Goal: Task Accomplishment & Management: Complete application form

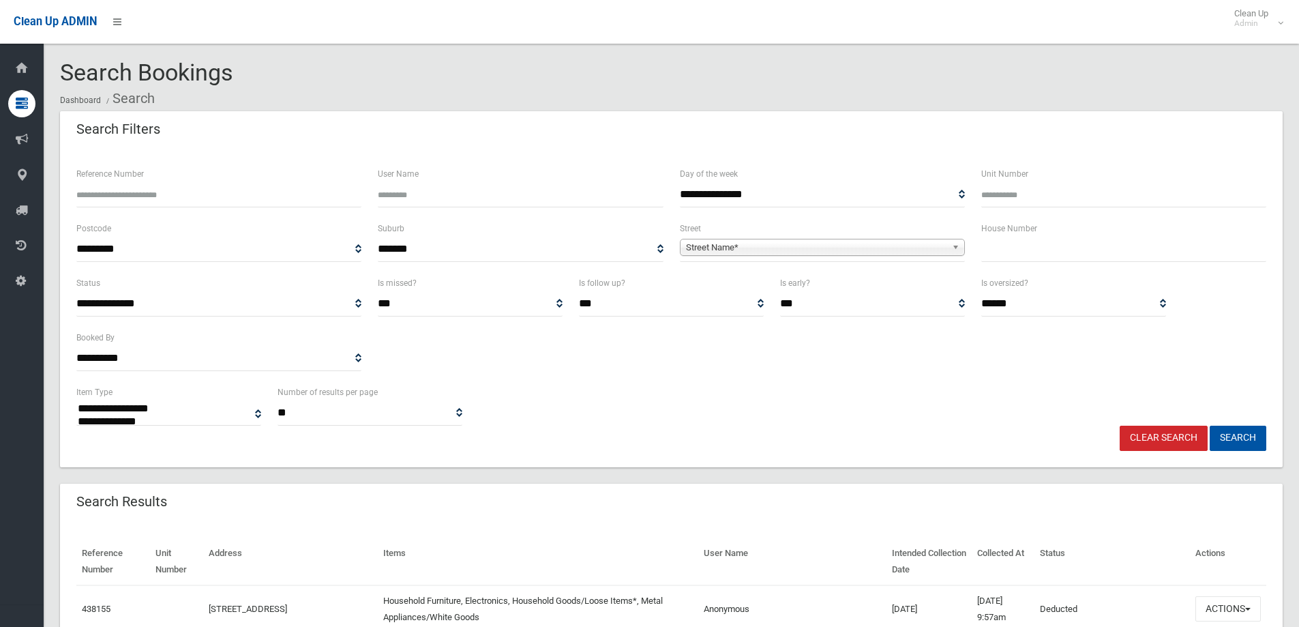
select select
click at [1015, 233] on label "House Number" at bounding box center [1009, 228] width 56 height 15
drag, startPoint x: 995, startPoint y: 249, endPoint x: 1011, endPoint y: 228, distance: 26.7
click at [1001, 242] on input "text" at bounding box center [1123, 249] width 285 height 25
type input "**"
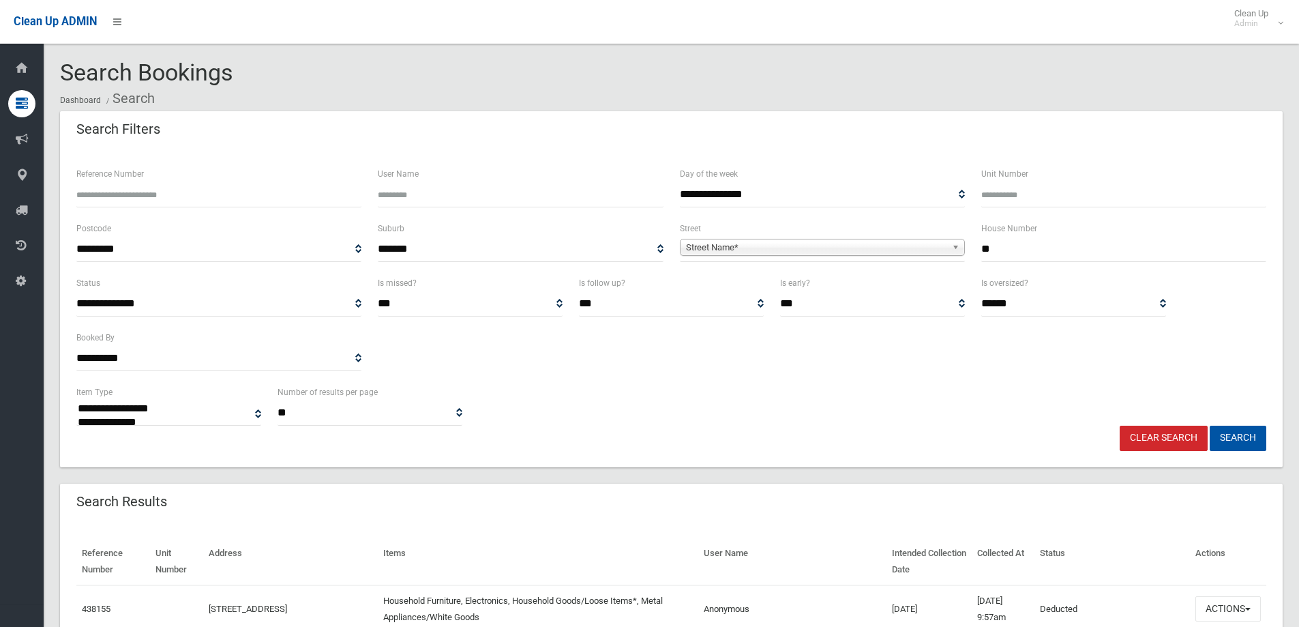
click at [704, 247] on span "Street Name*" at bounding box center [816, 247] width 260 height 16
type input "********"
click at [787, 284] on li "Charlesc otte Avenue (PUNCHBOWL 2196)" at bounding box center [822, 285] width 278 height 17
click at [1231, 433] on button "Search" at bounding box center [1238, 437] width 57 height 25
click at [1235, 434] on button "Search" at bounding box center [1238, 437] width 57 height 25
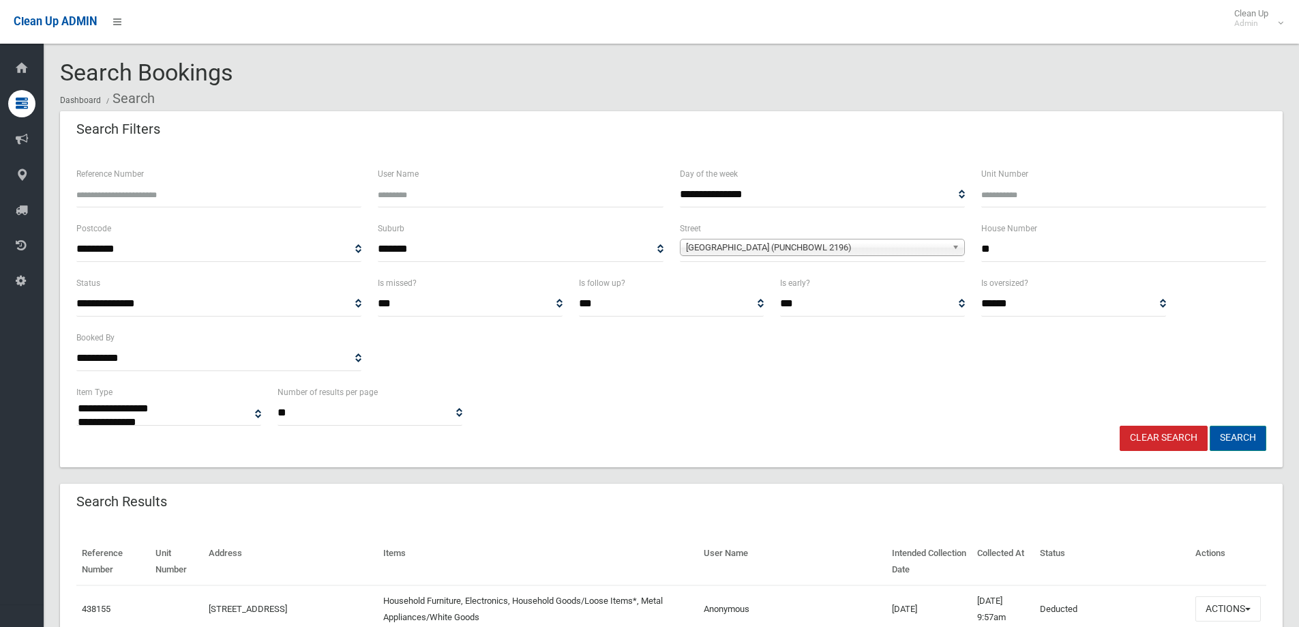
click at [1235, 434] on button "Search" at bounding box center [1238, 437] width 57 height 25
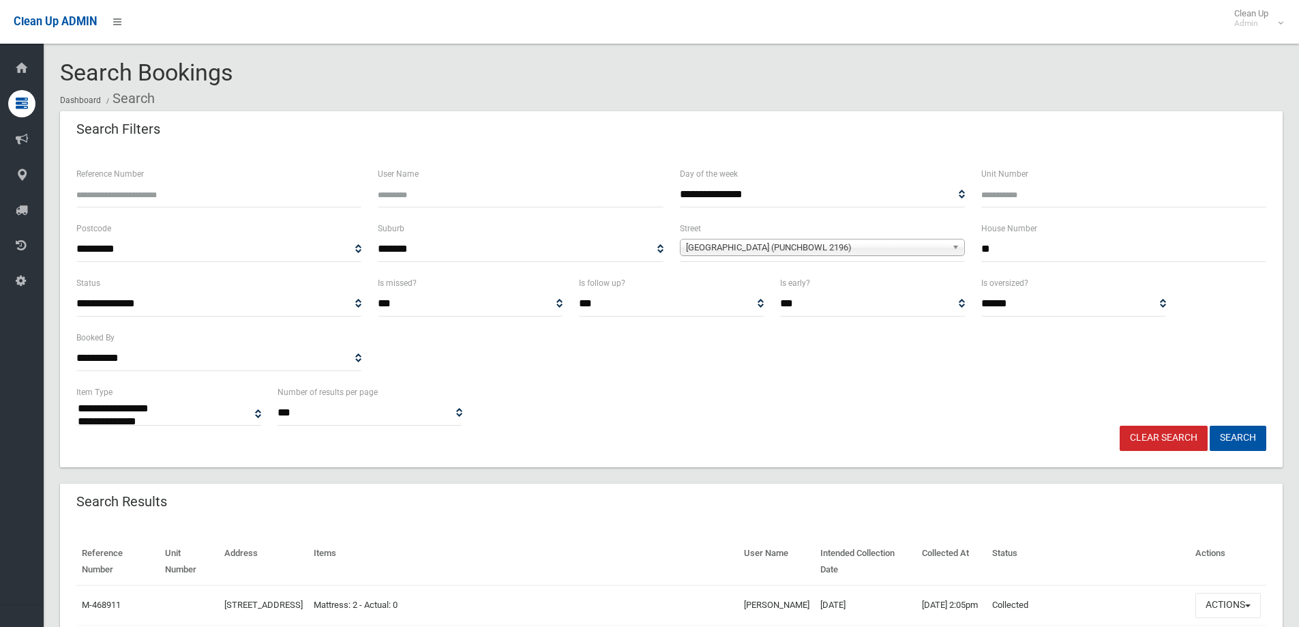
select select
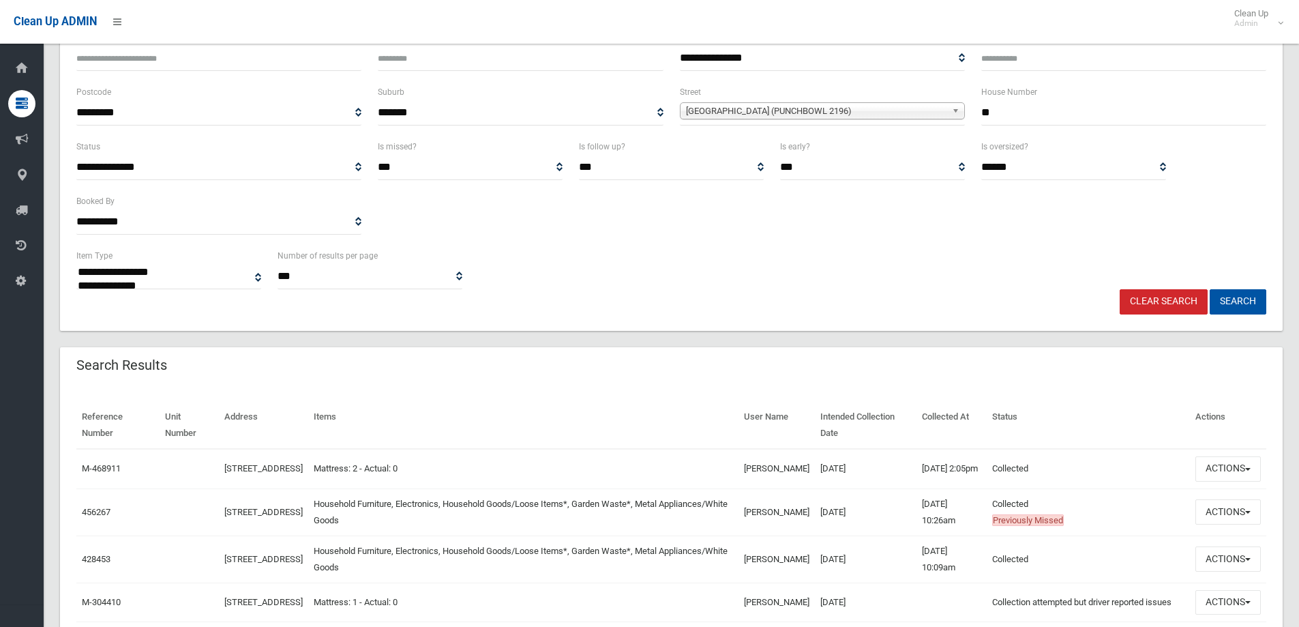
scroll to position [205, 0]
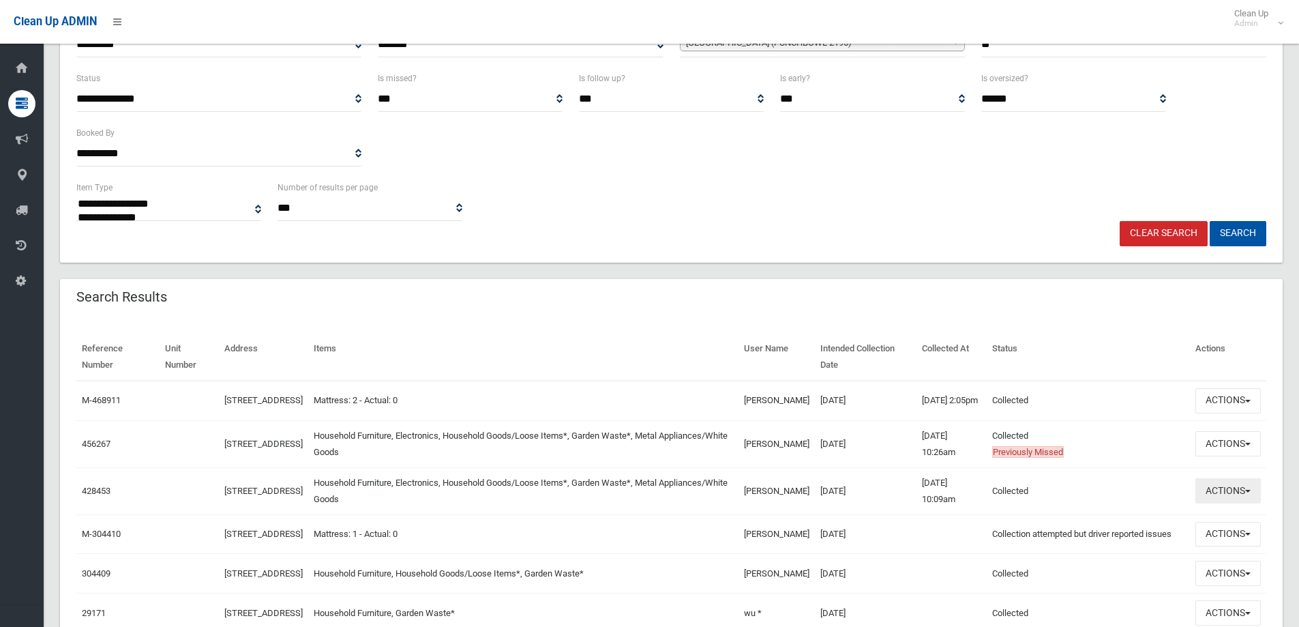
click at [1229, 503] on button "Actions" at bounding box center [1227, 490] width 65 height 25
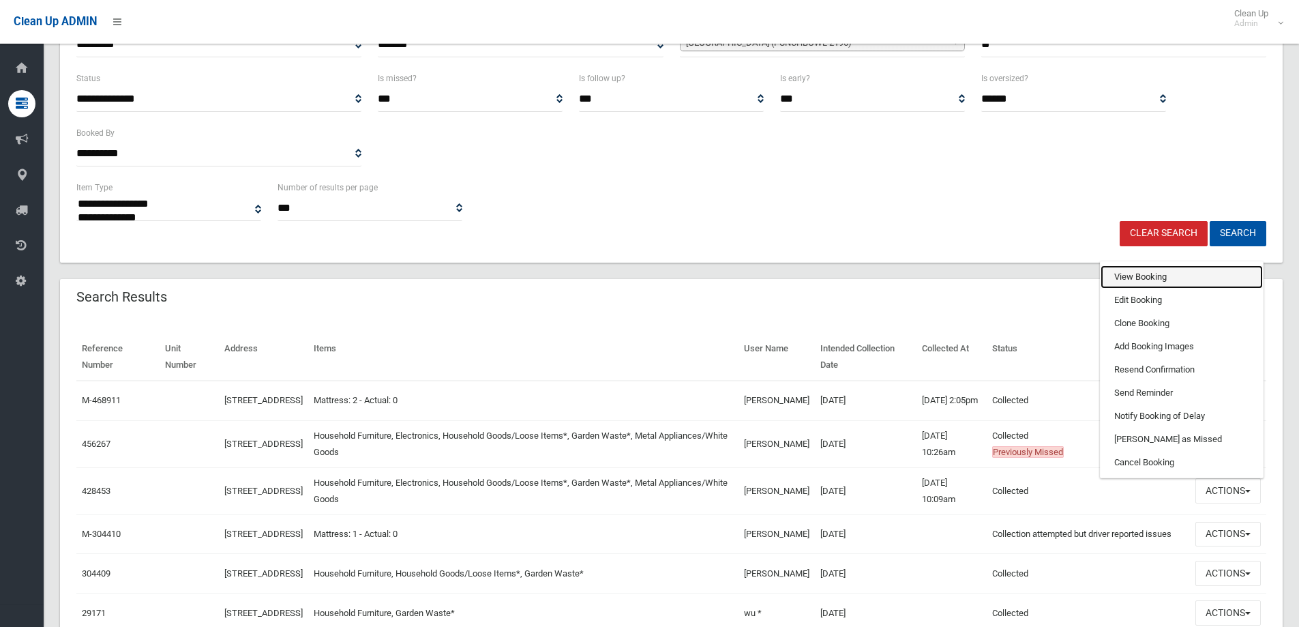
click at [1129, 282] on link "View Booking" at bounding box center [1181, 276] width 162 height 23
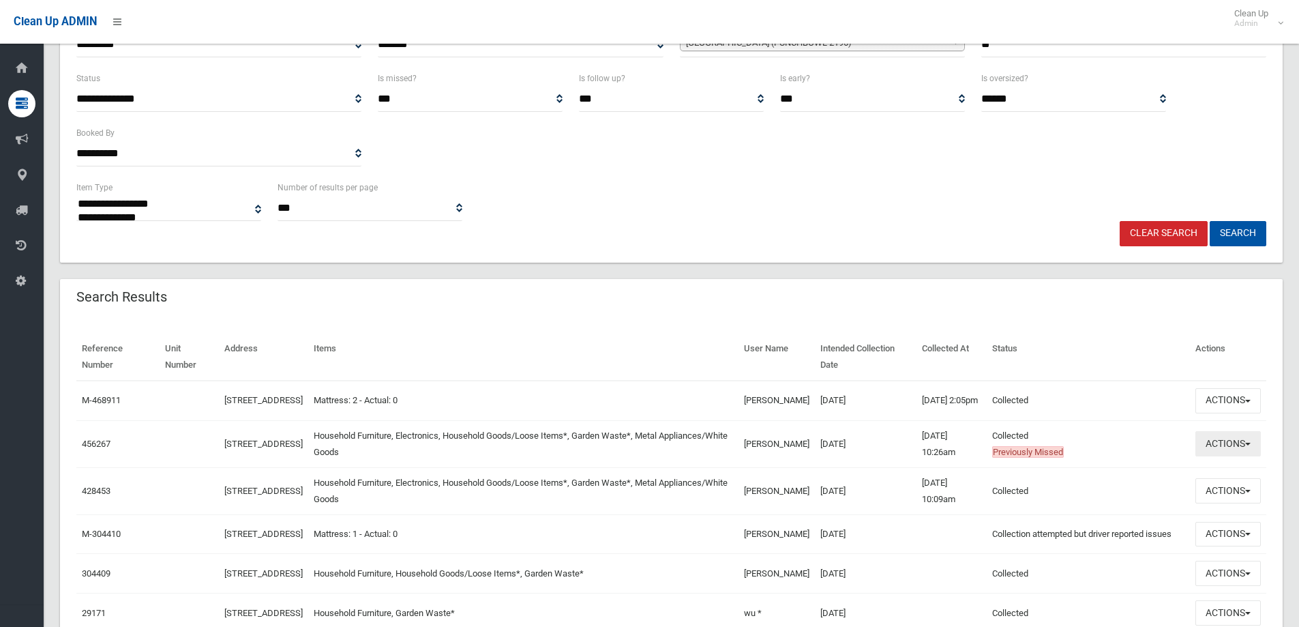
click at [1220, 451] on button "Actions" at bounding box center [1227, 443] width 65 height 25
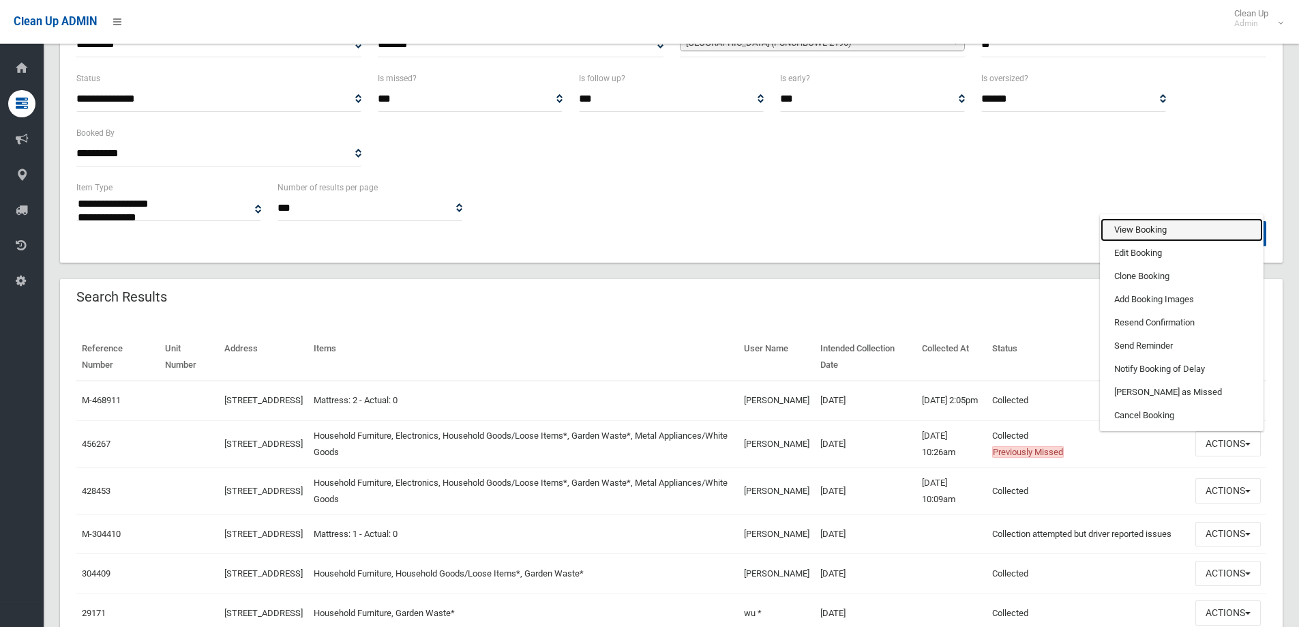
click at [1122, 236] on link "View Booking" at bounding box center [1181, 229] width 162 height 23
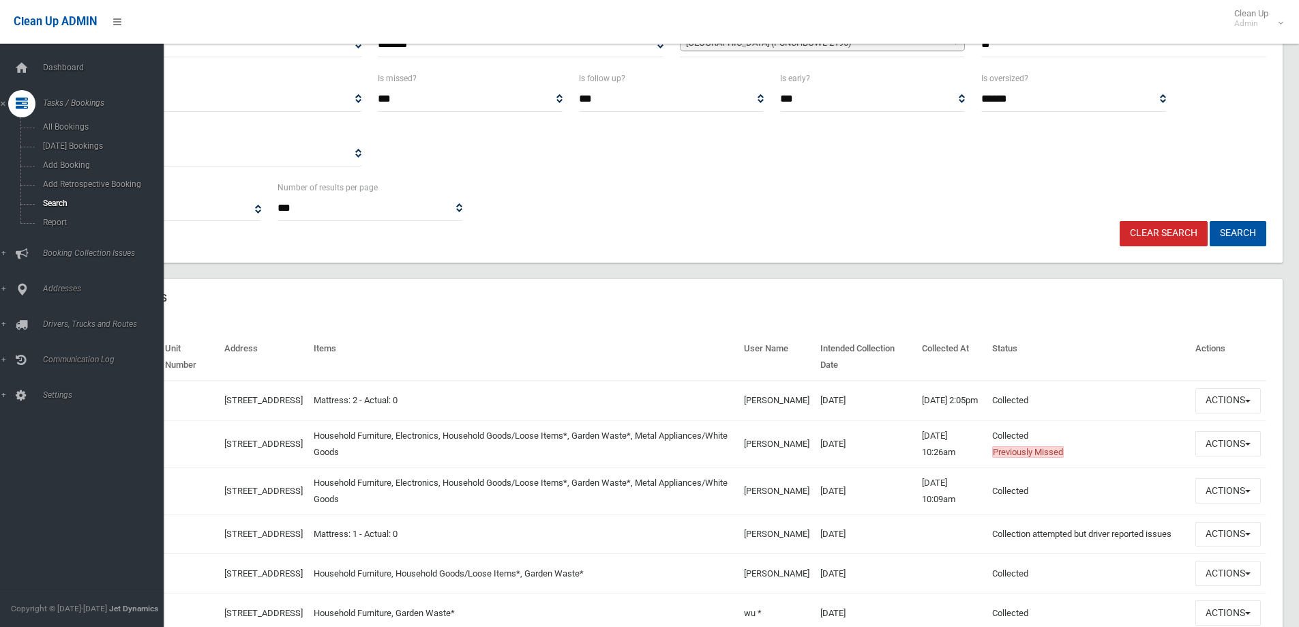
scroll to position [0, 0]
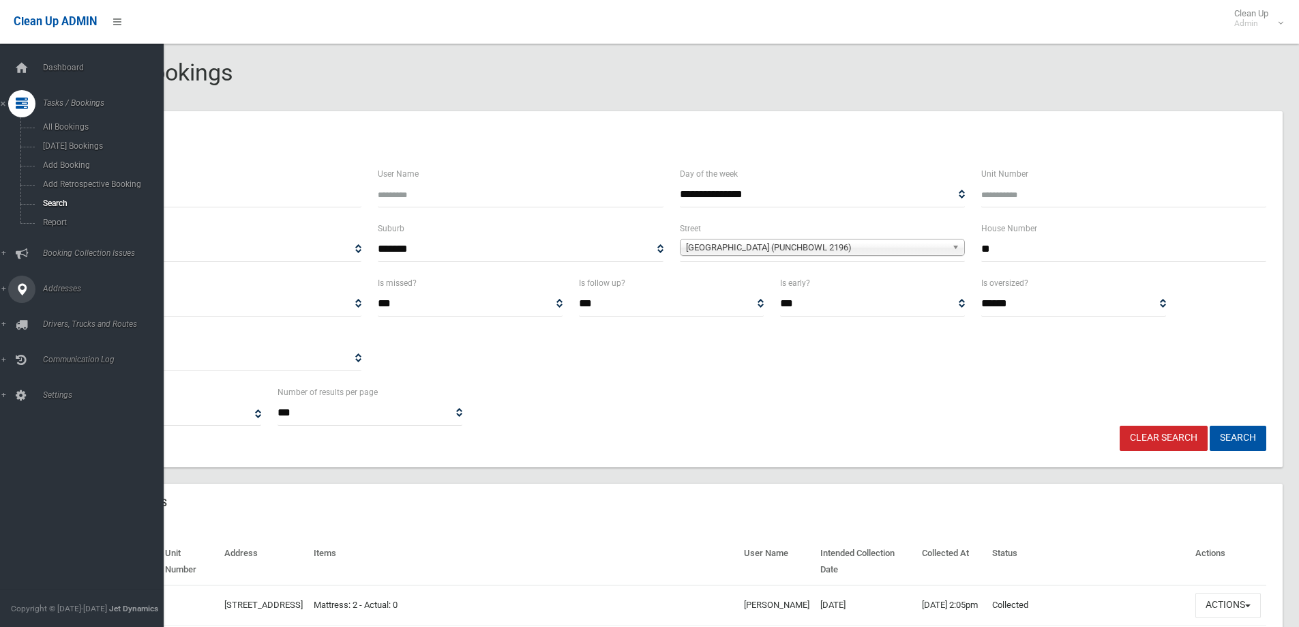
click at [59, 287] on span "Addresses" at bounding box center [106, 289] width 135 height 10
click at [61, 198] on span "All Addresses" at bounding box center [100, 198] width 123 height 10
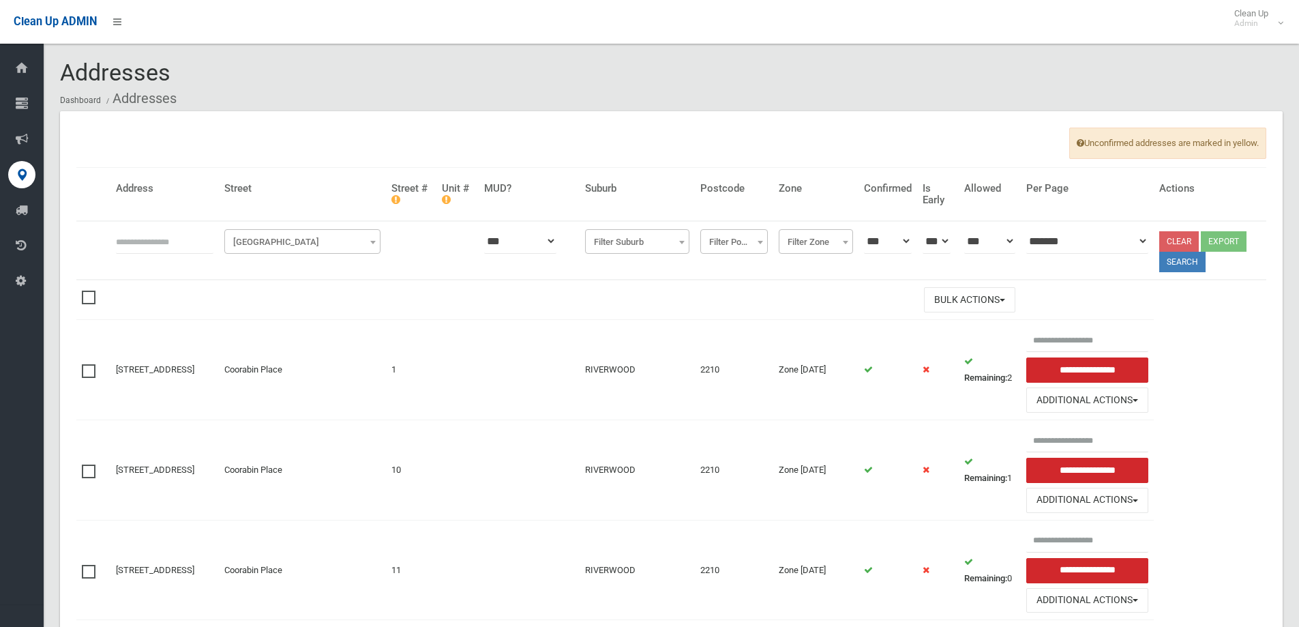
click at [132, 244] on input "text" at bounding box center [164, 240] width 97 height 25
type input "**"
click at [298, 241] on span "[GEOGRAPHIC_DATA]" at bounding box center [302, 241] width 149 height 19
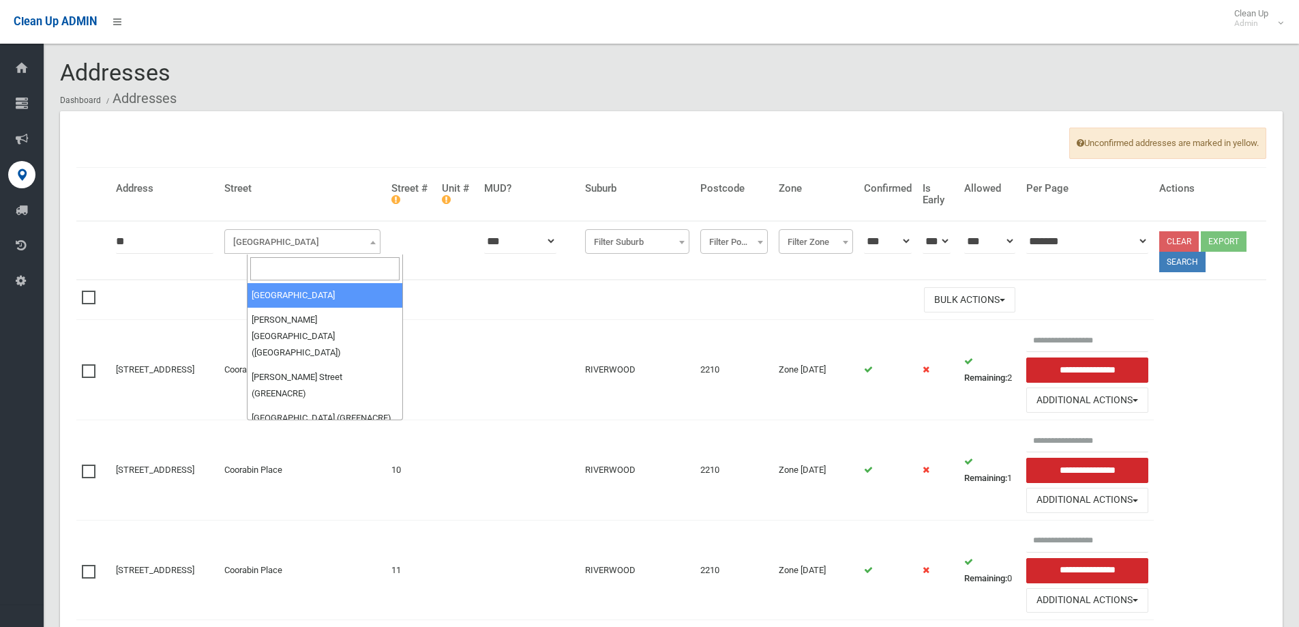
click at [277, 269] on input "search" at bounding box center [324, 268] width 149 height 23
type input "**********"
select select "***"
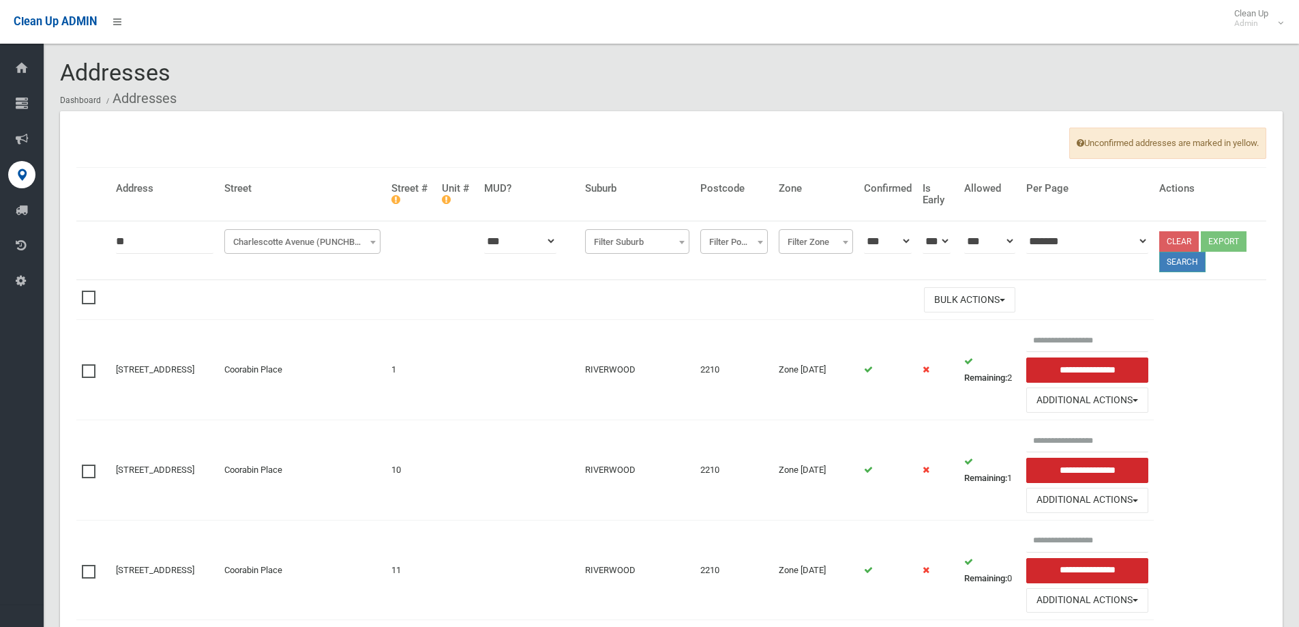
click at [1192, 259] on button "Search" at bounding box center [1182, 262] width 46 height 20
click at [1183, 264] on button "Search" at bounding box center [1182, 262] width 46 height 20
click at [1184, 262] on button "Search" at bounding box center [1182, 262] width 46 height 20
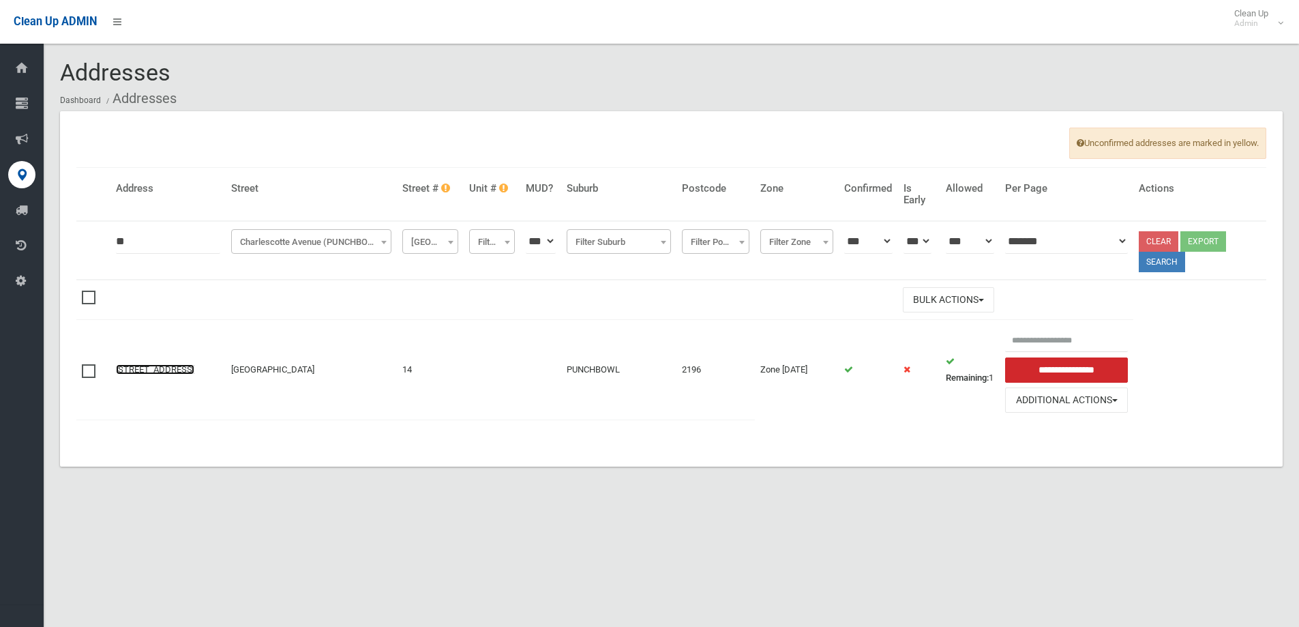
click at [159, 366] on link "14 Charlescotte Avenue, PUNCHBOWL NSW 2196" at bounding box center [155, 369] width 78 height 10
click at [156, 364] on link "14 Charlescotte Avenue, PUNCHBOWL NSW 2196" at bounding box center [155, 369] width 78 height 10
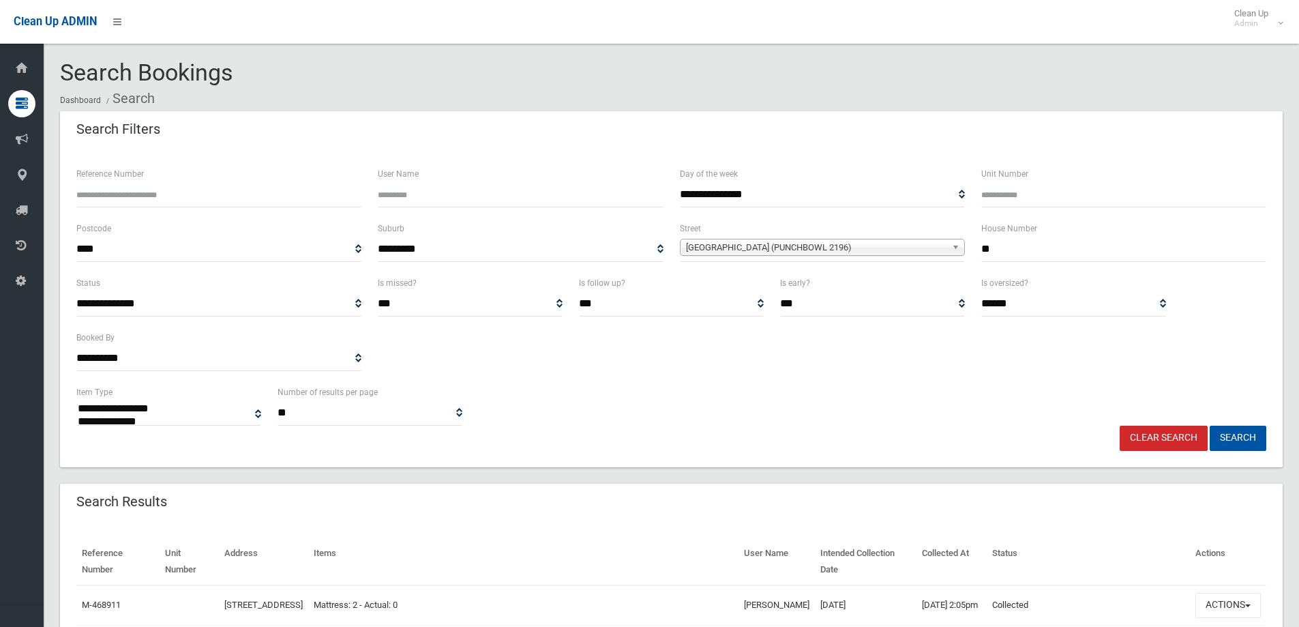
select select
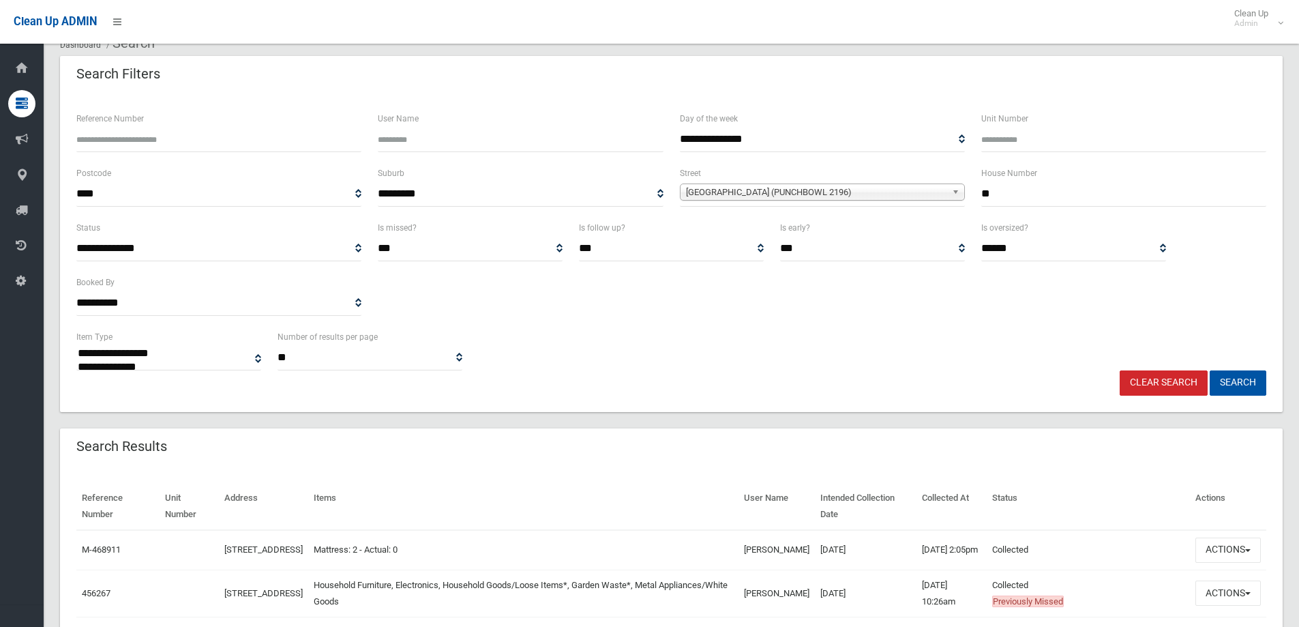
scroll to position [136, 0]
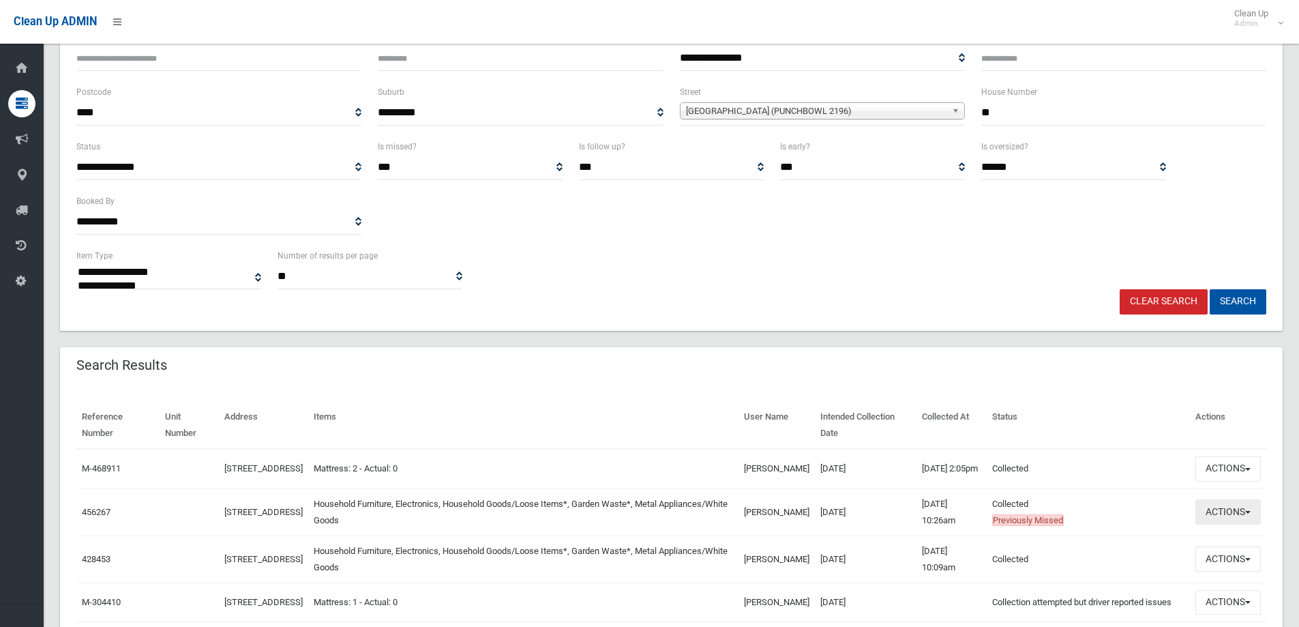
click at [1227, 524] on button "Actions" at bounding box center [1227, 511] width 65 height 25
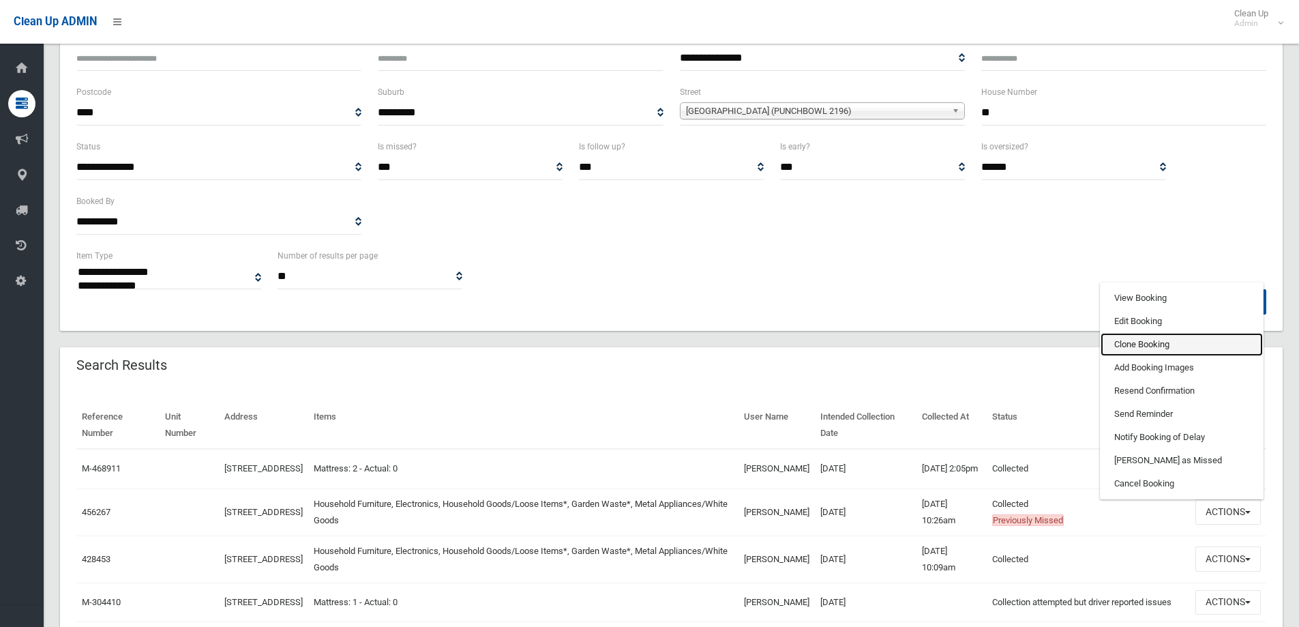
click at [1135, 352] on link "Clone Booking" at bounding box center [1181, 344] width 162 height 23
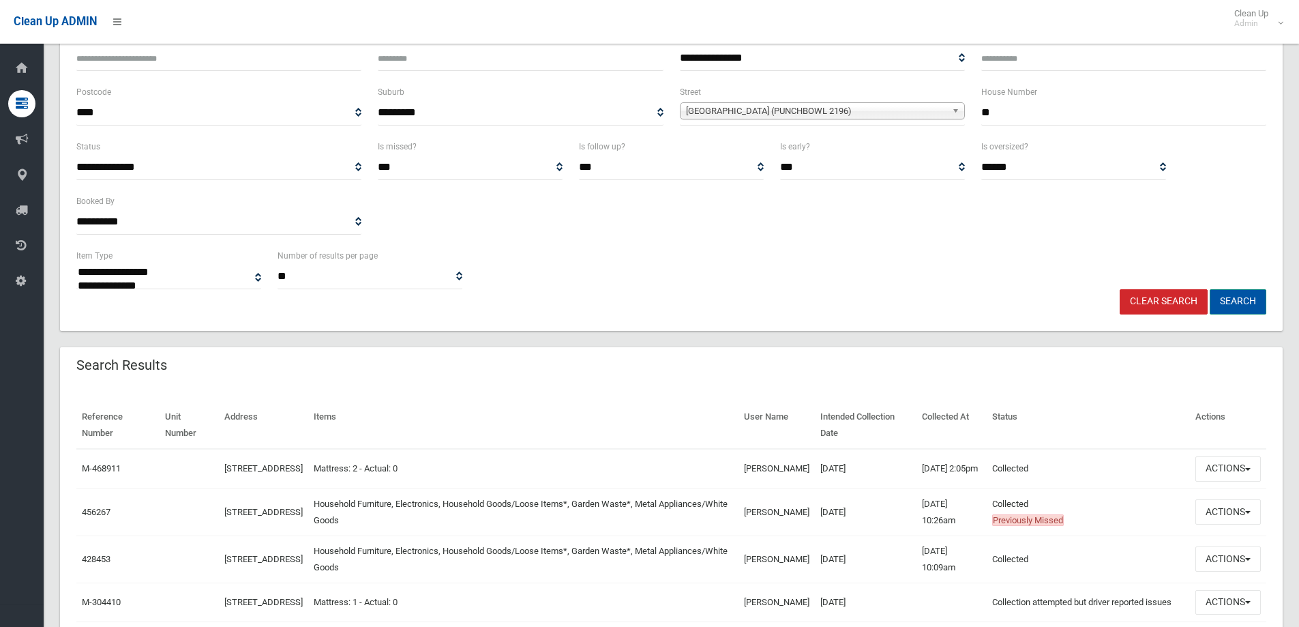
click at [1233, 301] on button "Search" at bounding box center [1238, 301] width 57 height 25
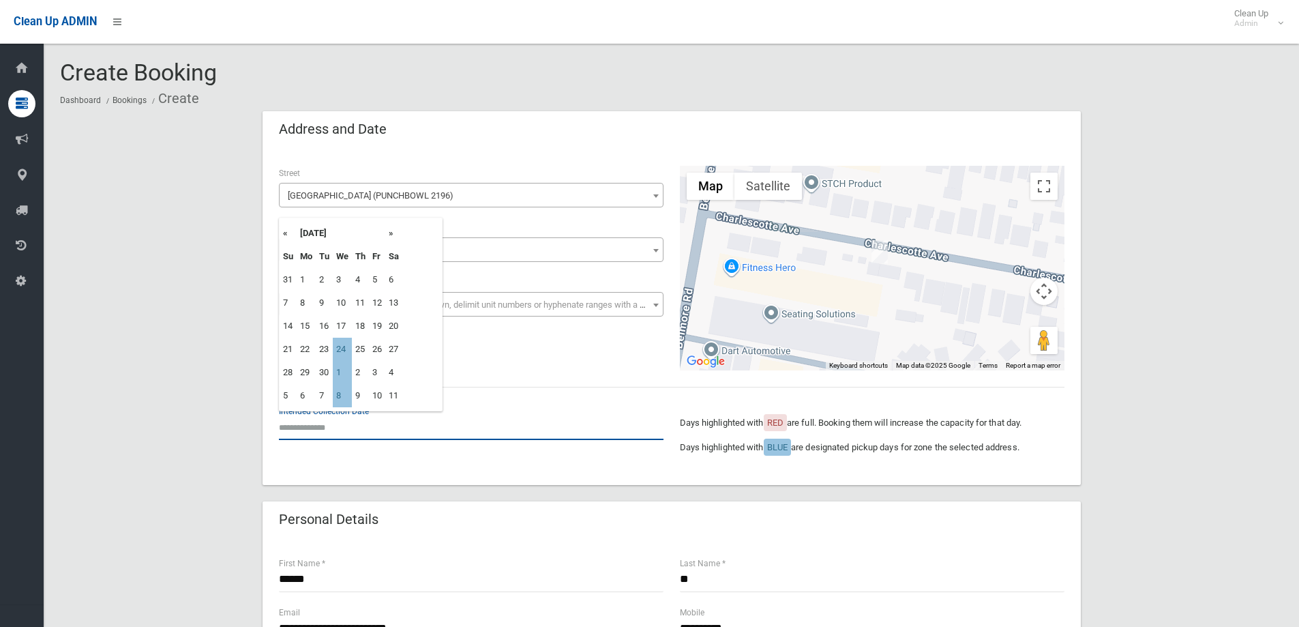
click at [314, 424] on input "text" at bounding box center [471, 427] width 385 height 25
click at [342, 348] on td "24" at bounding box center [342, 348] width 19 height 23
type input "**********"
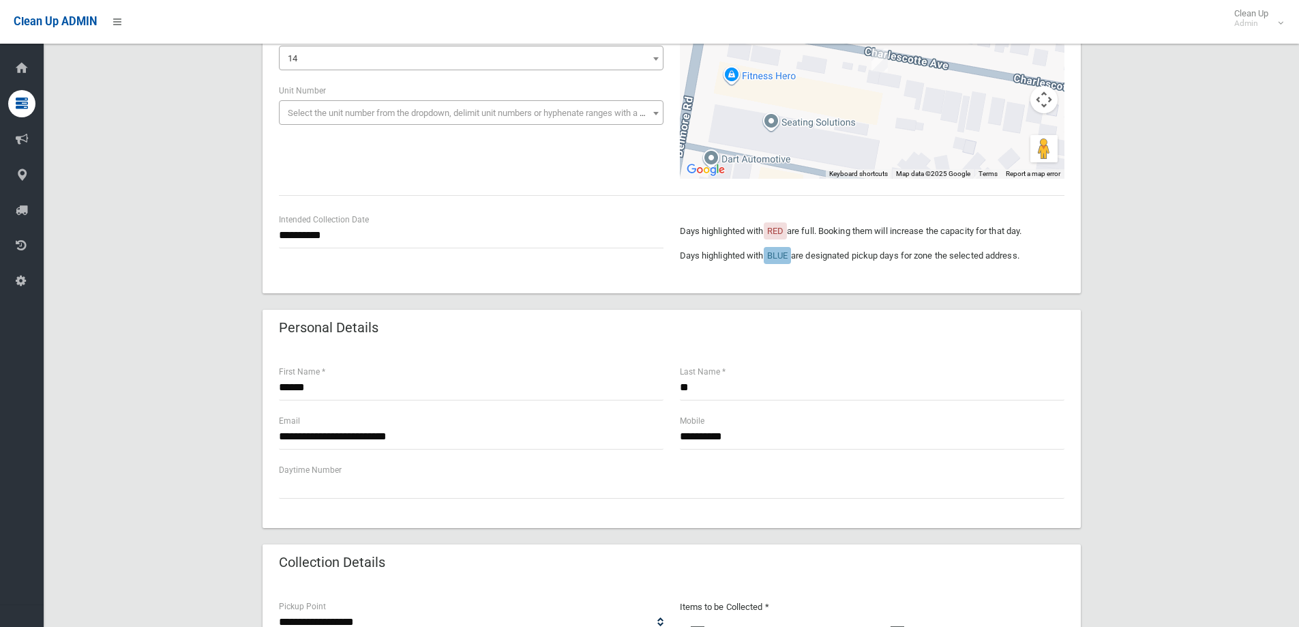
scroll to position [205, 0]
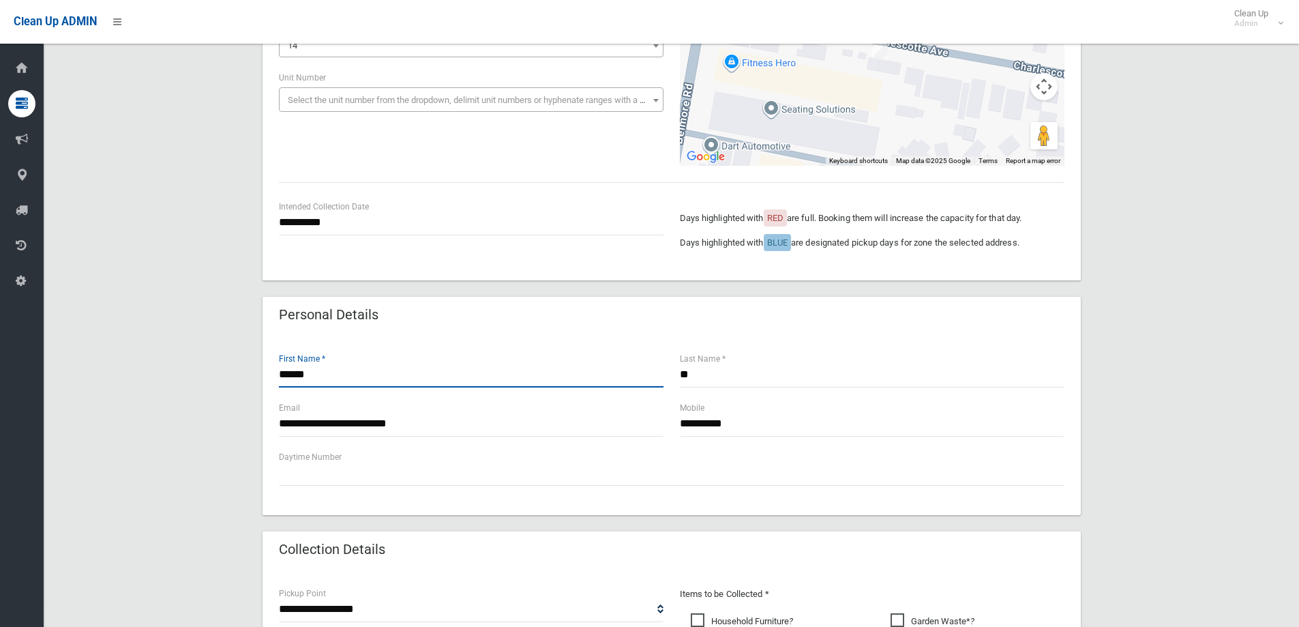
click at [316, 377] on input "******" at bounding box center [471, 374] width 385 height 25
type input "*"
type input "***"
click at [707, 379] on input "**" at bounding box center [872, 374] width 385 height 25
type input "*"
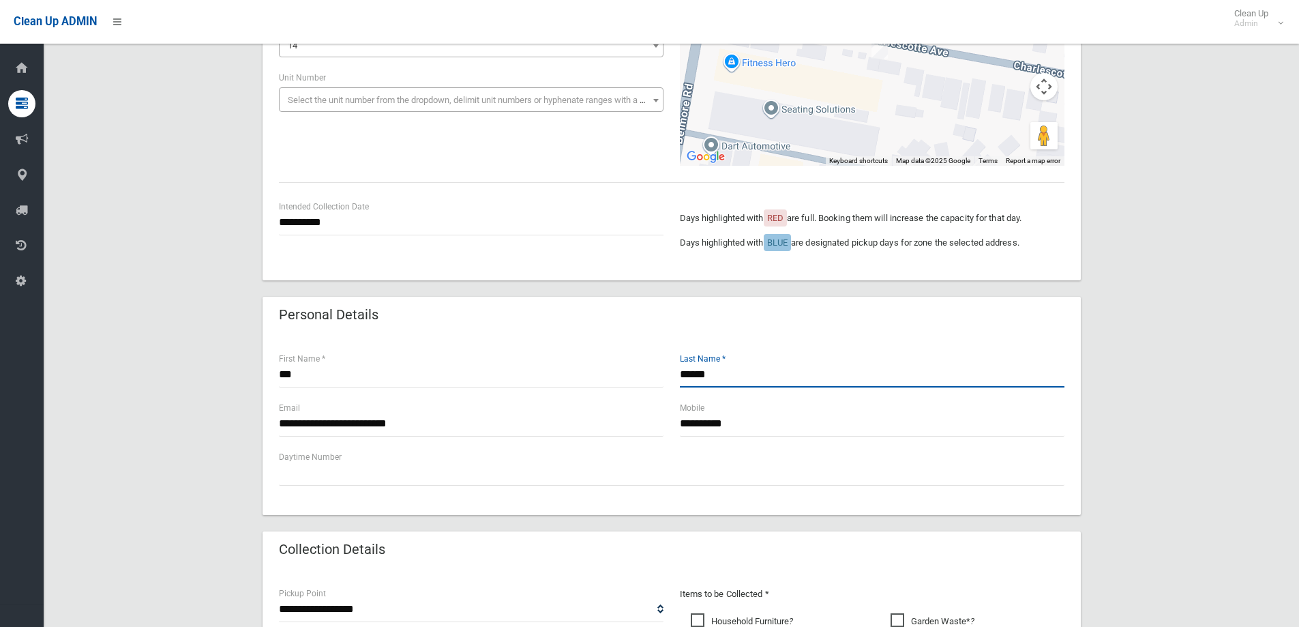
type input "******"
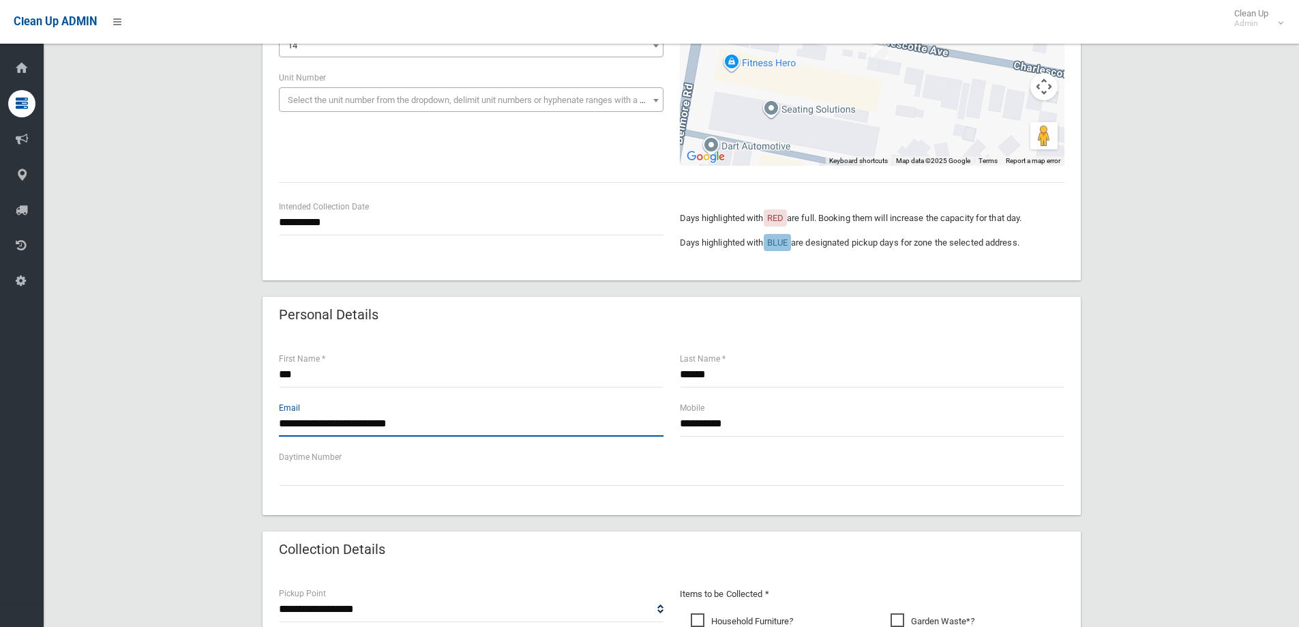
click at [425, 421] on input "**********" at bounding box center [471, 423] width 385 height 25
type input "*"
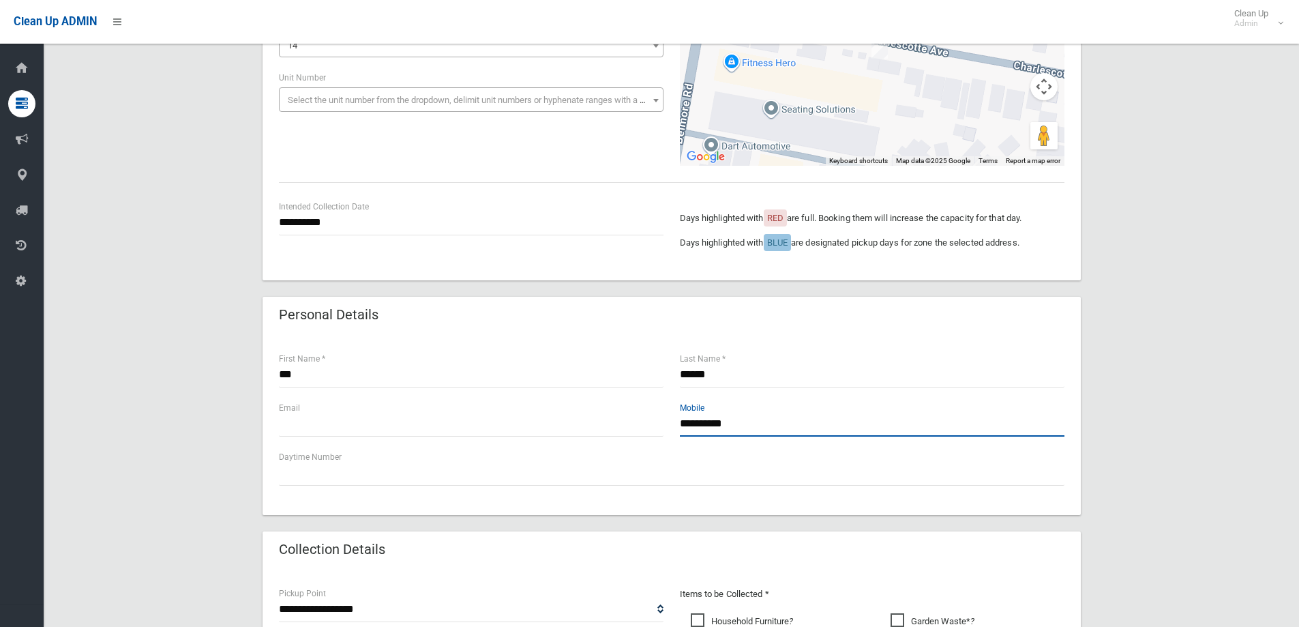
click at [753, 426] on input "**********" at bounding box center [872, 423] width 385 height 25
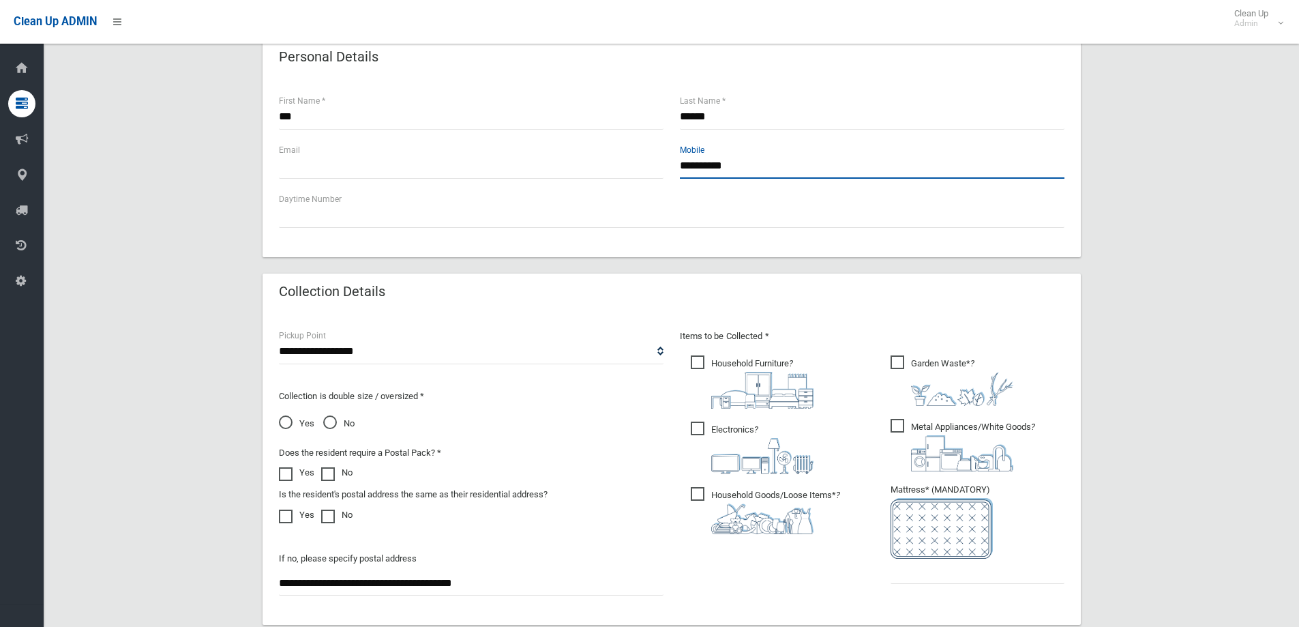
scroll to position [614, 0]
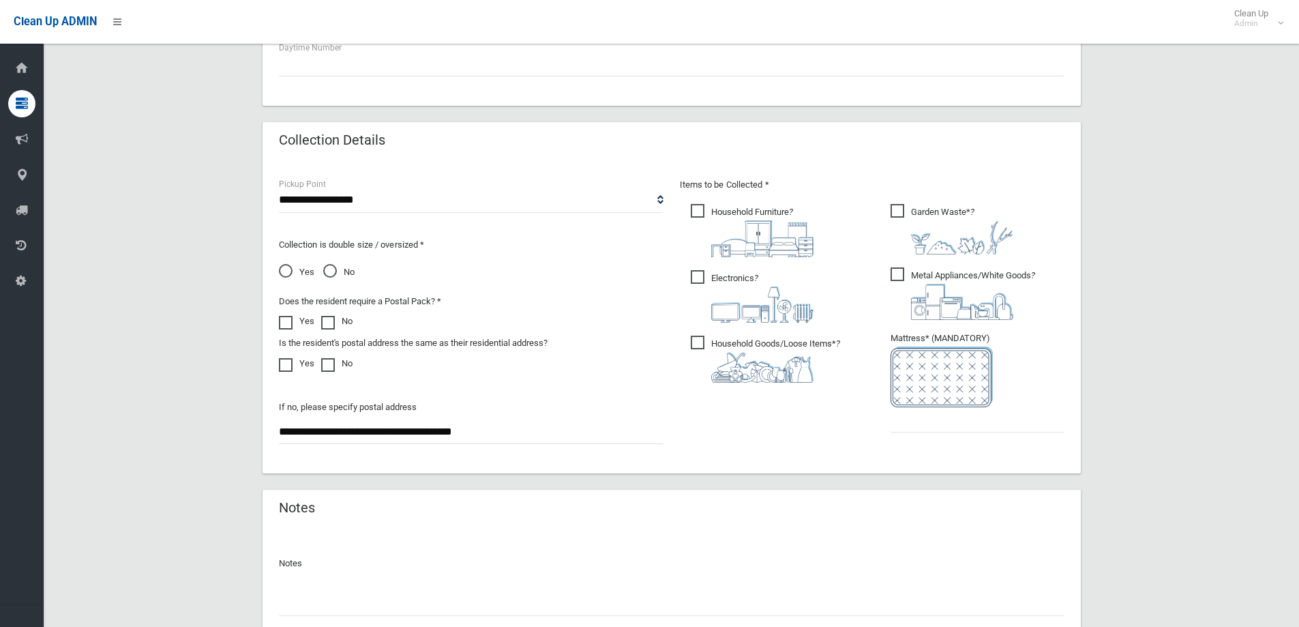
type input "**********"
click at [919, 411] on input "text" at bounding box center [977, 419] width 174 height 25
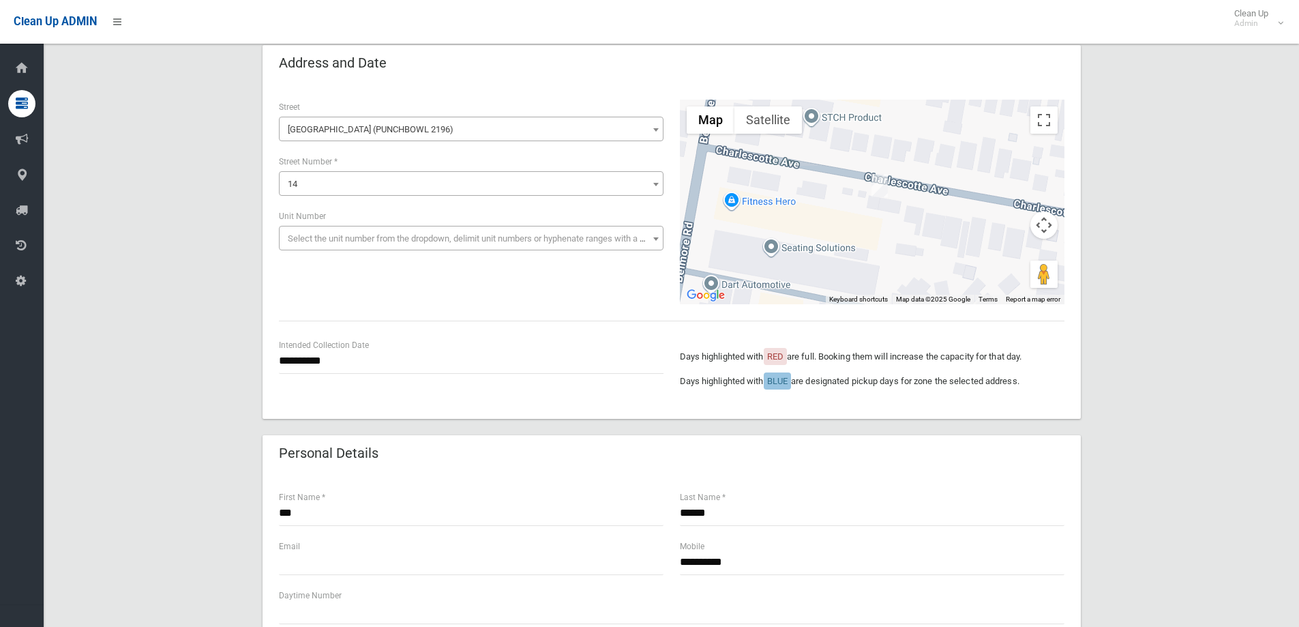
scroll to position [0, 0]
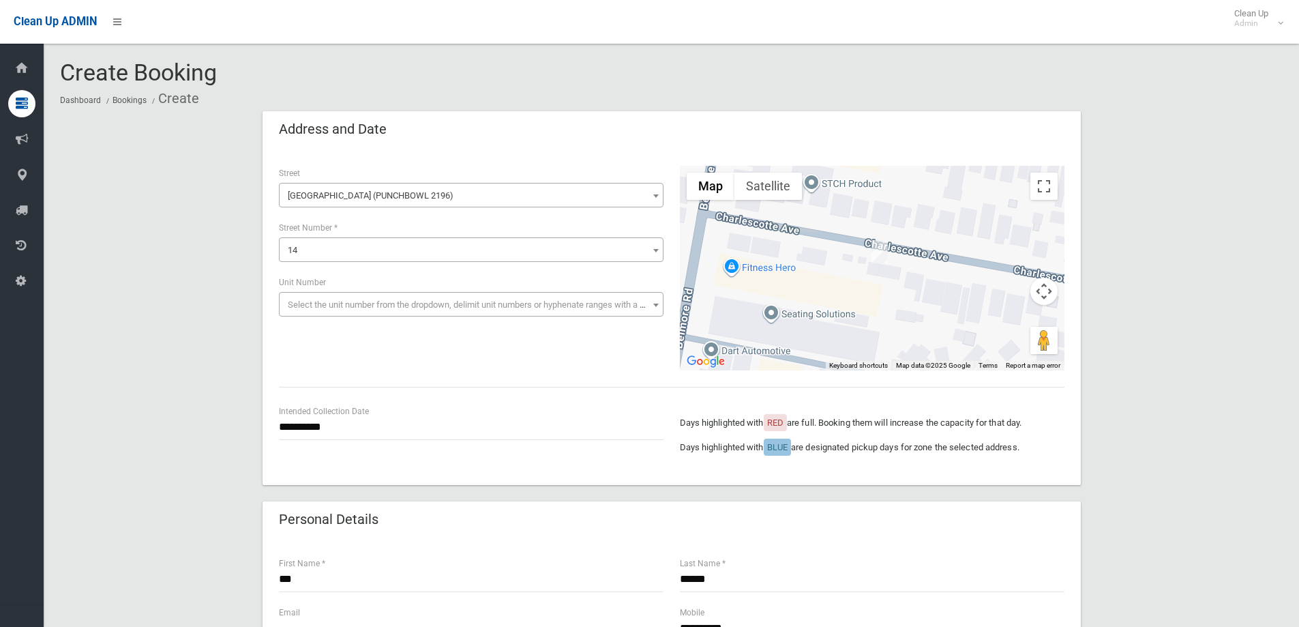
type input "*"
click at [313, 430] on input "**********" at bounding box center [471, 427] width 385 height 25
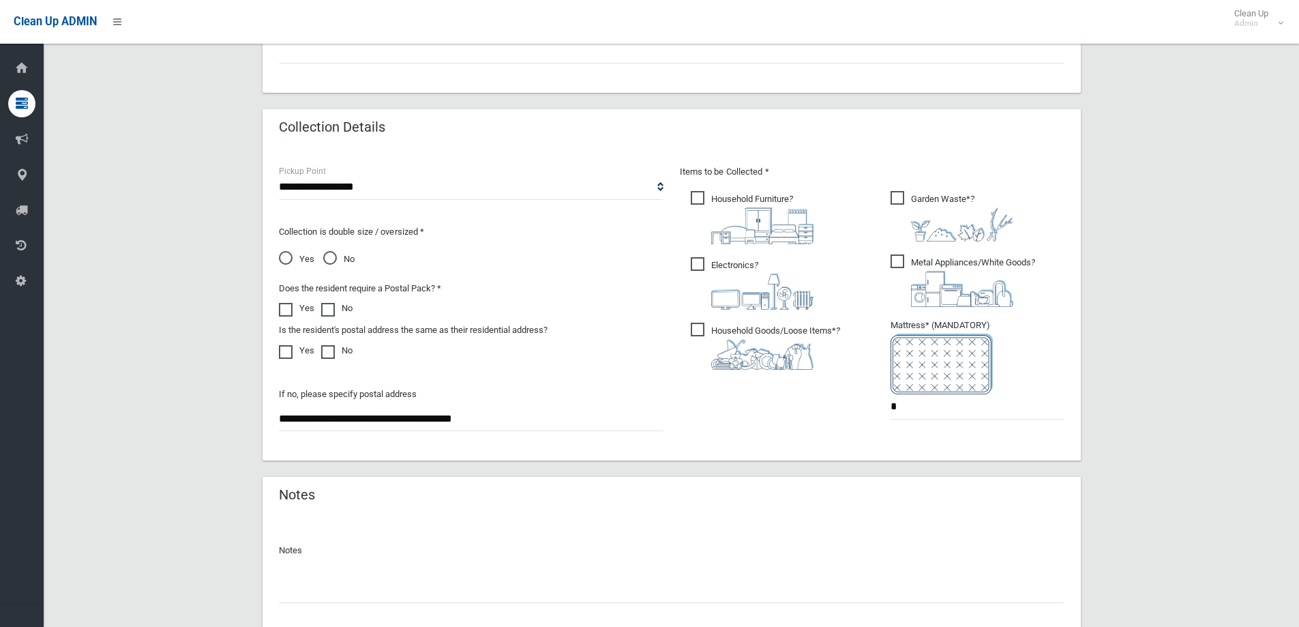
scroll to position [723, 0]
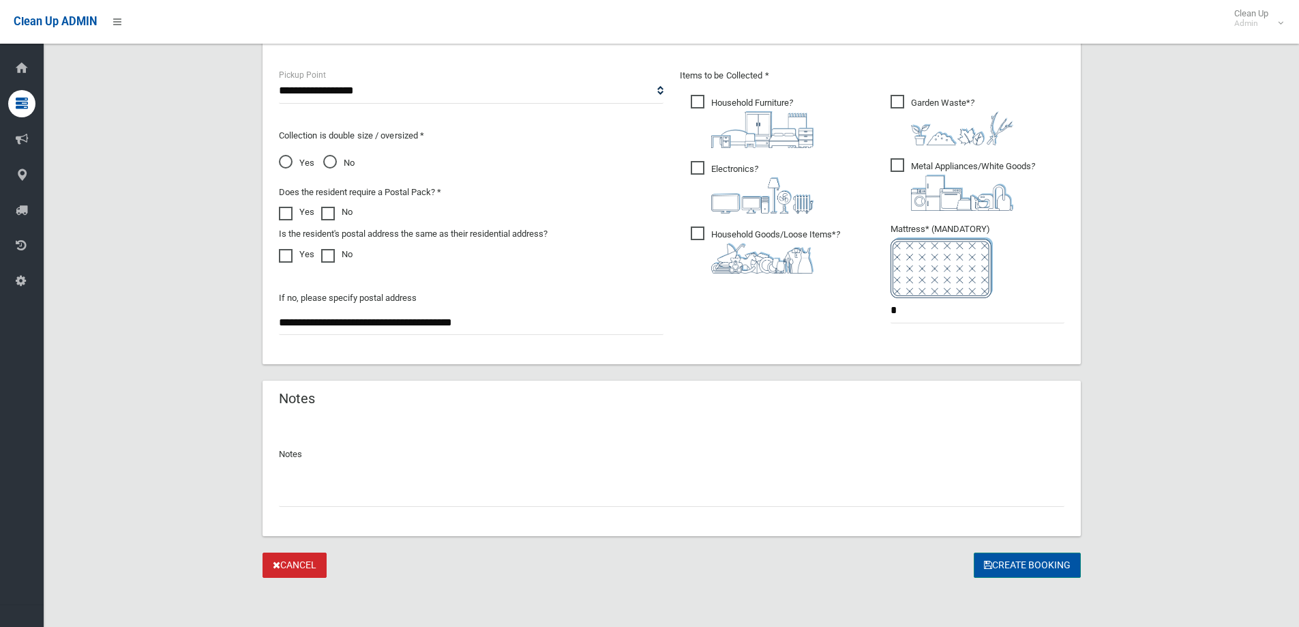
click at [1010, 571] on button "Create Booking" at bounding box center [1027, 564] width 107 height 25
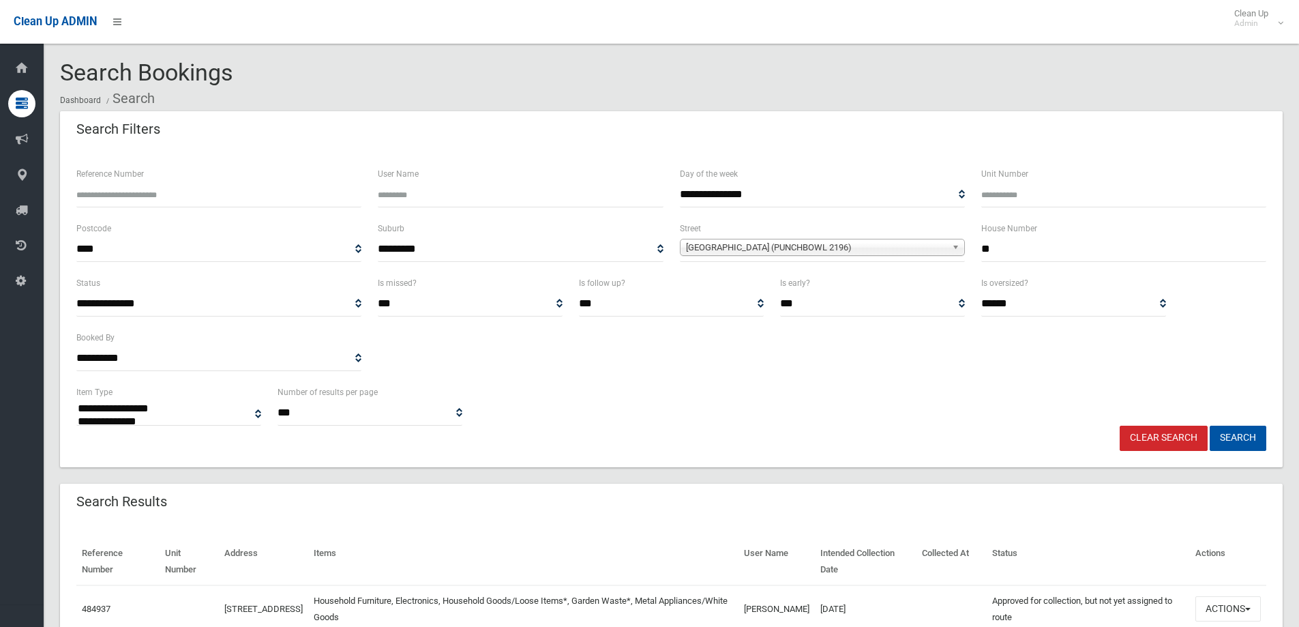
select select
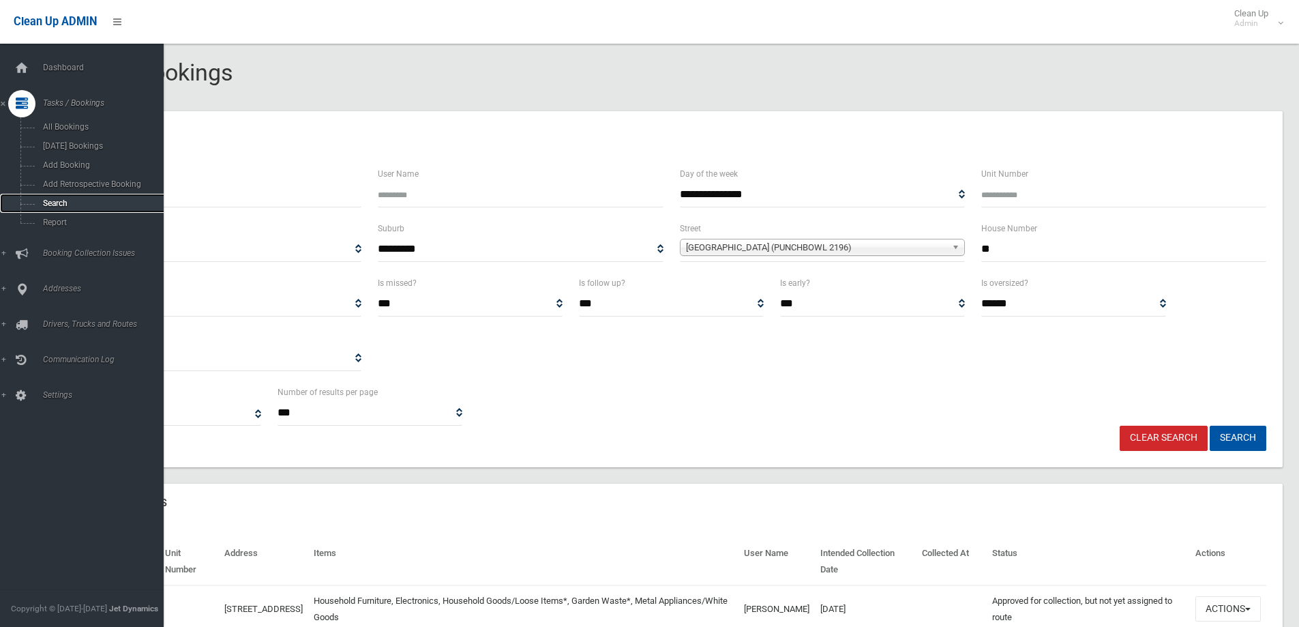
click at [57, 201] on span "Search" at bounding box center [100, 203] width 123 height 10
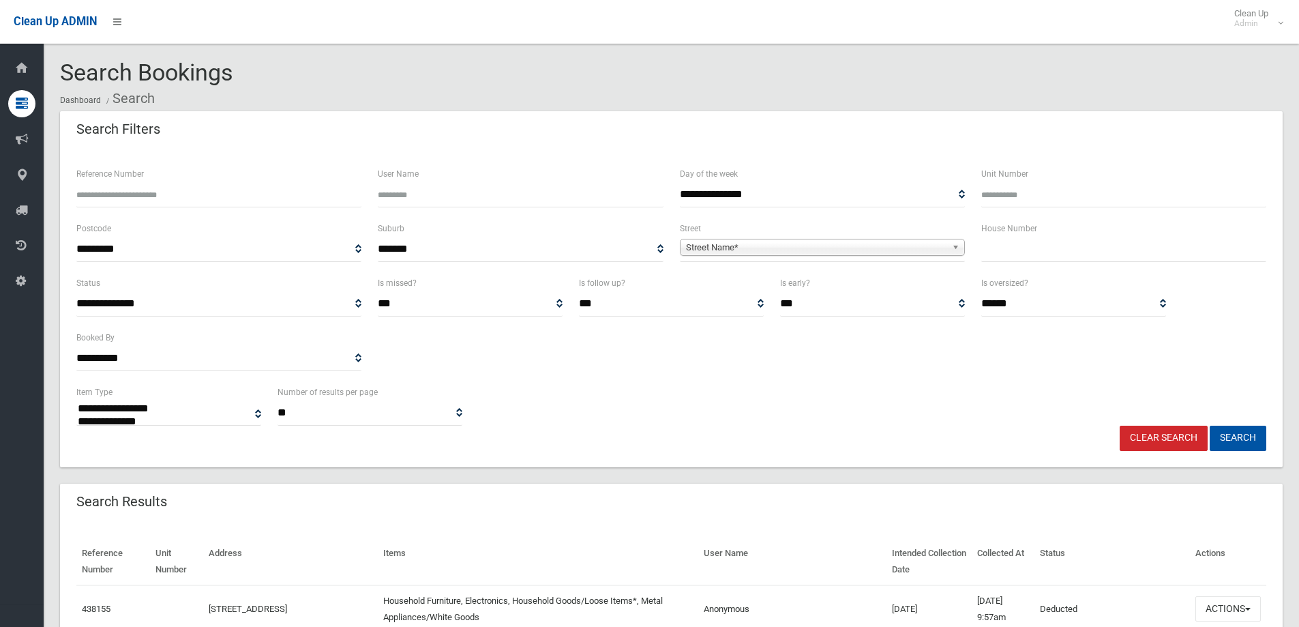
select select
click at [104, 197] on input "Reference Number" at bounding box center [218, 194] width 285 height 25
type input "******"
click at [1229, 434] on button "Search" at bounding box center [1238, 437] width 57 height 25
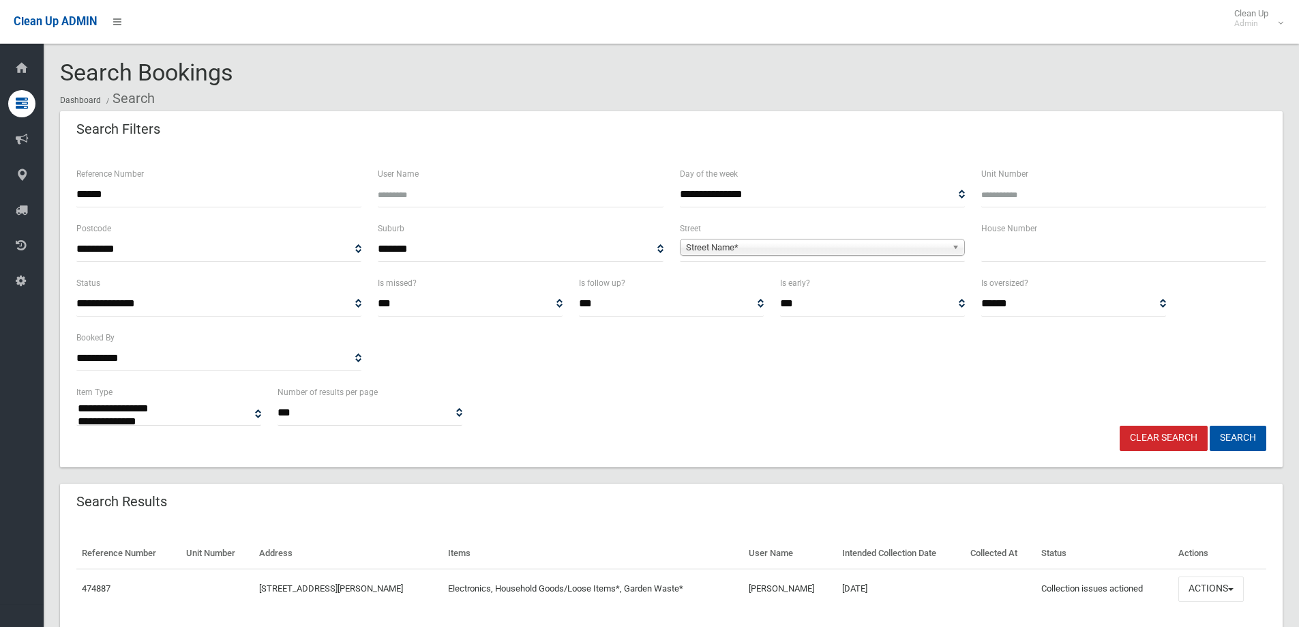
select select
click at [1229, 434] on button "Search" at bounding box center [1238, 437] width 57 height 25
select select
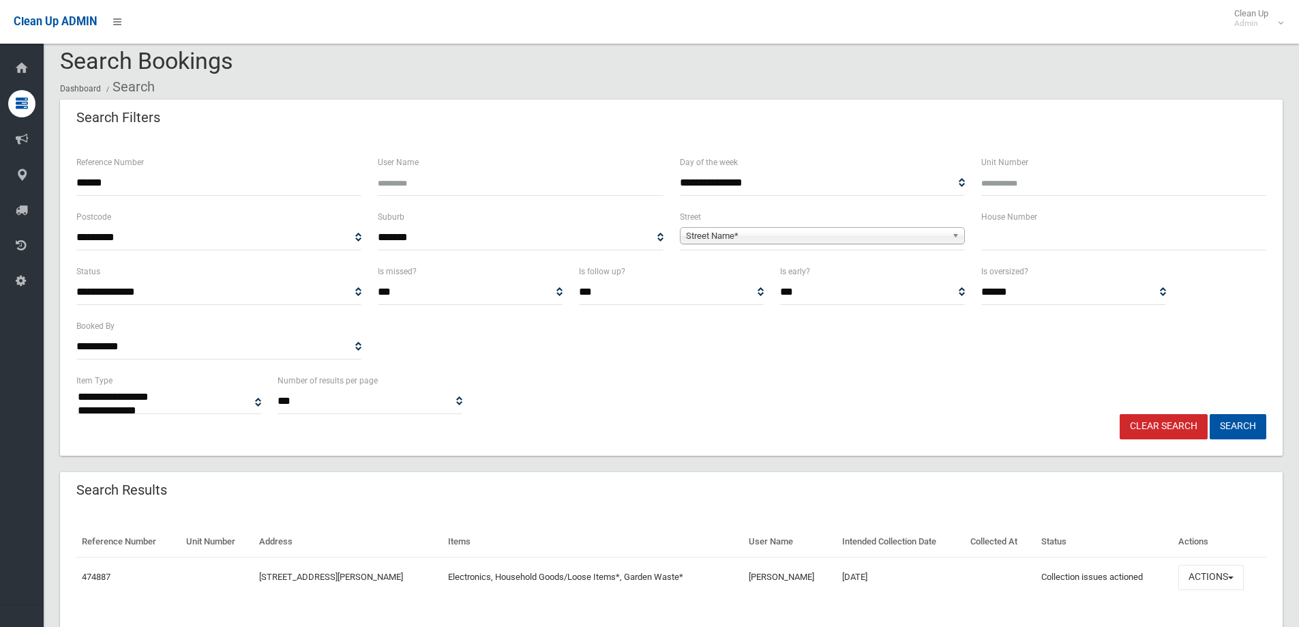
scroll to position [47, 0]
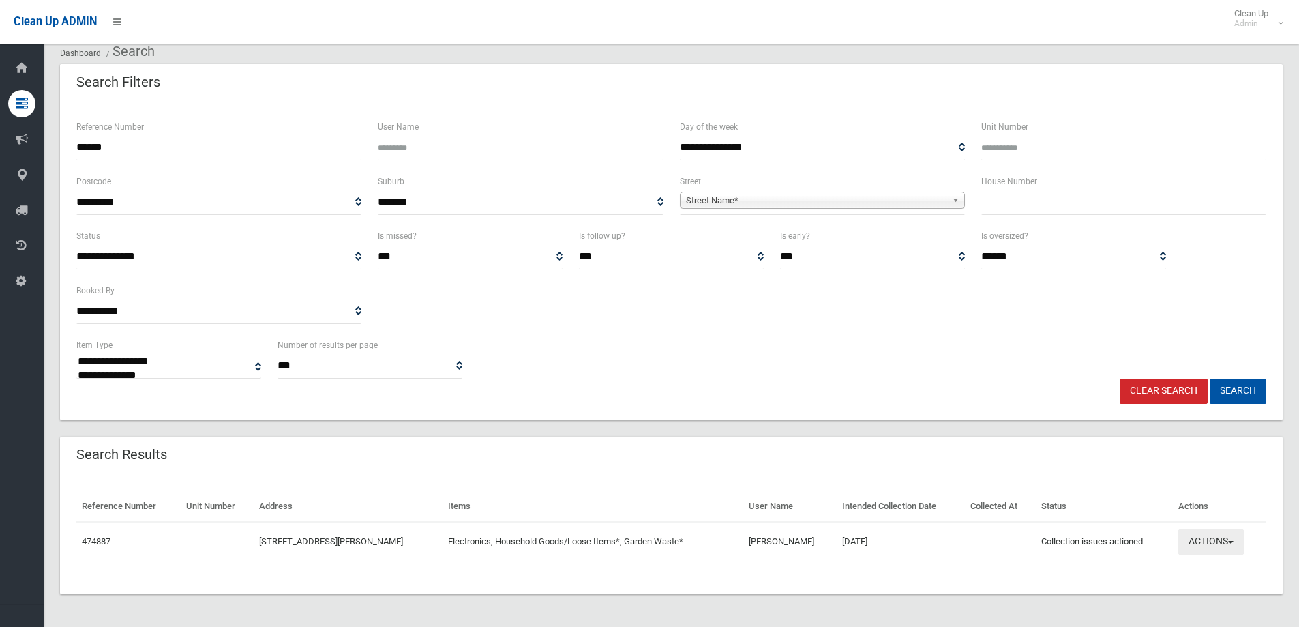
click at [1211, 544] on button "Actions" at bounding box center [1210, 541] width 65 height 25
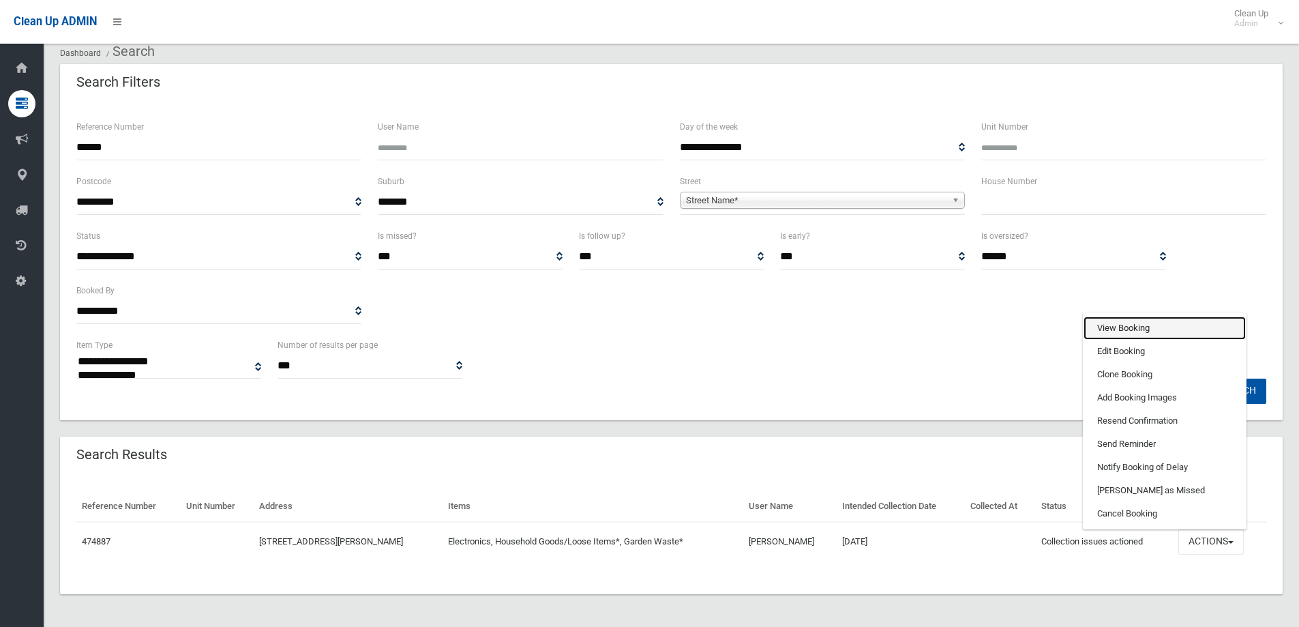
click at [1111, 326] on link "View Booking" at bounding box center [1164, 327] width 162 height 23
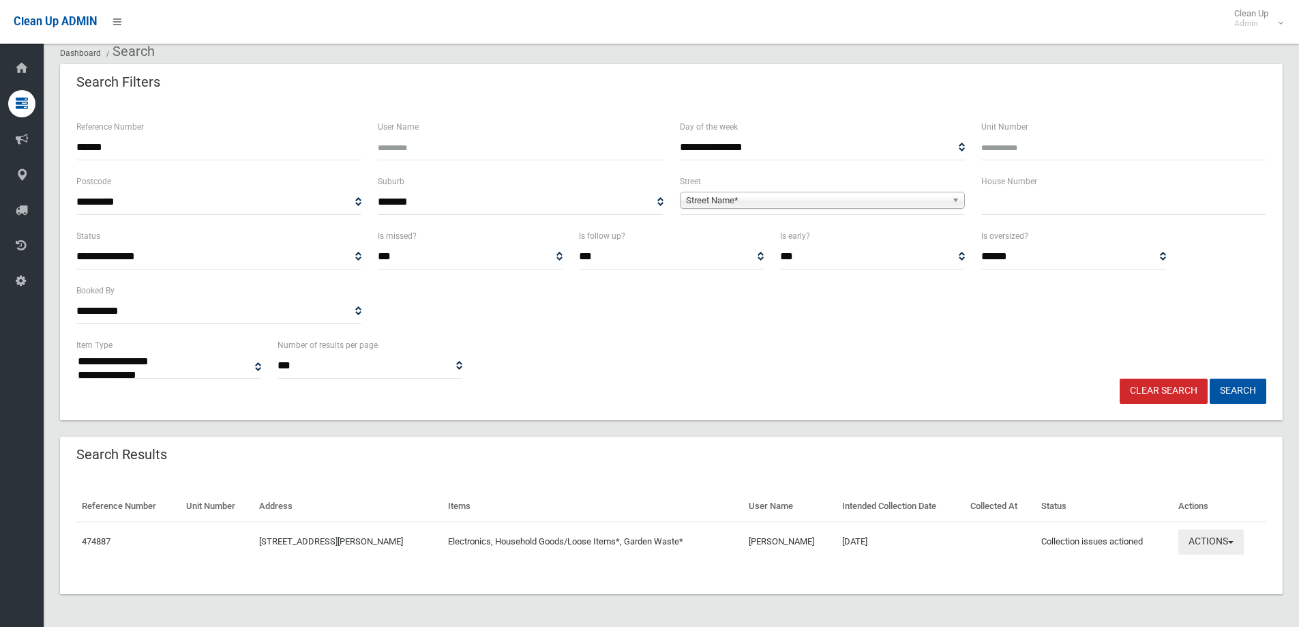
click at [1205, 543] on button "Actions" at bounding box center [1210, 541] width 65 height 25
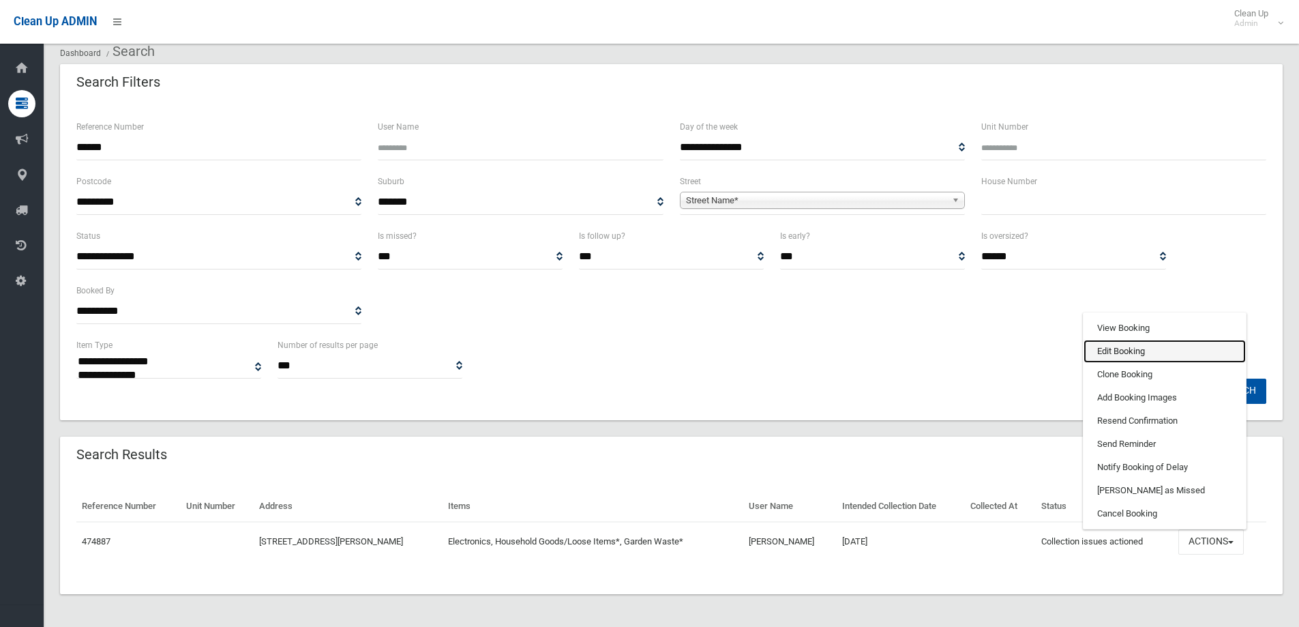
click at [1114, 350] on link "Edit Booking" at bounding box center [1164, 351] width 162 height 23
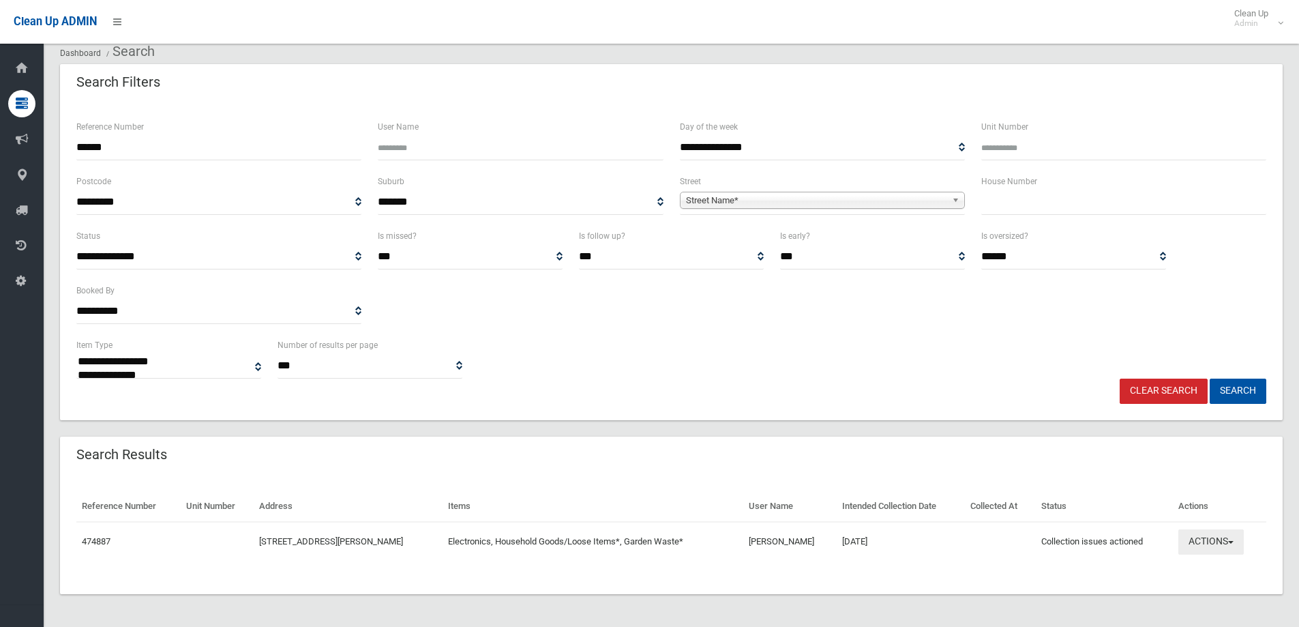
click at [1212, 545] on button "Actions" at bounding box center [1210, 541] width 65 height 25
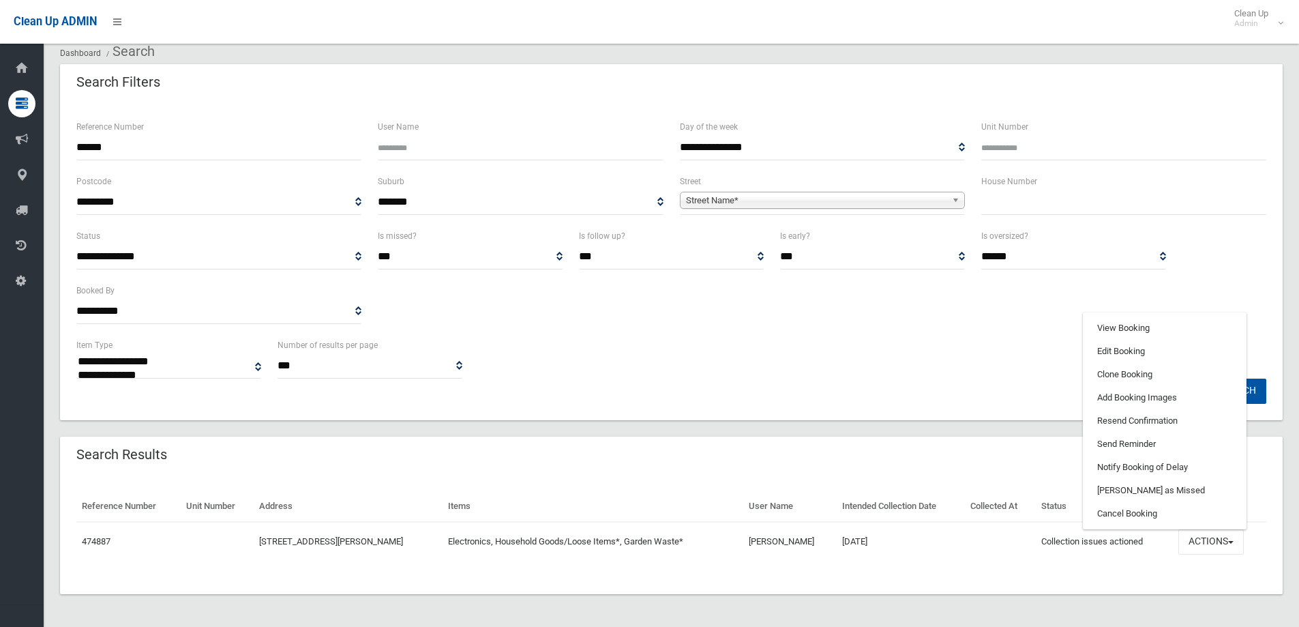
click at [926, 346] on div "**********" at bounding box center [671, 358] width 1206 height 42
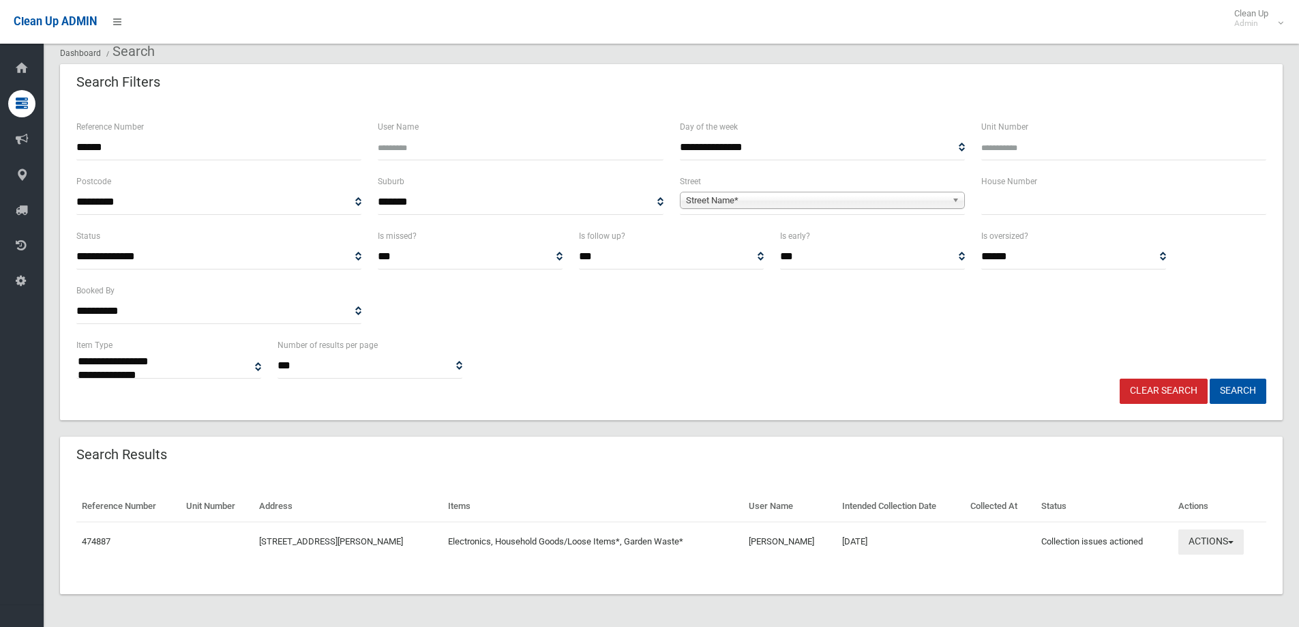
click at [1211, 546] on button "Actions" at bounding box center [1210, 541] width 65 height 25
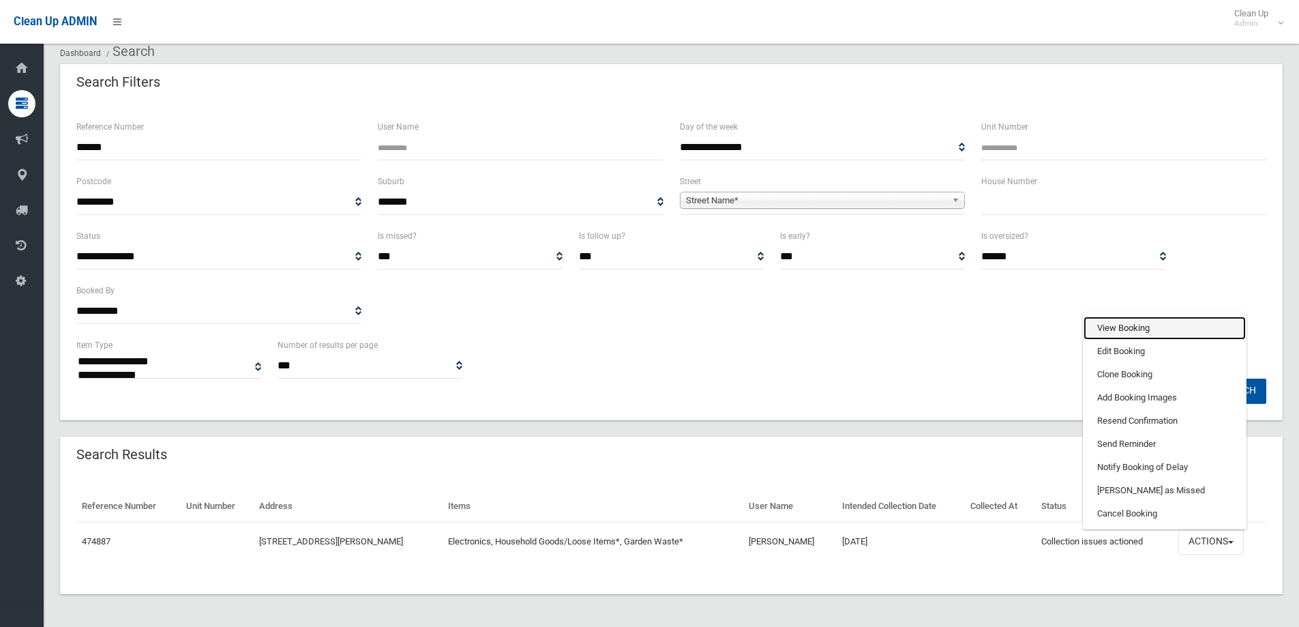
click at [1115, 326] on link "View Booking" at bounding box center [1164, 327] width 162 height 23
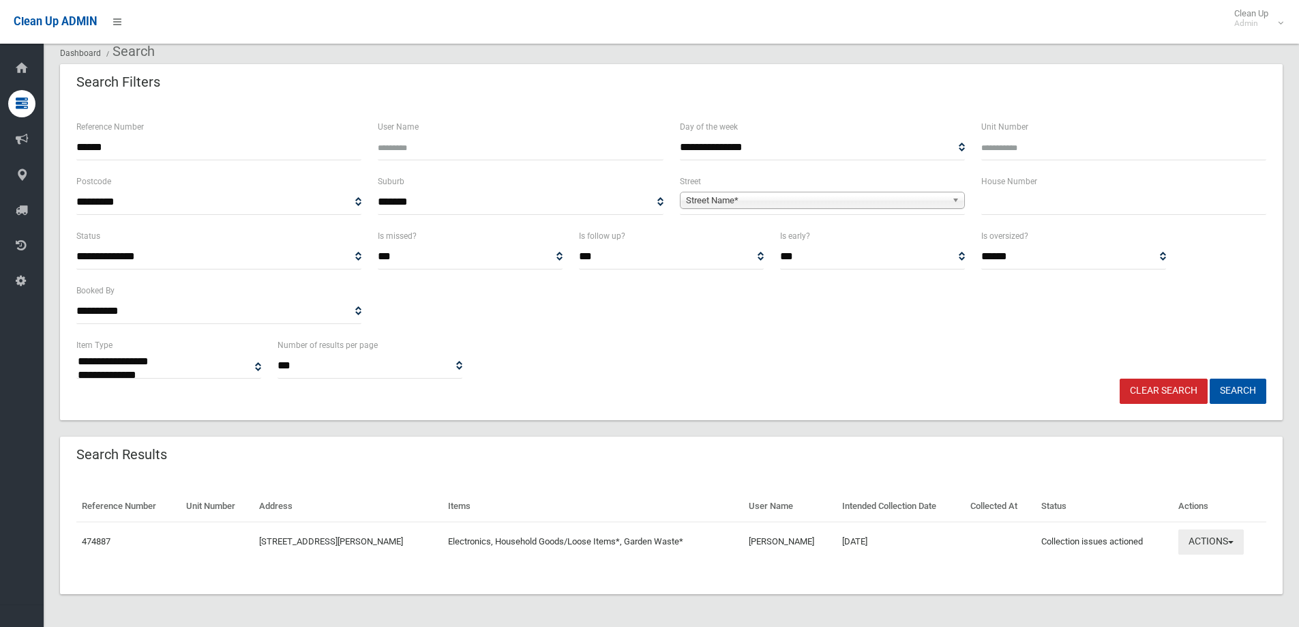
click at [1218, 548] on button "Actions" at bounding box center [1210, 541] width 65 height 25
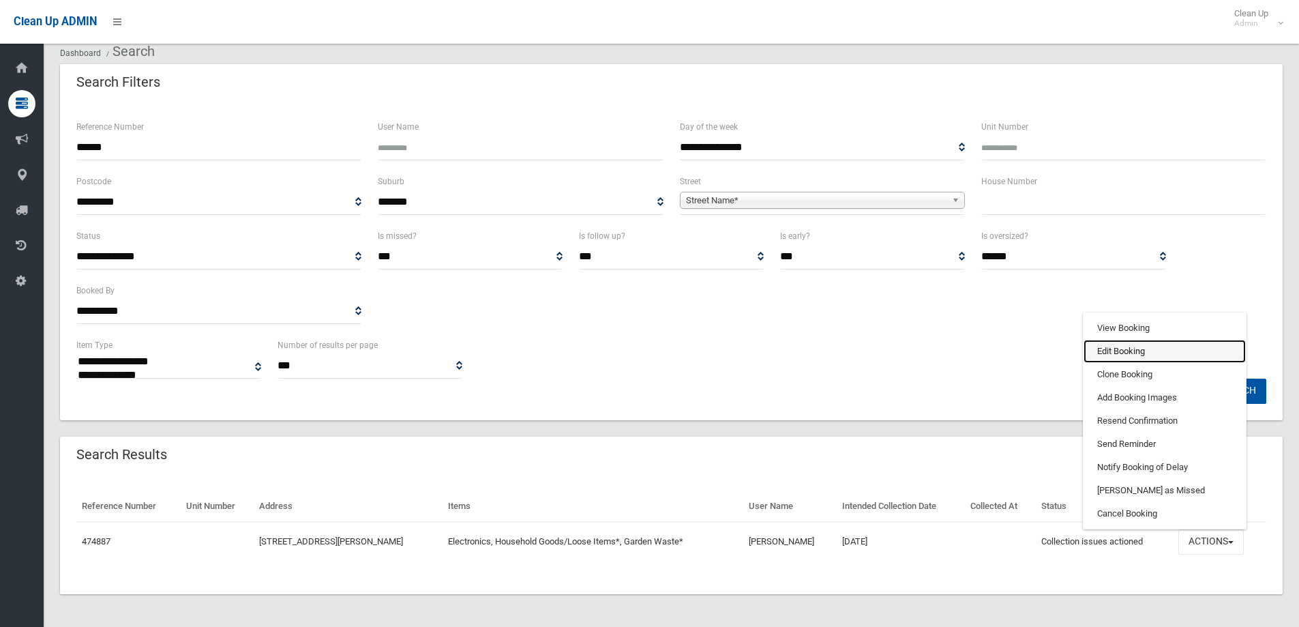
click at [1123, 353] on link "Edit Booking" at bounding box center [1164, 351] width 162 height 23
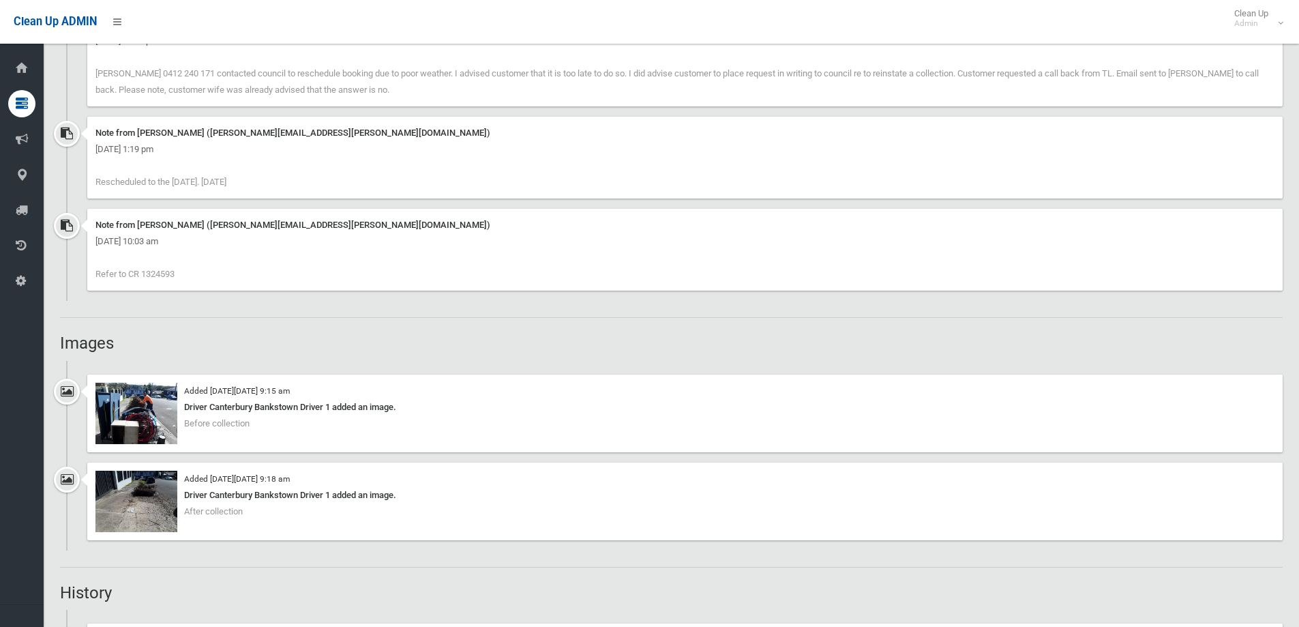
scroll to position [1159, 0]
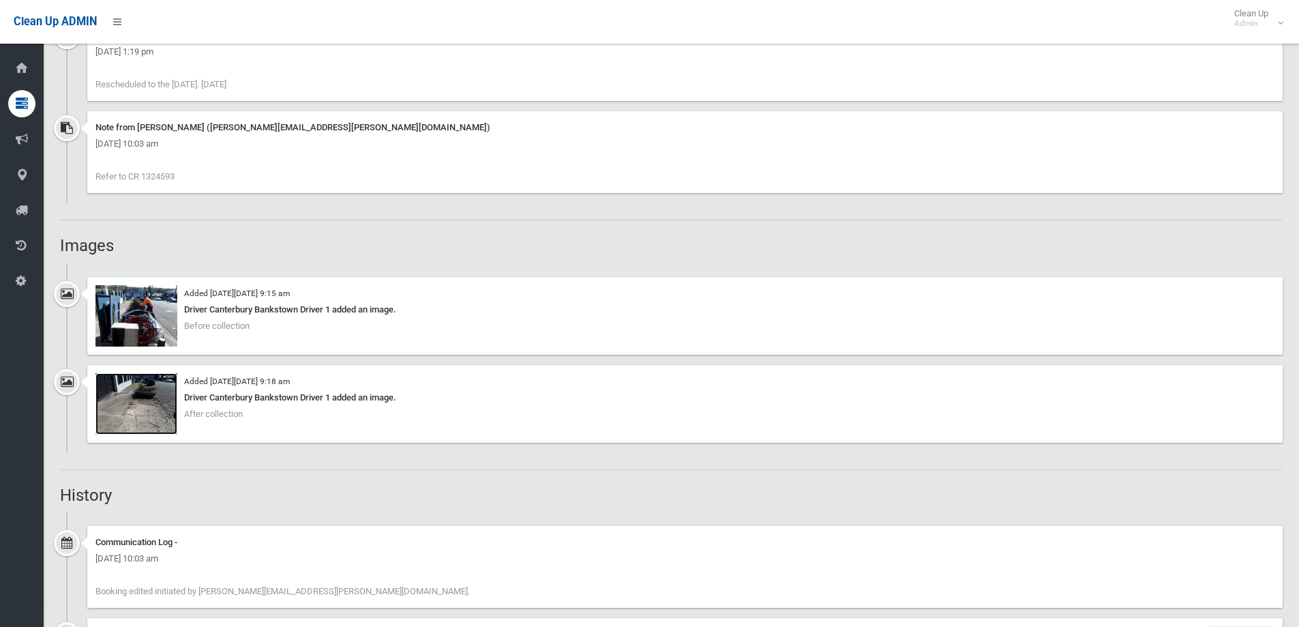
click at [136, 402] on img at bounding box center [136, 403] width 82 height 61
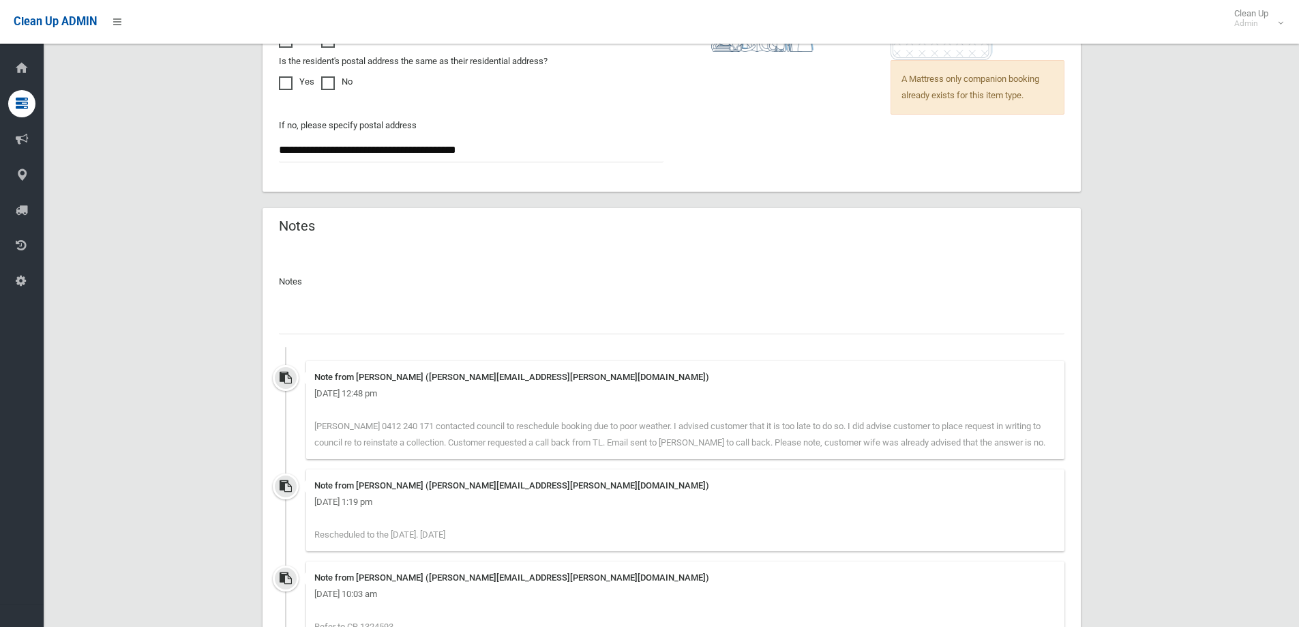
scroll to position [1159, 0]
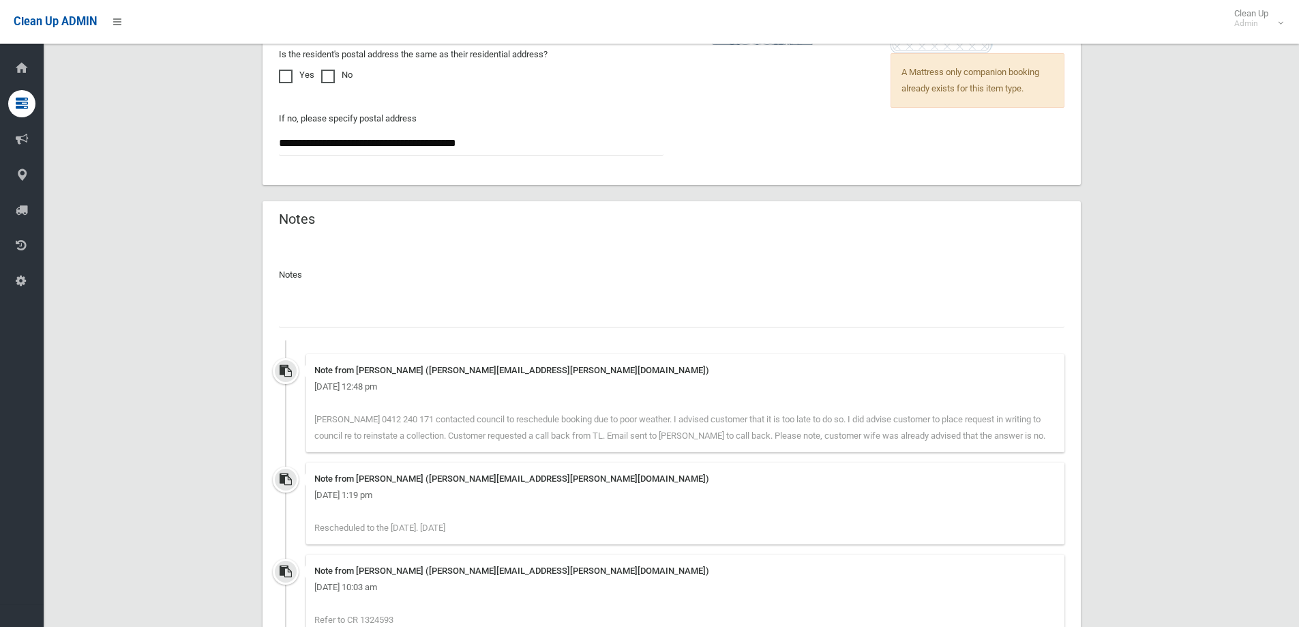
click at [317, 308] on input "text" at bounding box center [671, 314] width 785 height 25
click at [310, 305] on input "text" at bounding box center [671, 314] width 785 height 25
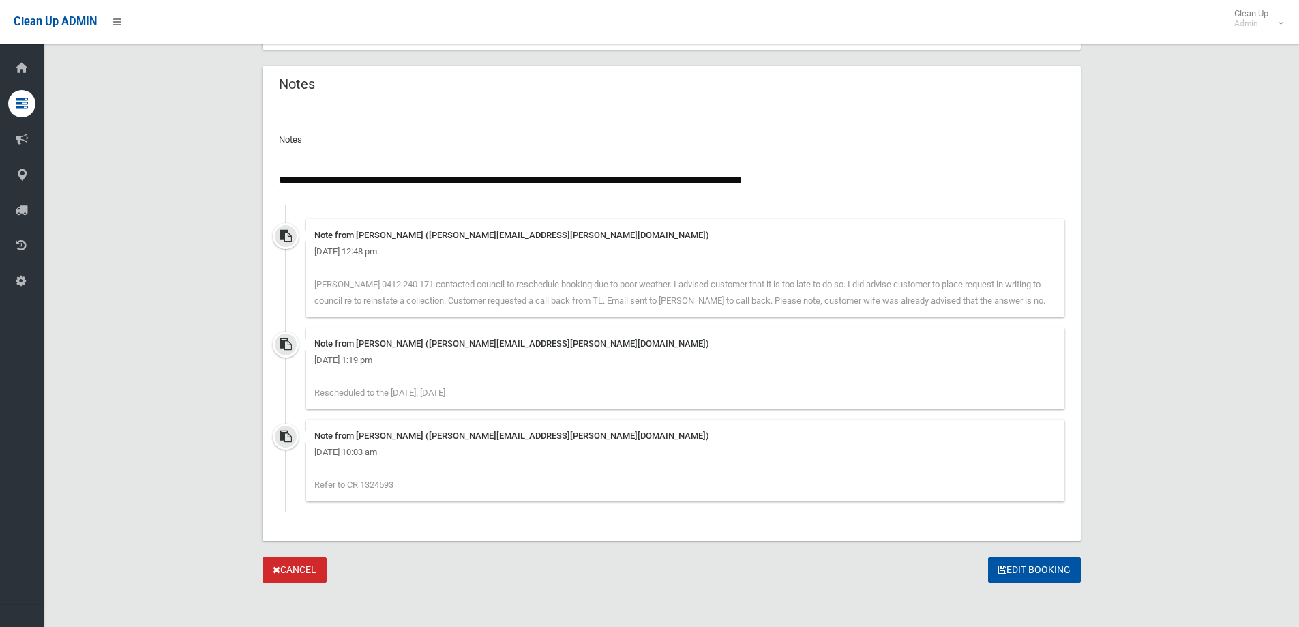
scroll to position [1299, 0]
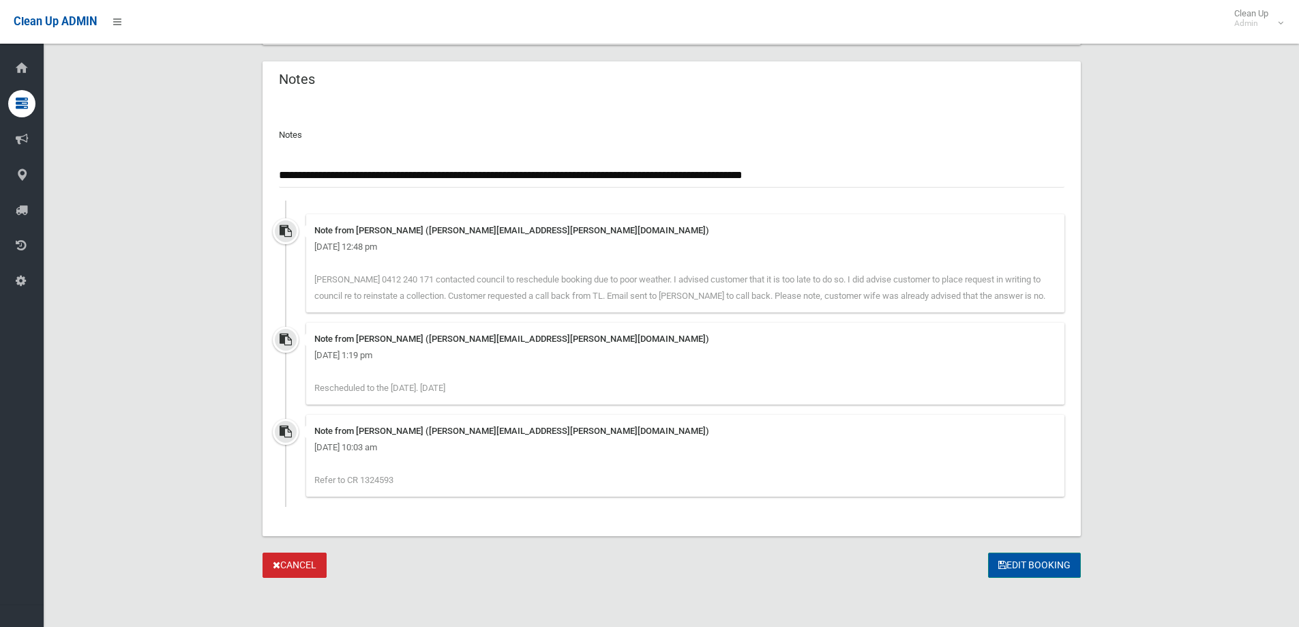
type input "**********"
click at [1017, 569] on button "Edit Booking" at bounding box center [1034, 564] width 93 height 25
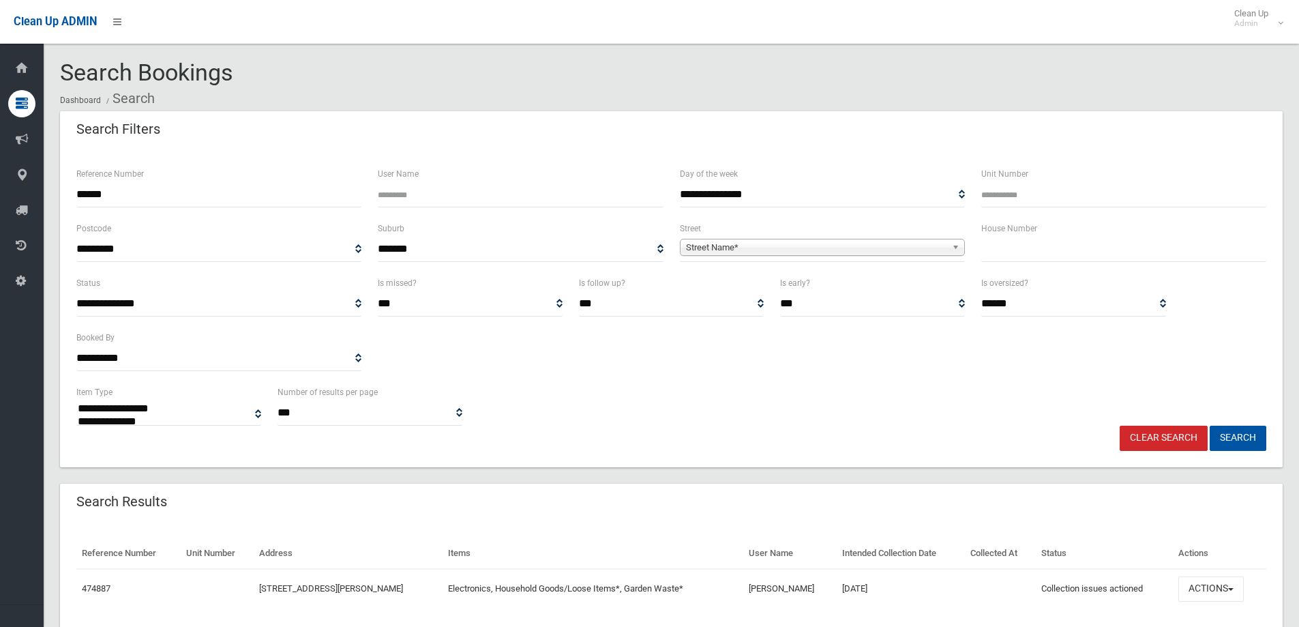
select select
click at [1237, 436] on button "Search" at bounding box center [1238, 437] width 57 height 25
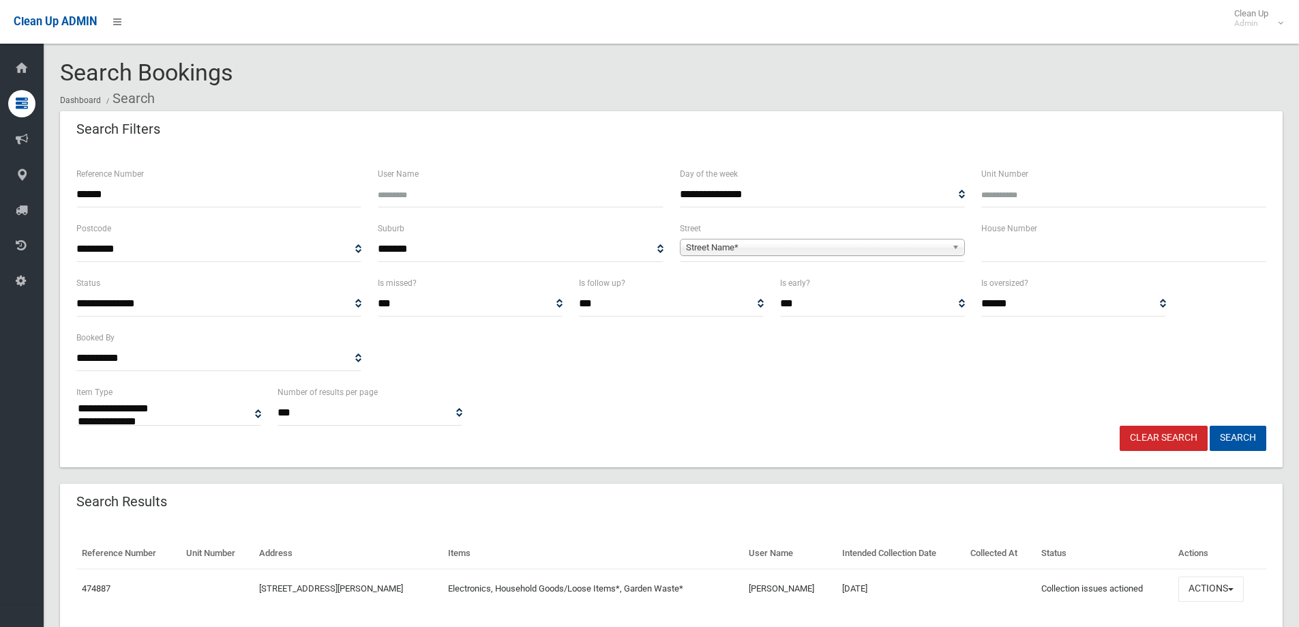
select select
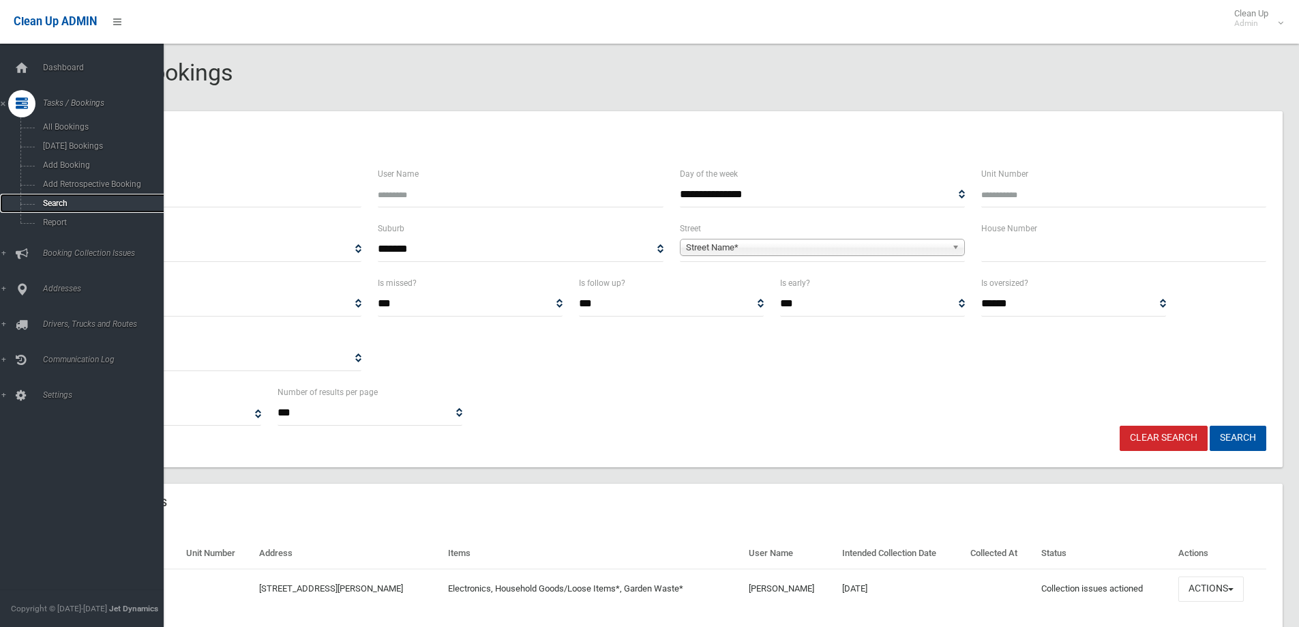
click at [55, 202] on span "Search" at bounding box center [100, 203] width 123 height 10
click at [57, 207] on span "Search" at bounding box center [100, 203] width 123 height 10
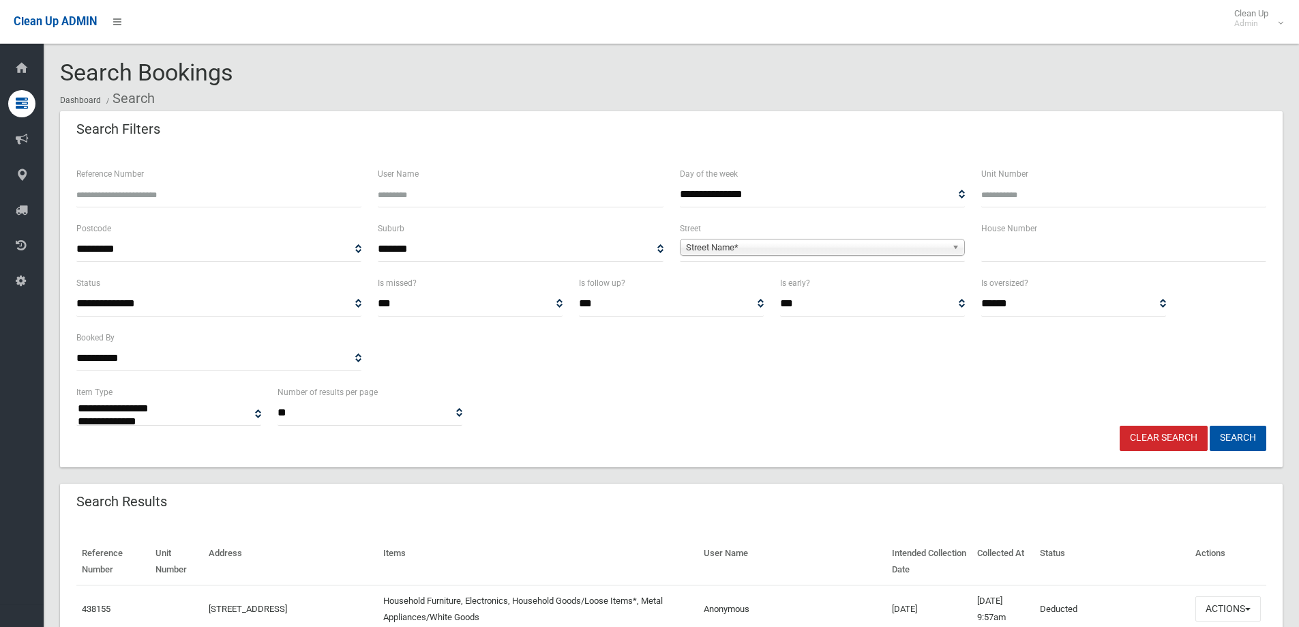
select select
drag, startPoint x: 1025, startPoint y: 254, endPoint x: 1031, endPoint y: 246, distance: 9.8
click at [1026, 253] on input "text" at bounding box center [1123, 249] width 285 height 25
type input "**"
click at [745, 250] on span "Street Name*" at bounding box center [816, 247] width 260 height 16
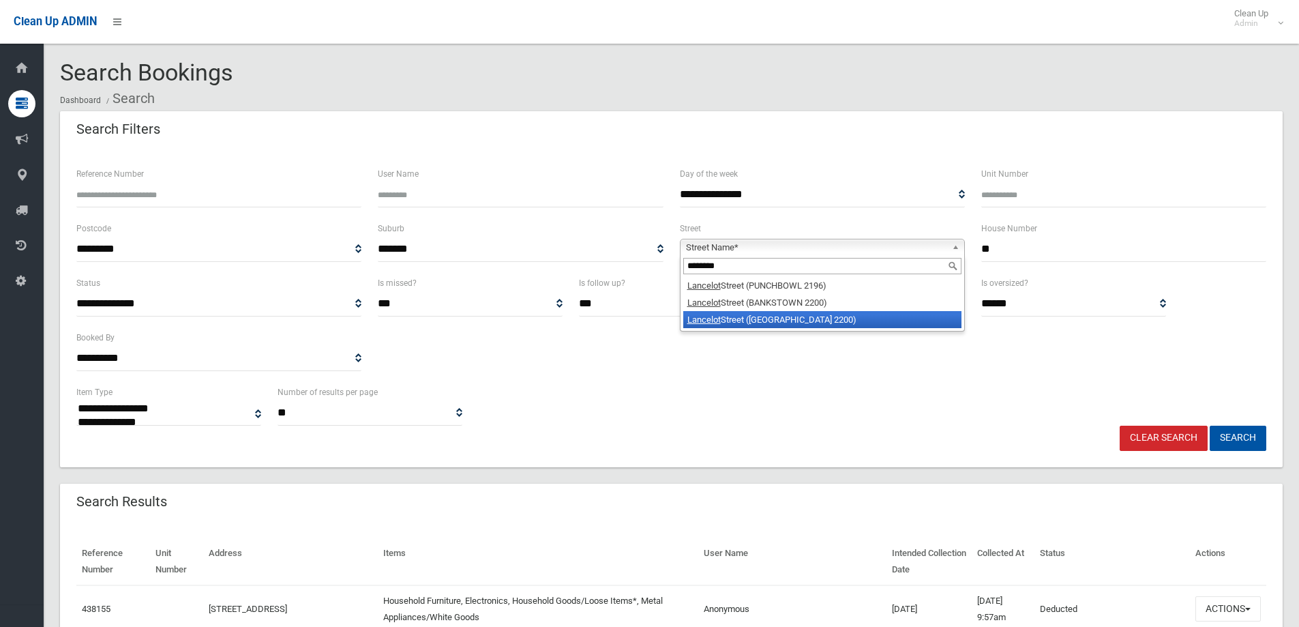
type input "********"
click at [727, 317] on li "Lancelot Street ([GEOGRAPHIC_DATA] 2200)" at bounding box center [822, 319] width 278 height 17
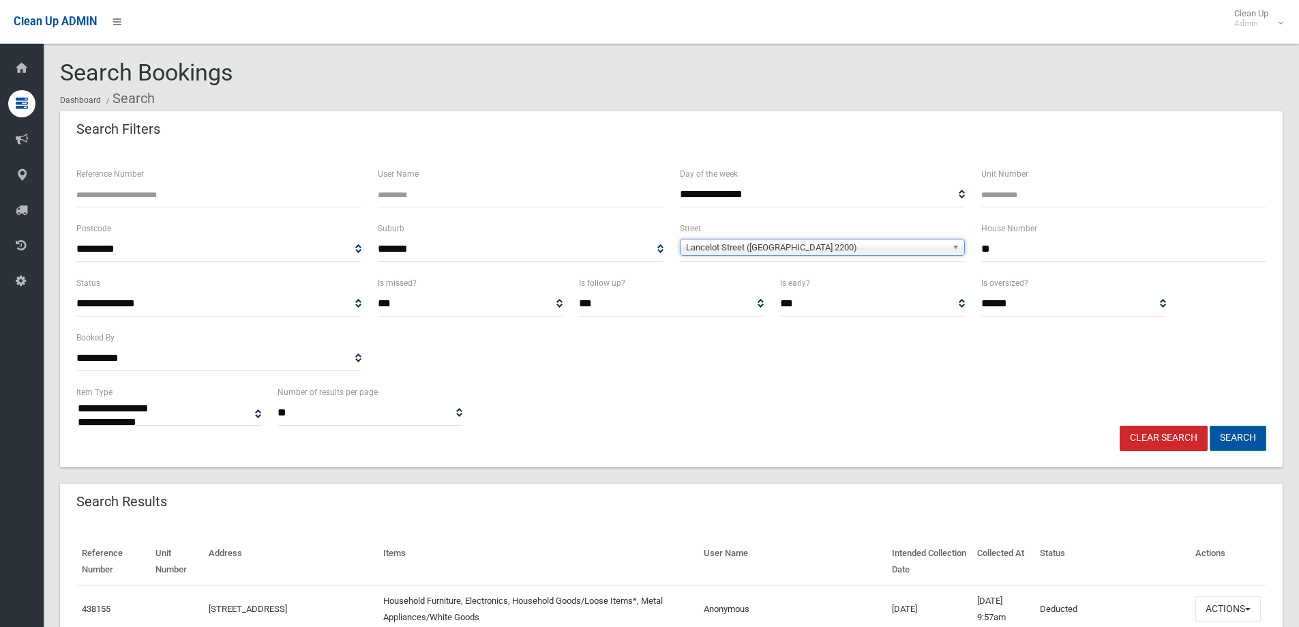
click at [1235, 433] on button "Search" at bounding box center [1238, 437] width 57 height 25
click at [1240, 440] on button "Search" at bounding box center [1238, 437] width 57 height 25
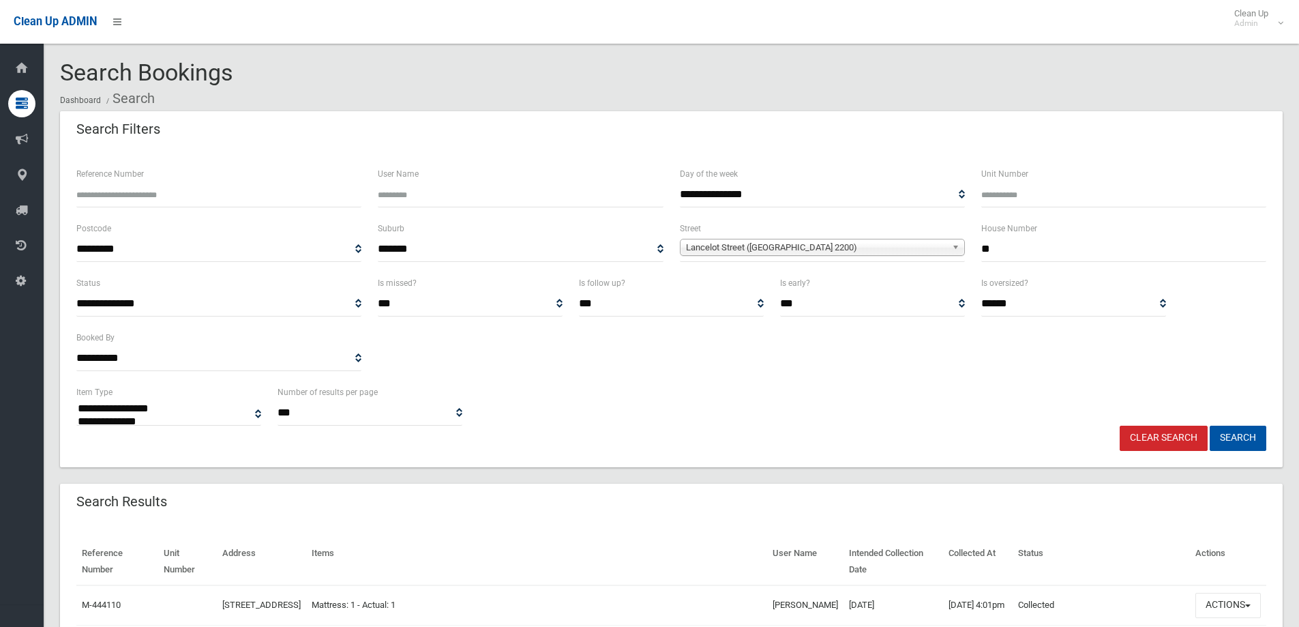
select select
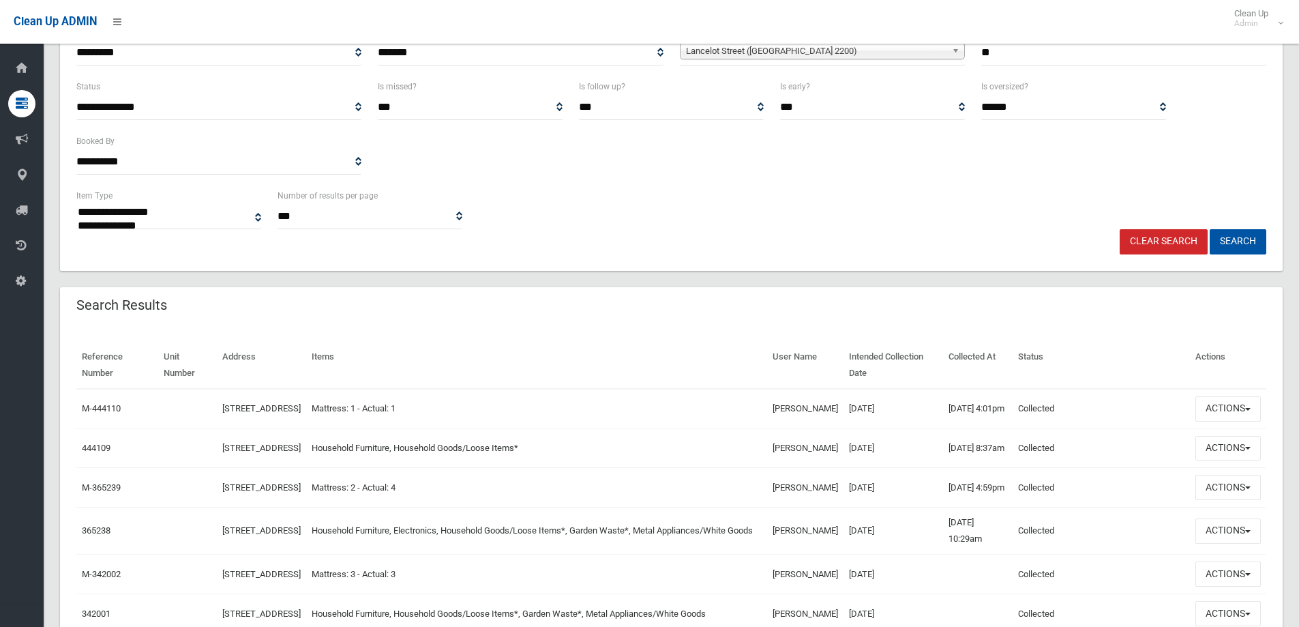
scroll to position [205, 0]
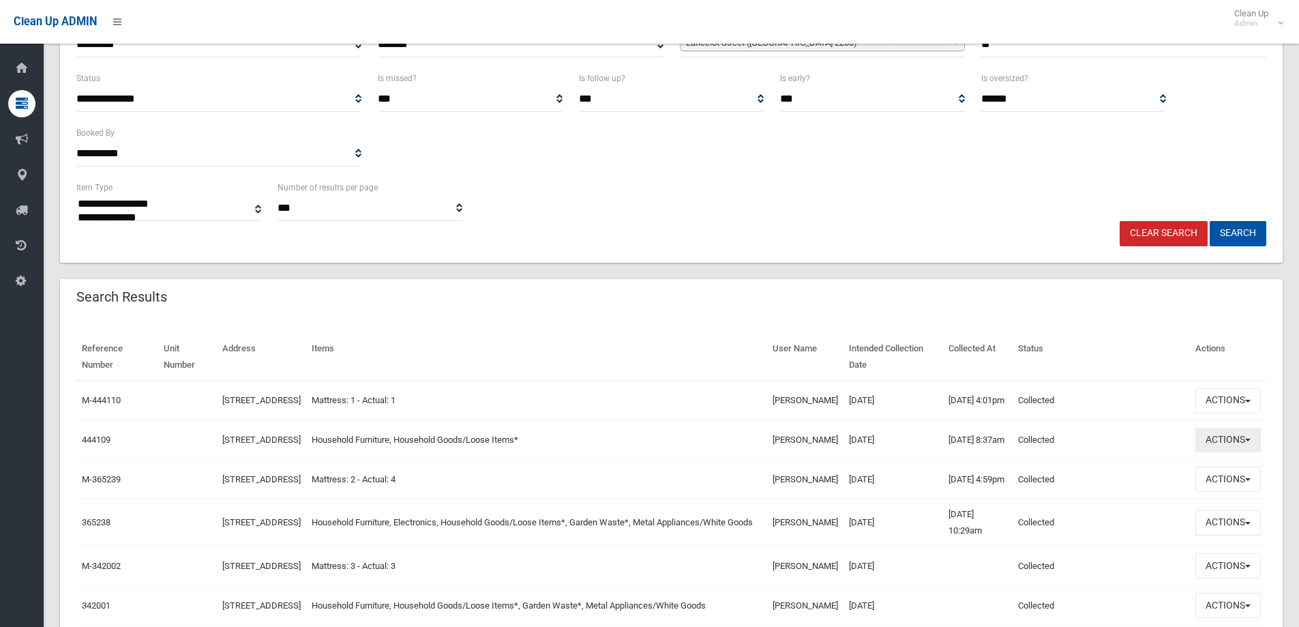
click at [1221, 453] on button "Actions" at bounding box center [1227, 439] width 65 height 25
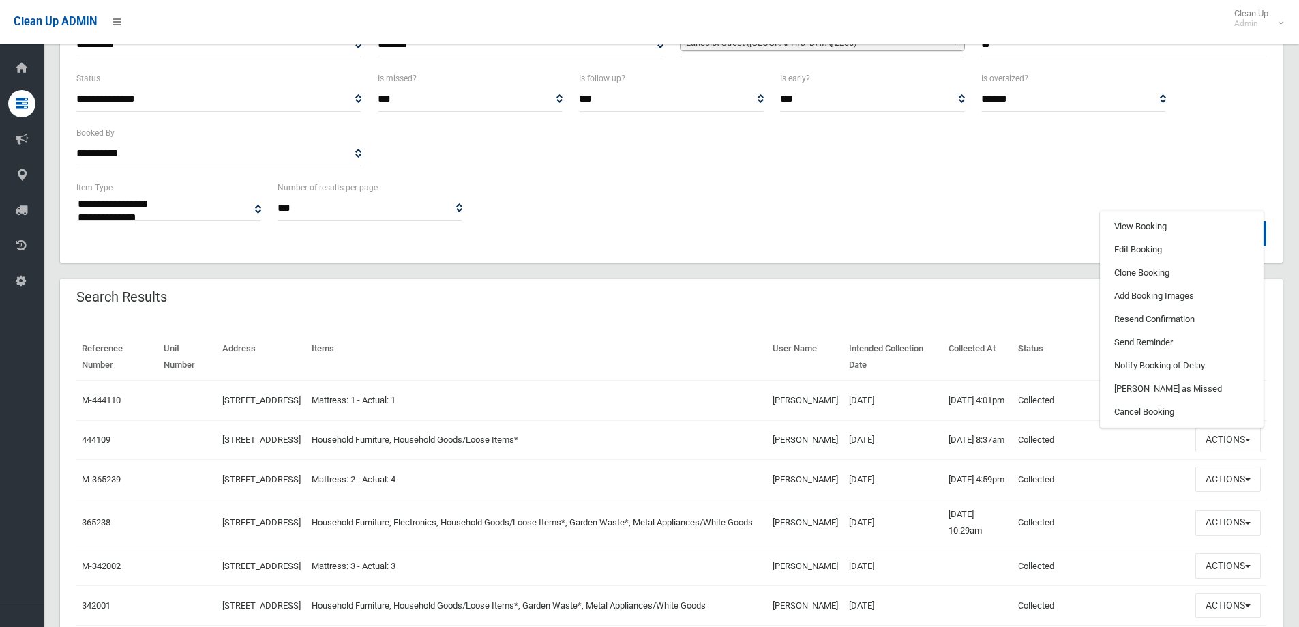
drag, startPoint x: 1036, startPoint y: 181, endPoint x: 1093, endPoint y: 411, distance: 236.6
click at [1036, 185] on div "**********" at bounding box center [671, 200] width 1206 height 42
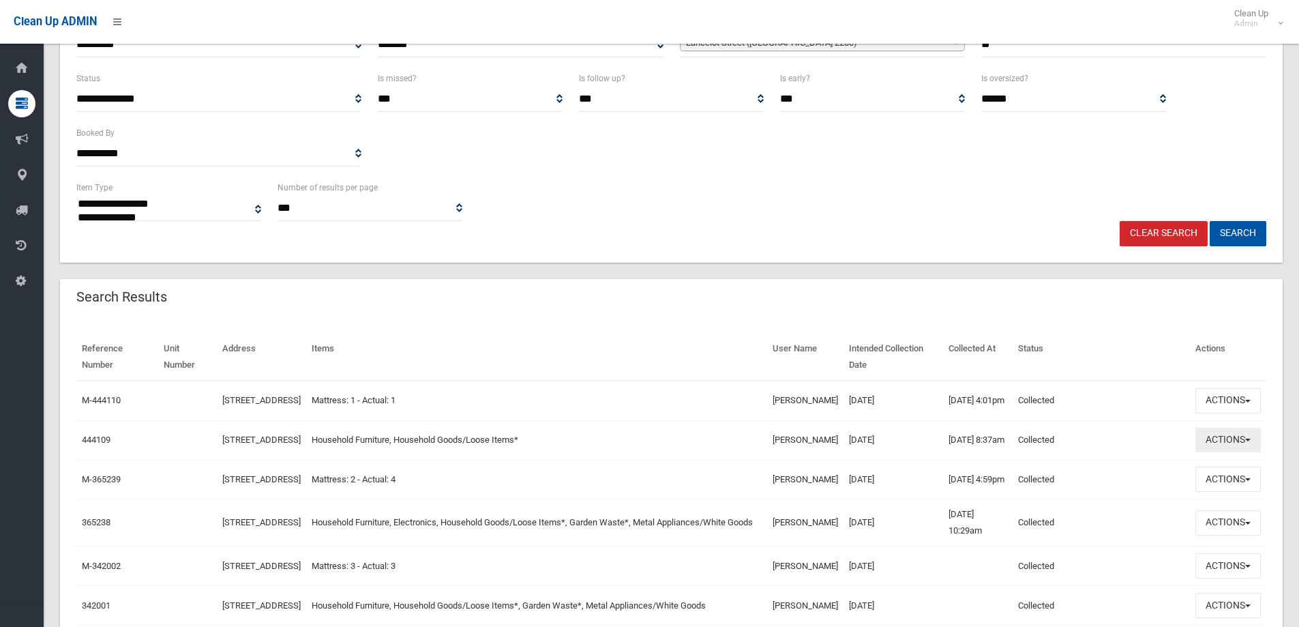
click at [1224, 451] on button "Actions" at bounding box center [1227, 439] width 65 height 25
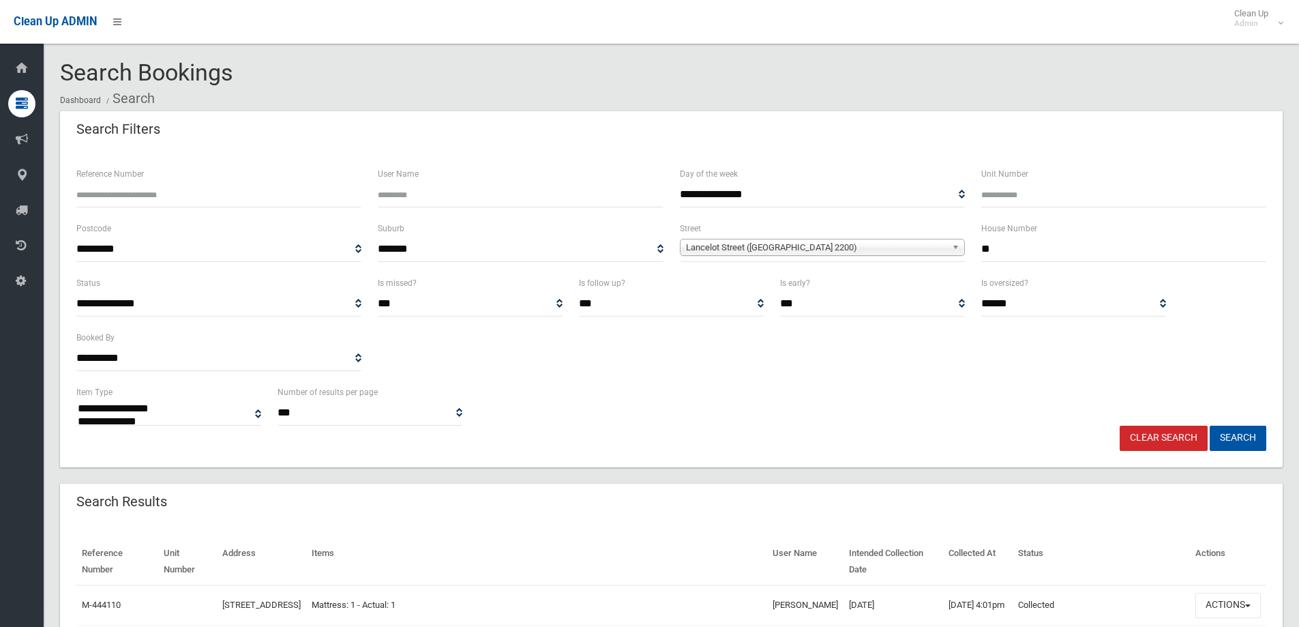
select select
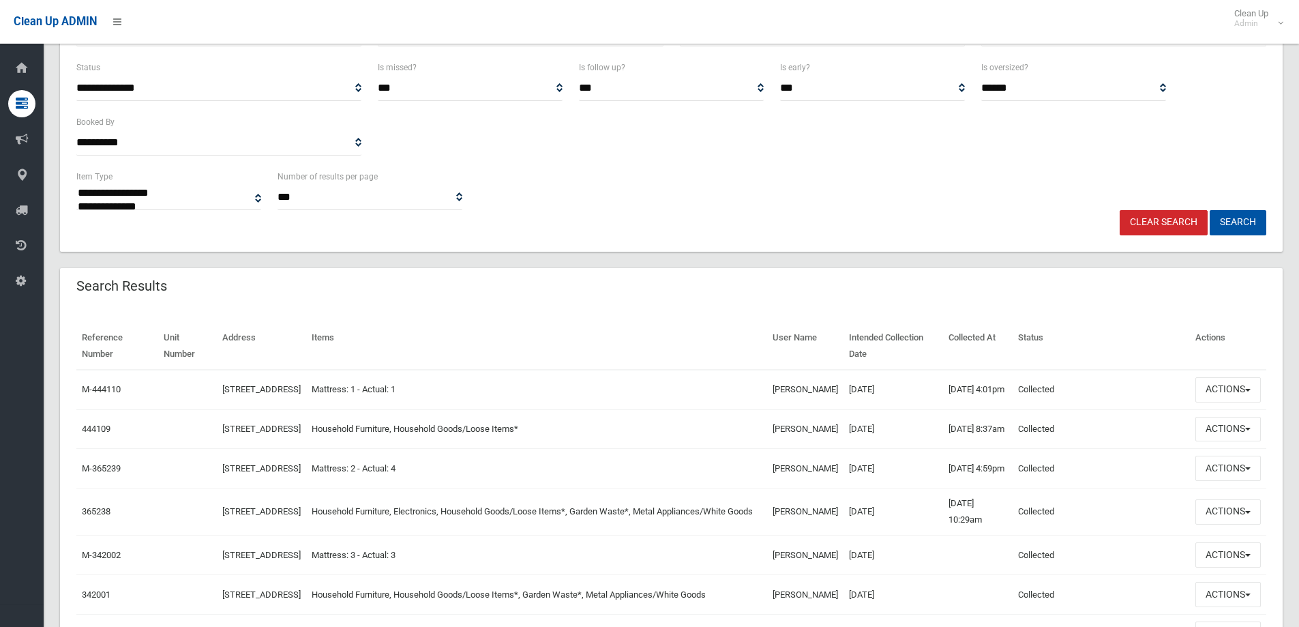
scroll to position [205, 0]
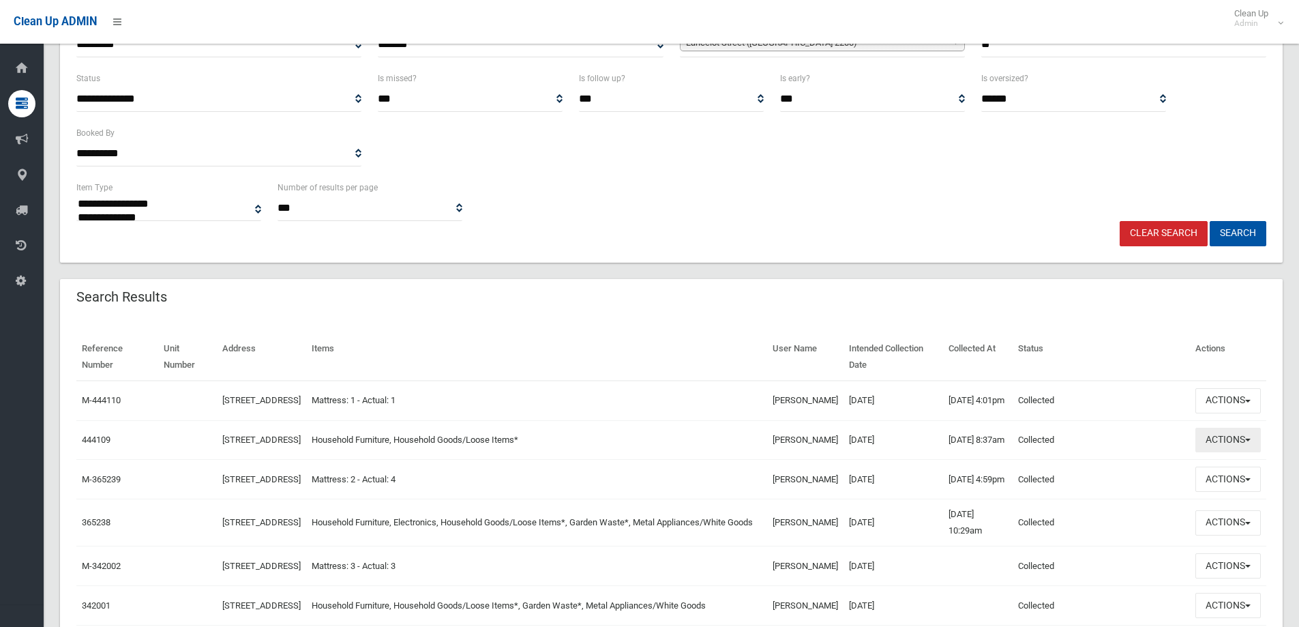
click at [1230, 450] on button "Actions" at bounding box center [1227, 439] width 65 height 25
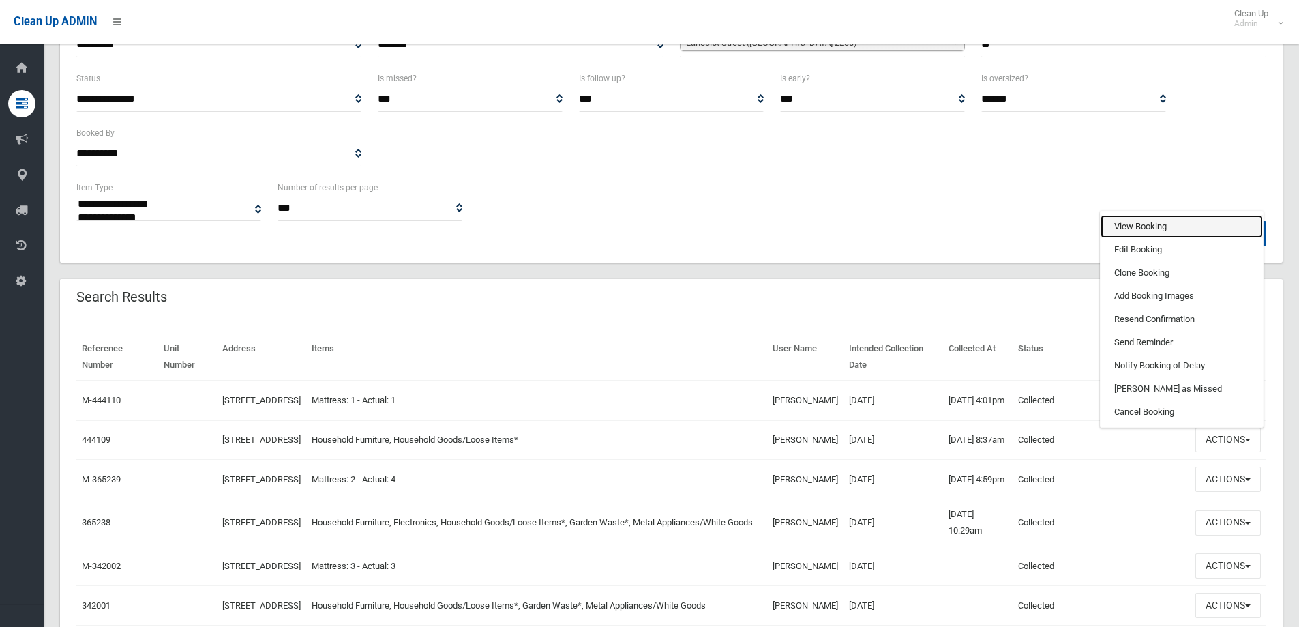
click at [1137, 234] on link "View Booking" at bounding box center [1181, 226] width 162 height 23
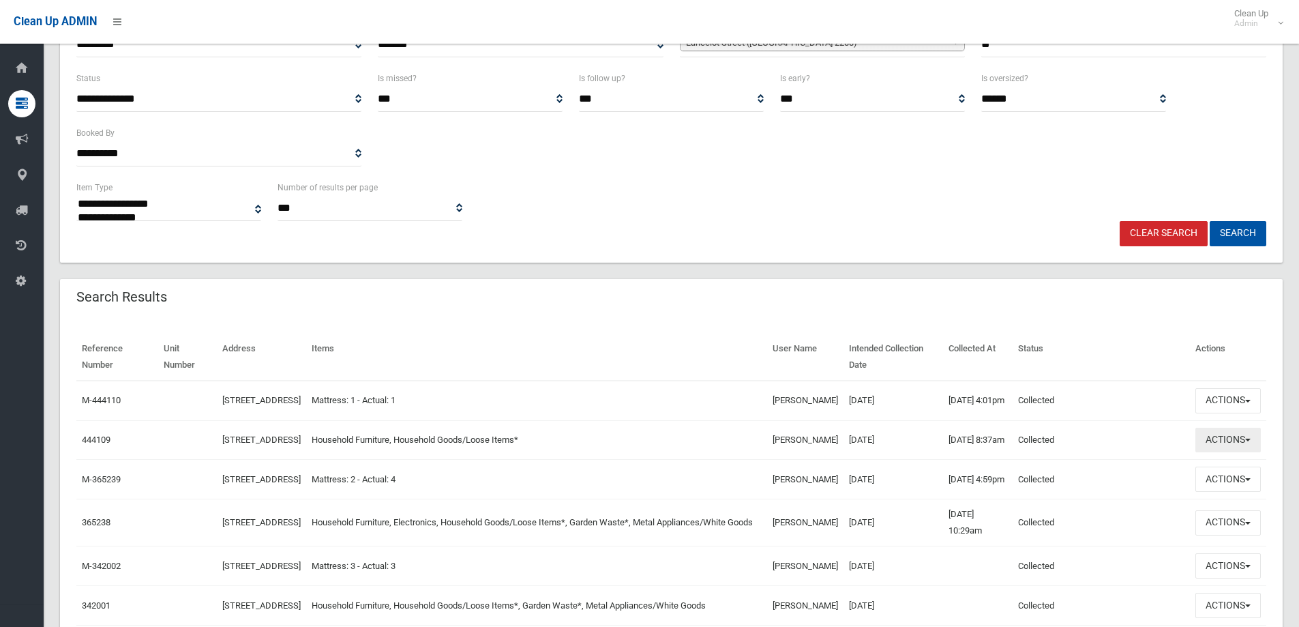
click at [1240, 449] on button "Actions" at bounding box center [1227, 439] width 65 height 25
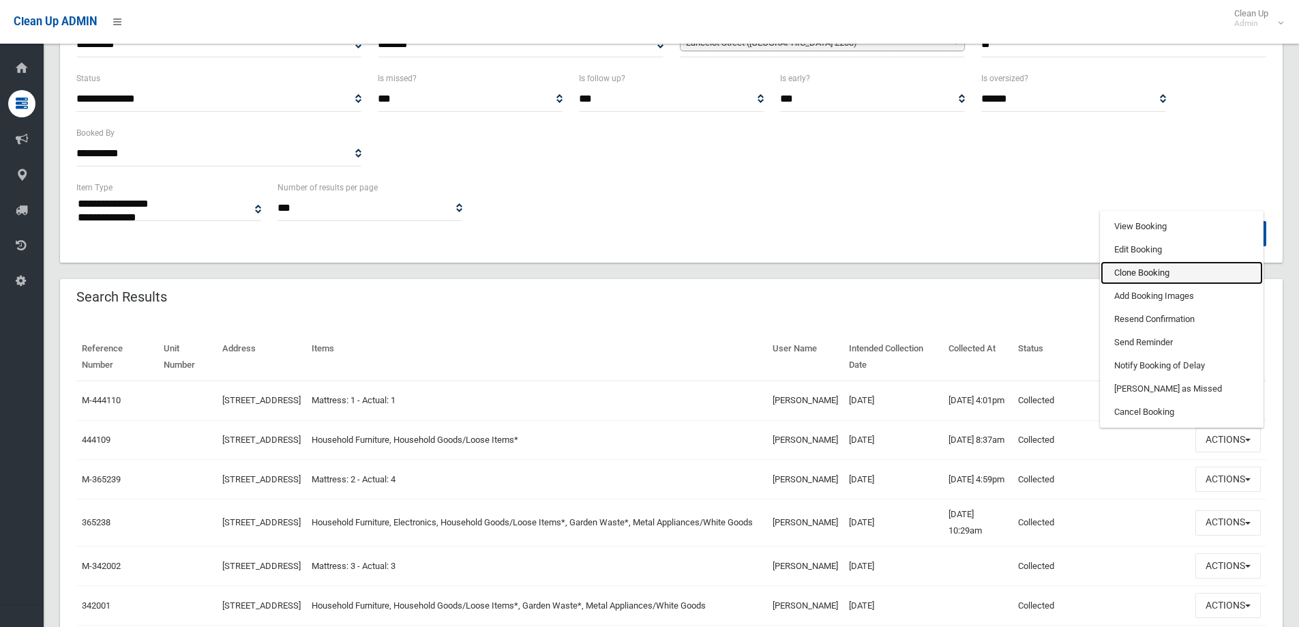
click at [1142, 281] on link "Clone Booking" at bounding box center [1181, 272] width 162 height 23
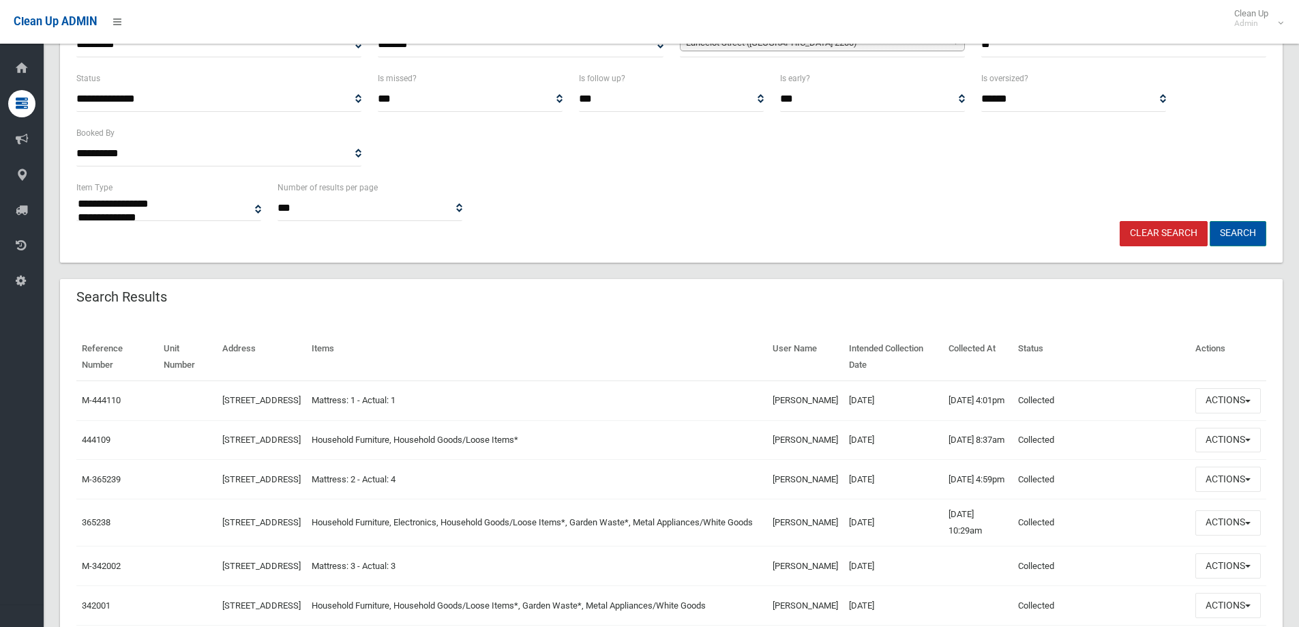
click at [1227, 237] on button "Search" at bounding box center [1238, 233] width 57 height 25
click at [1247, 233] on button "Search" at bounding box center [1238, 233] width 57 height 25
click at [1240, 230] on button "Search" at bounding box center [1238, 233] width 57 height 25
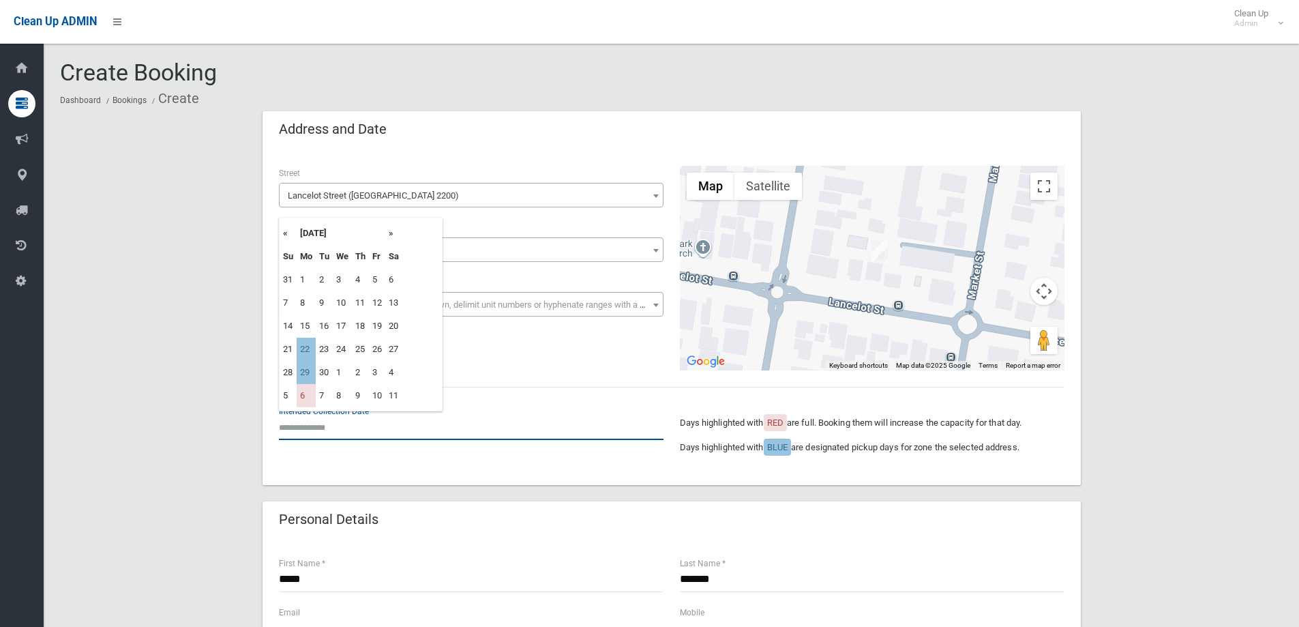
click at [333, 423] on input "text" at bounding box center [471, 427] width 385 height 25
click at [305, 349] on td "22" at bounding box center [306, 348] width 19 height 23
type input "**********"
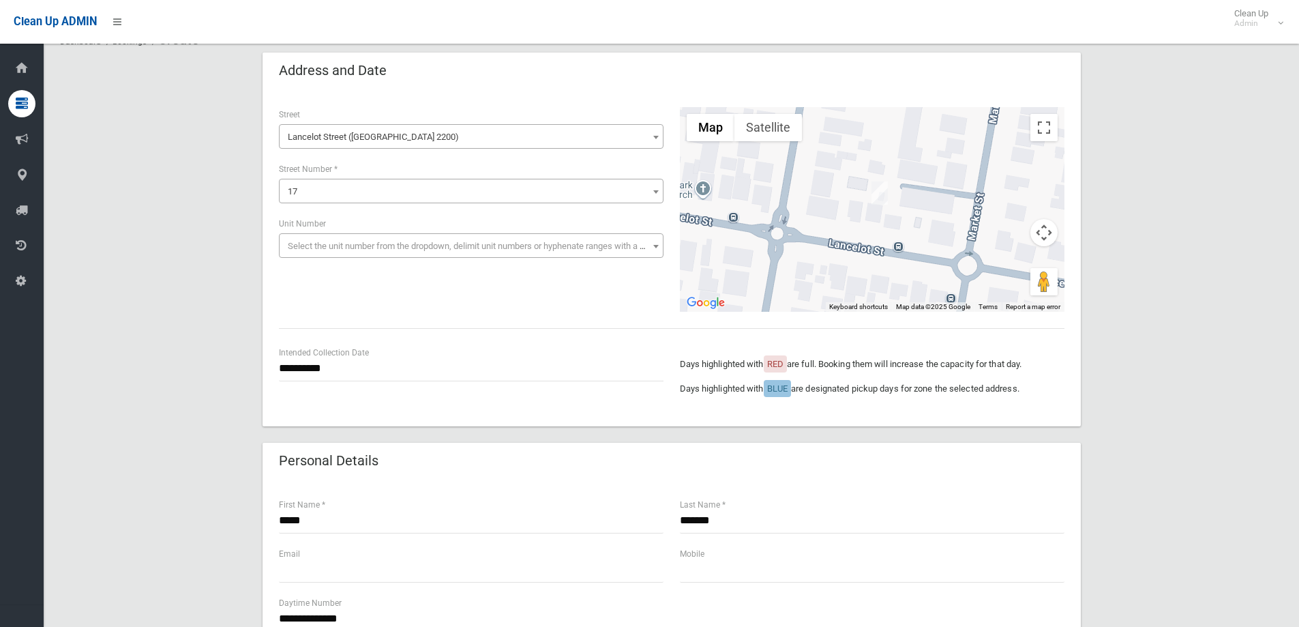
scroll to position [205, 0]
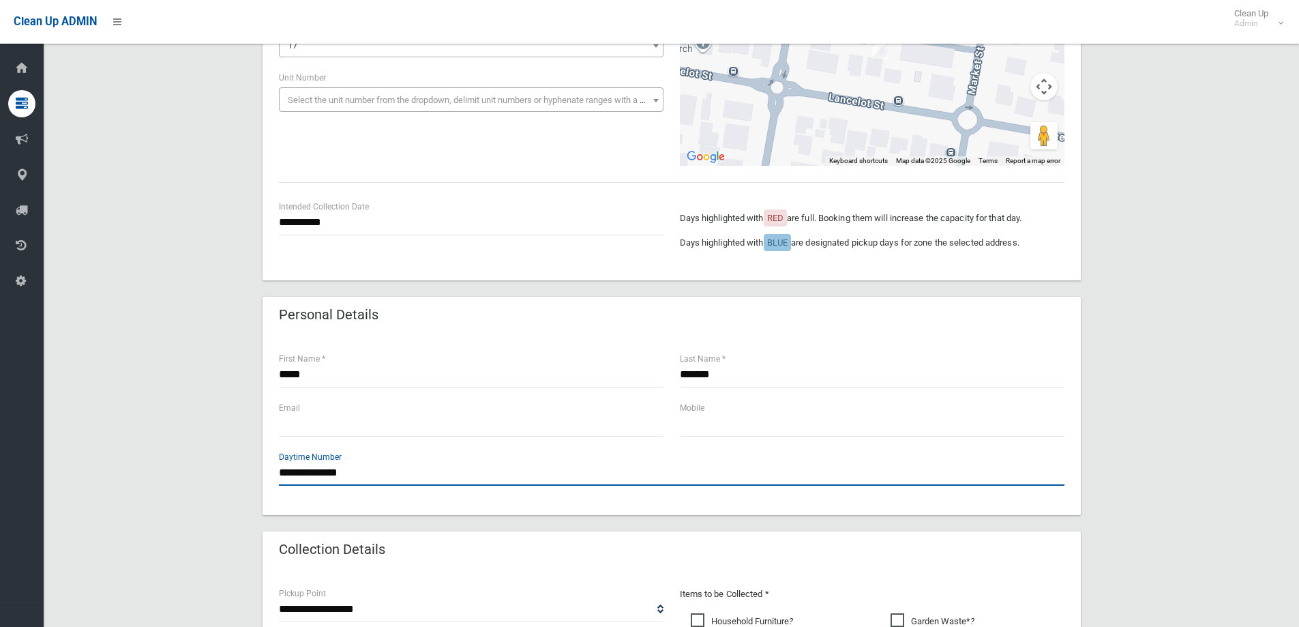
click at [377, 475] on input "**********" at bounding box center [671, 472] width 785 height 25
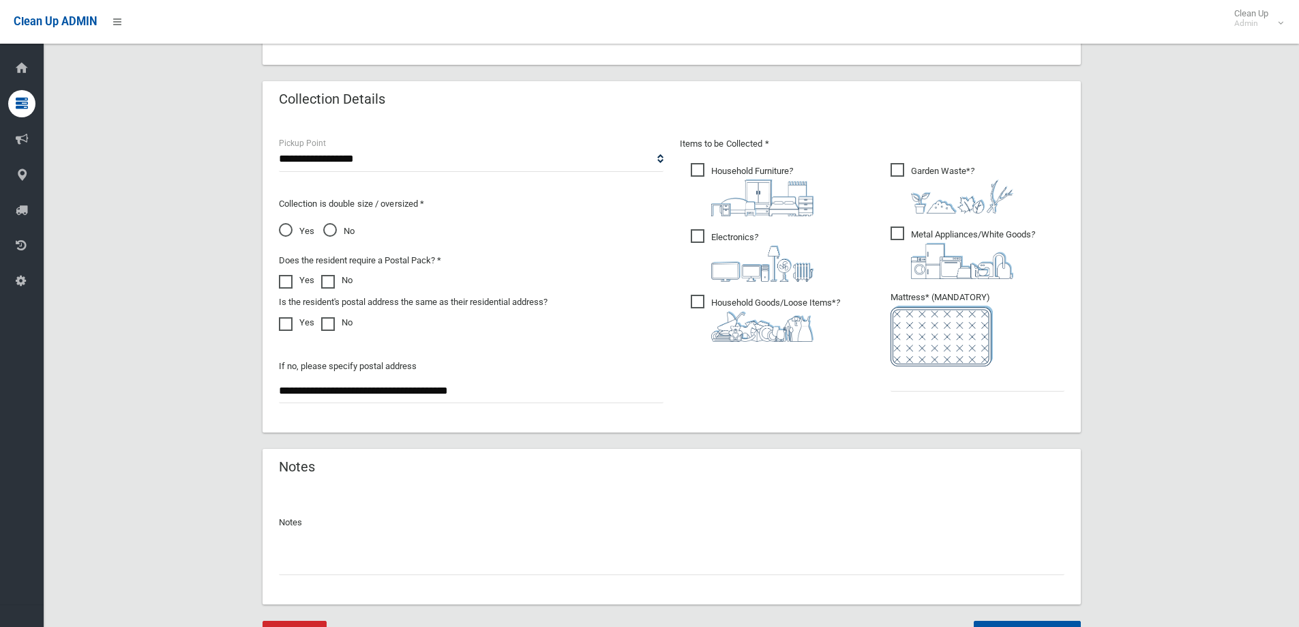
scroll to position [682, 0]
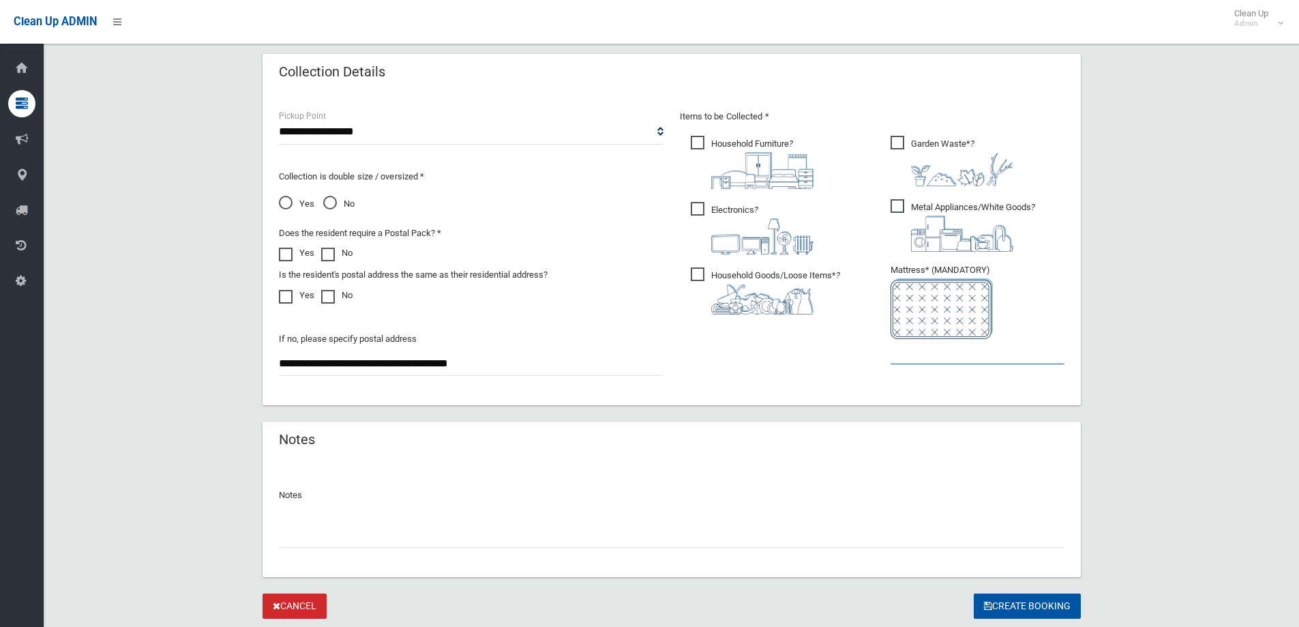
click at [935, 353] on input "text" at bounding box center [977, 351] width 174 height 25
type input "*"
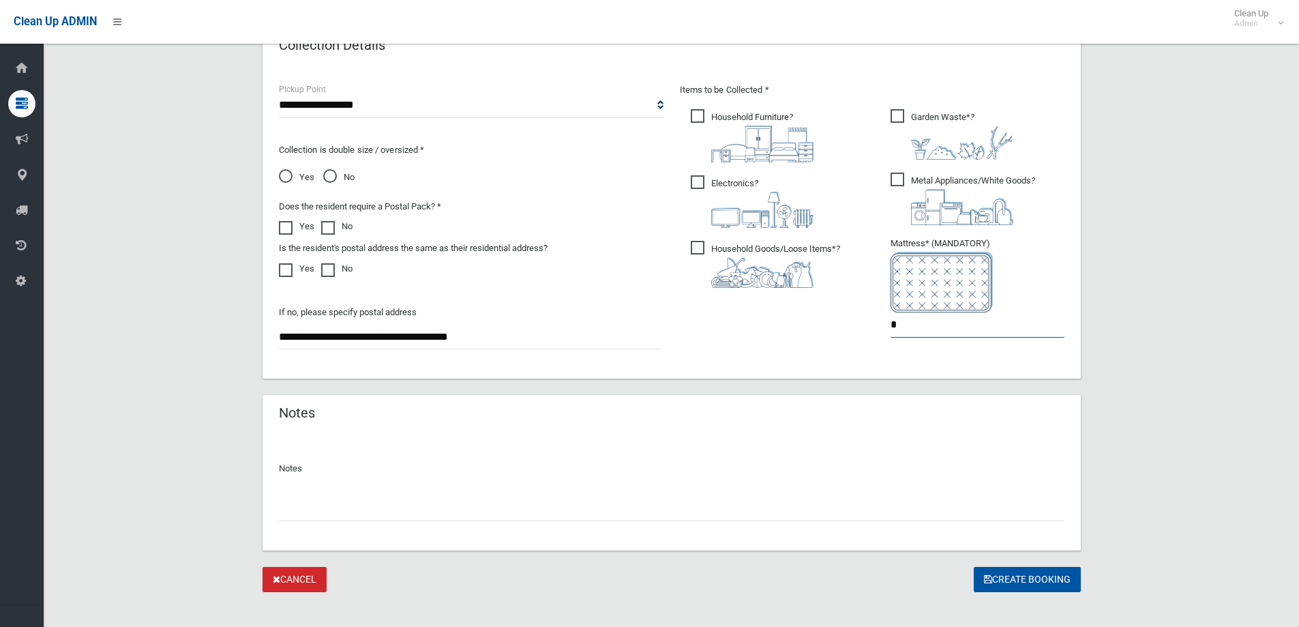
scroll to position [723, 0]
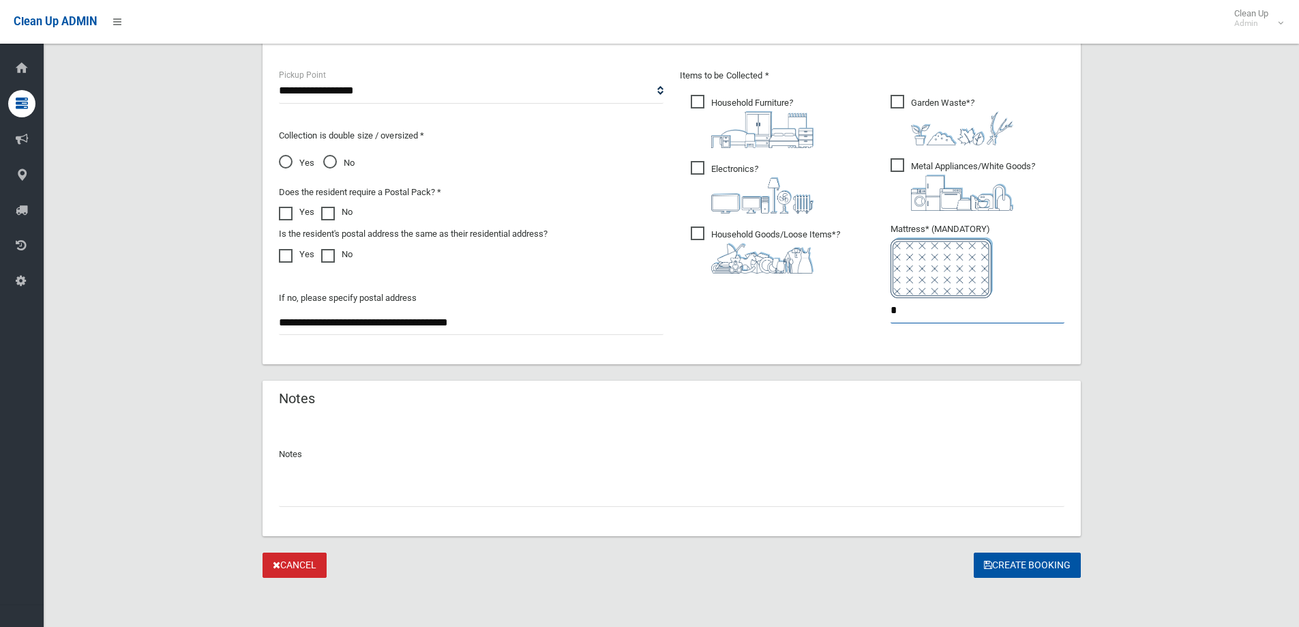
type input "*"
click at [698, 164] on span "Electronics ?" at bounding box center [752, 187] width 123 height 52
click at [903, 102] on span "Garden Waste* ?" at bounding box center [951, 120] width 123 height 50
click at [897, 164] on span "Metal Appliances/White Goods ?" at bounding box center [962, 184] width 145 height 52
click at [1025, 565] on button "Create Booking" at bounding box center [1027, 564] width 107 height 25
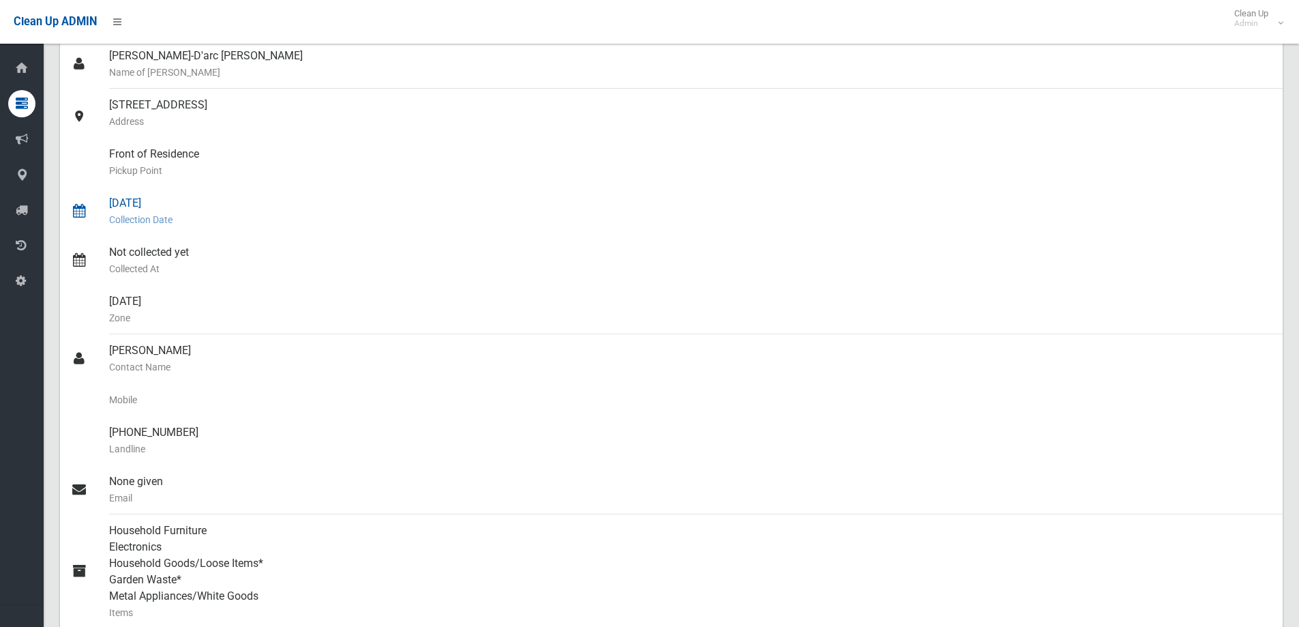
scroll to position [136, 0]
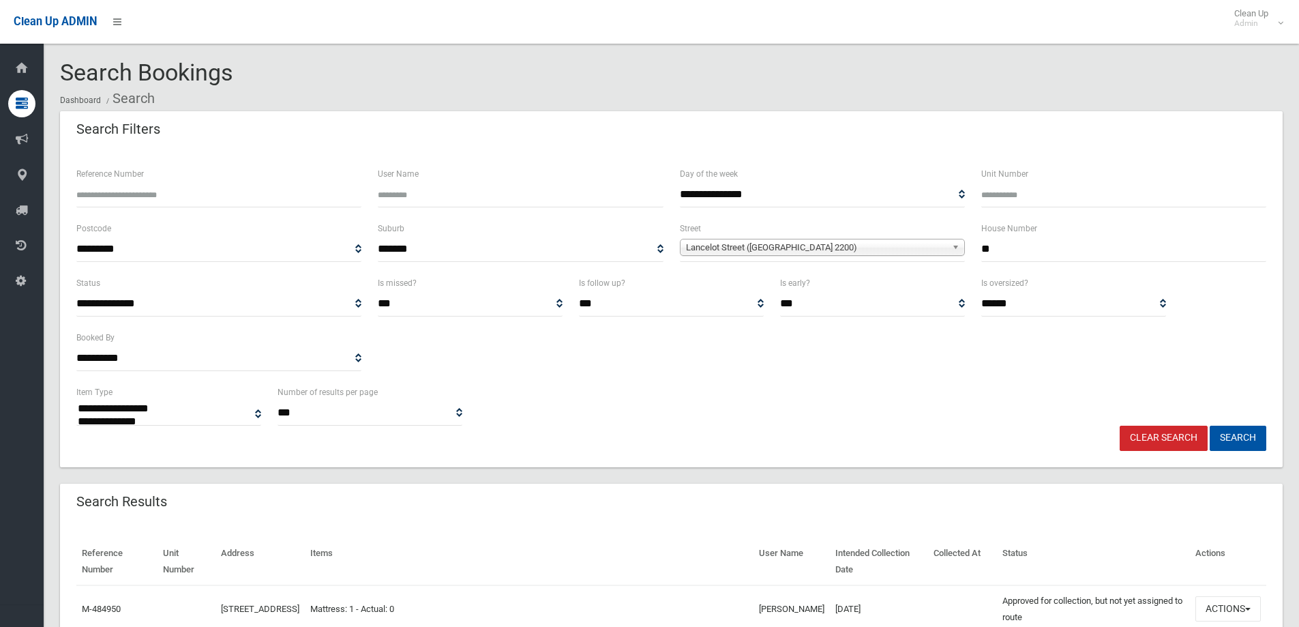
select select
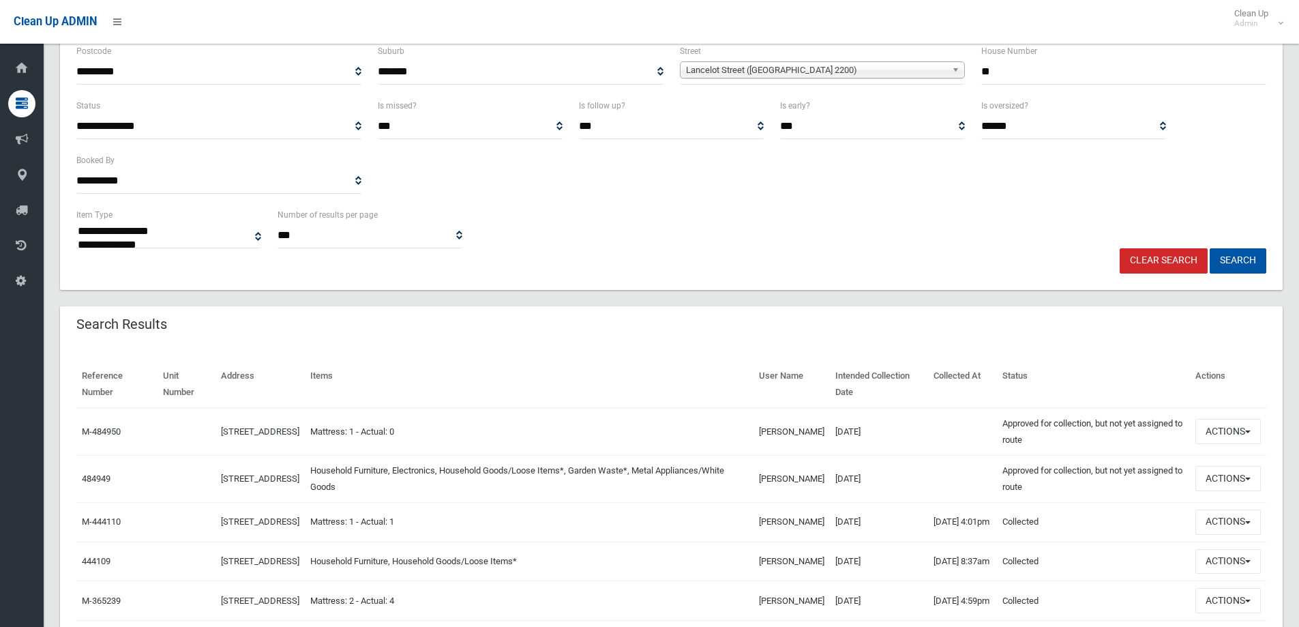
scroll to position [205, 0]
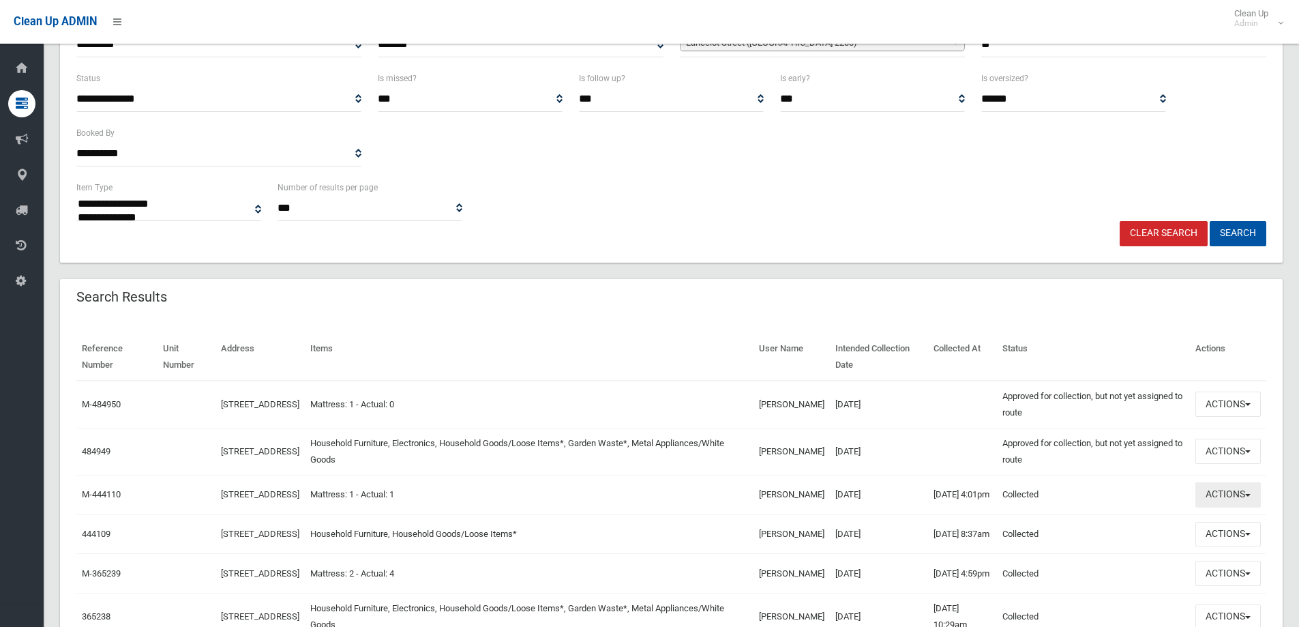
click at [1237, 497] on button "Actions" at bounding box center [1227, 494] width 65 height 25
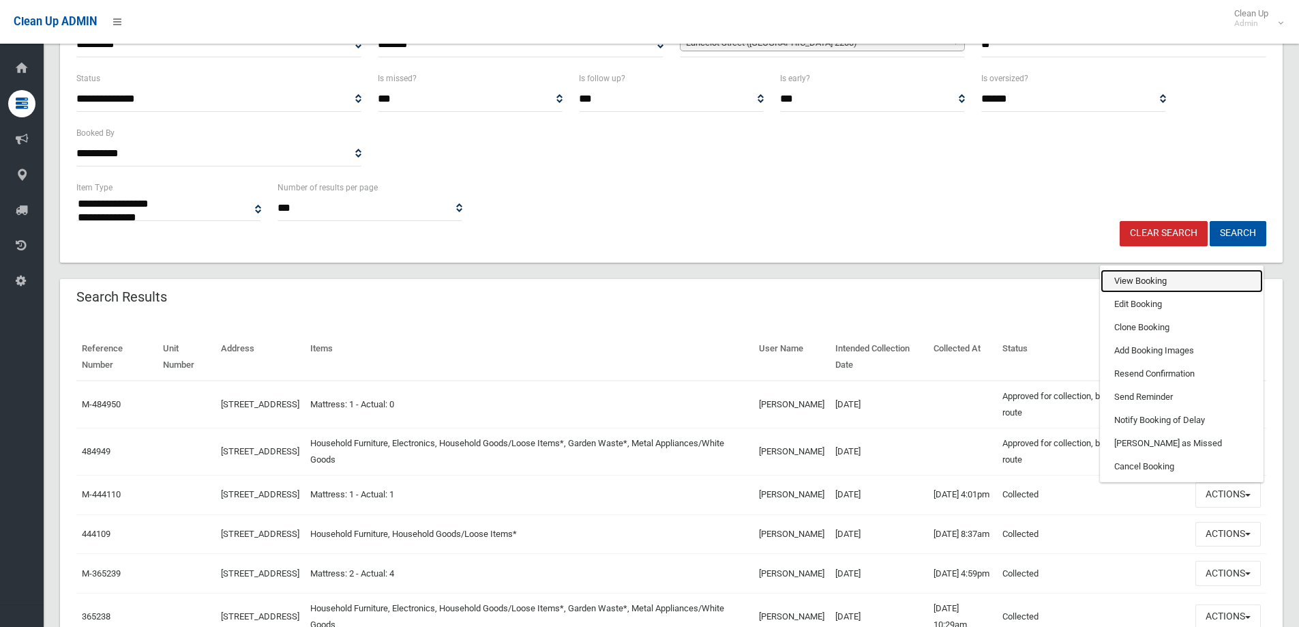
click at [1137, 286] on link "View Booking" at bounding box center [1181, 280] width 162 height 23
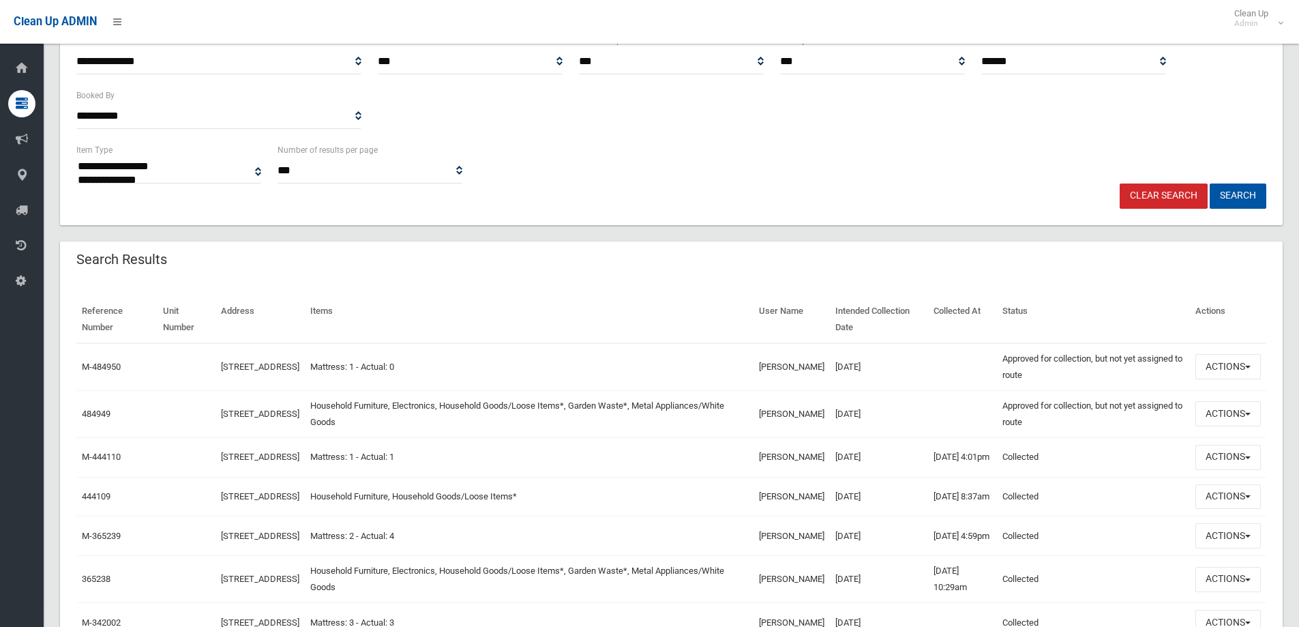
scroll to position [273, 0]
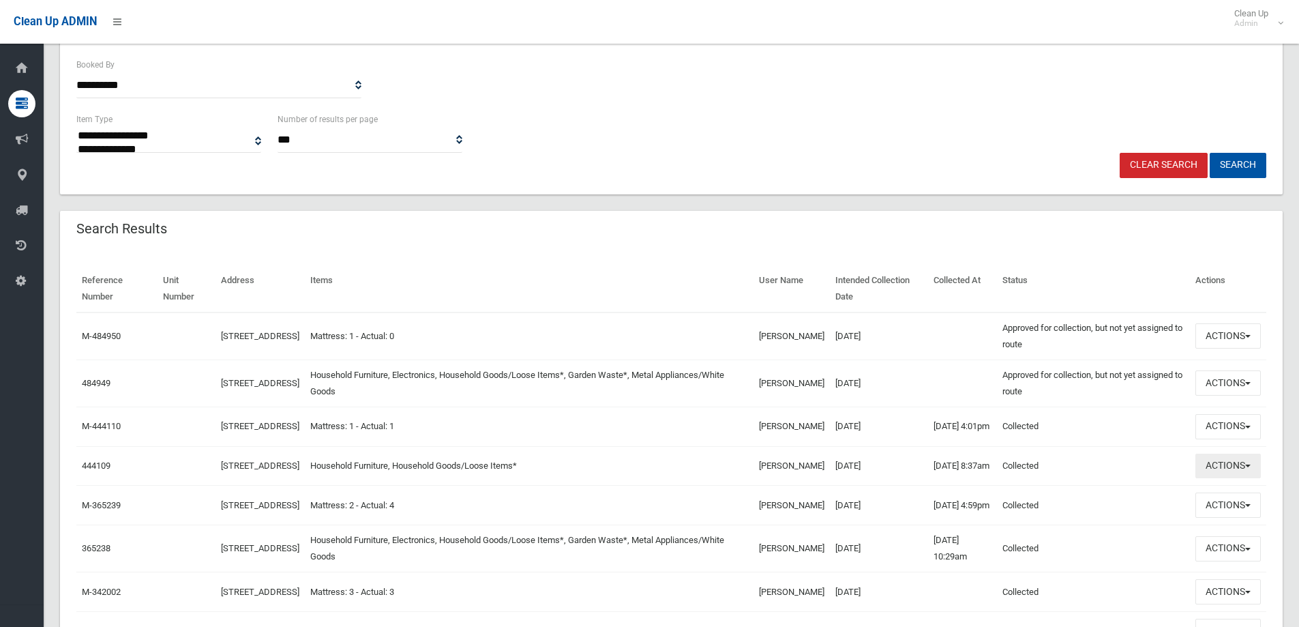
click at [1226, 479] on button "Actions" at bounding box center [1227, 465] width 65 height 25
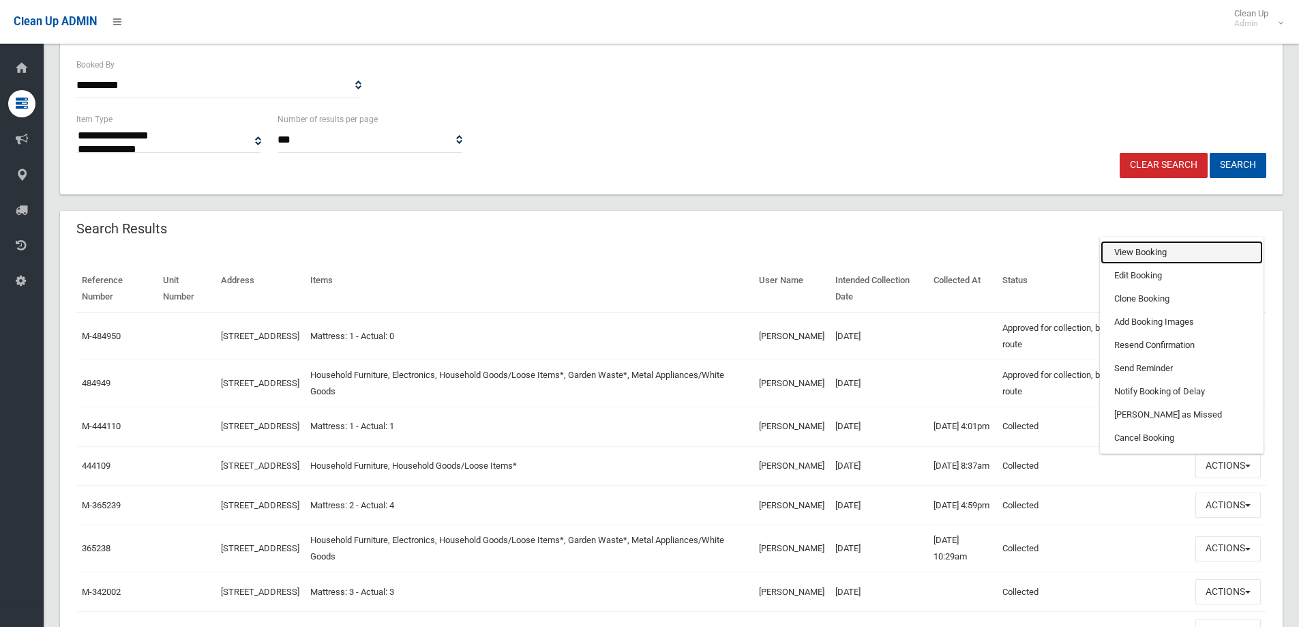
click at [1127, 264] on link "View Booking" at bounding box center [1181, 252] width 162 height 23
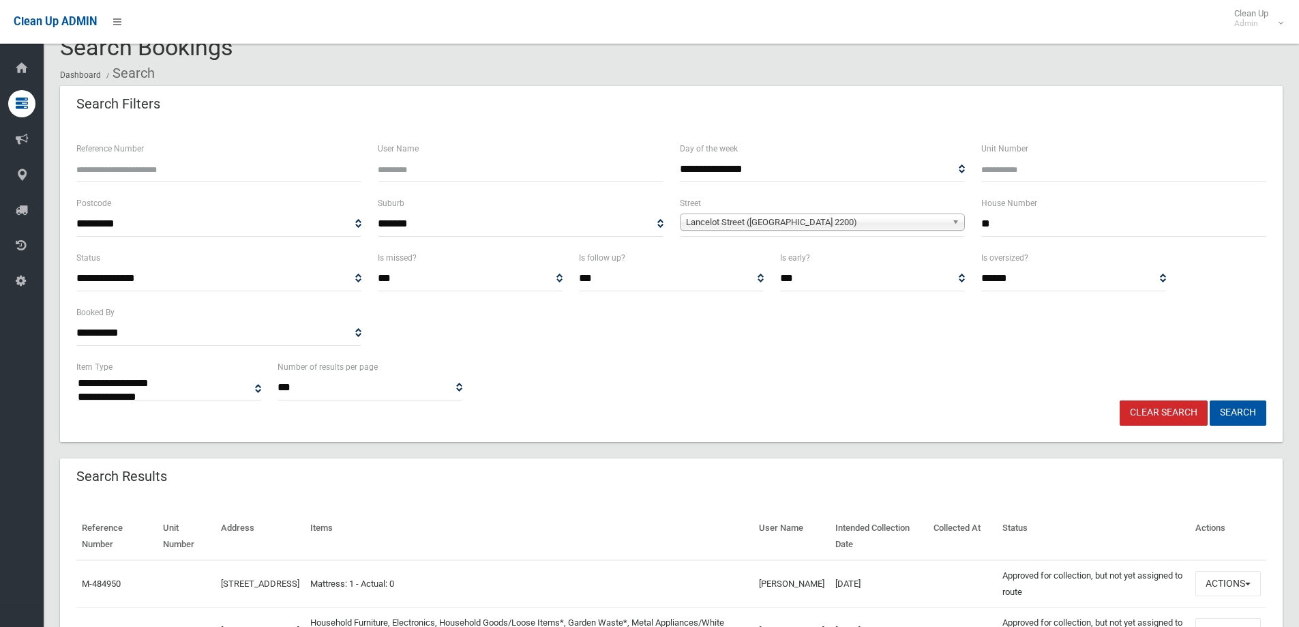
scroll to position [0, 0]
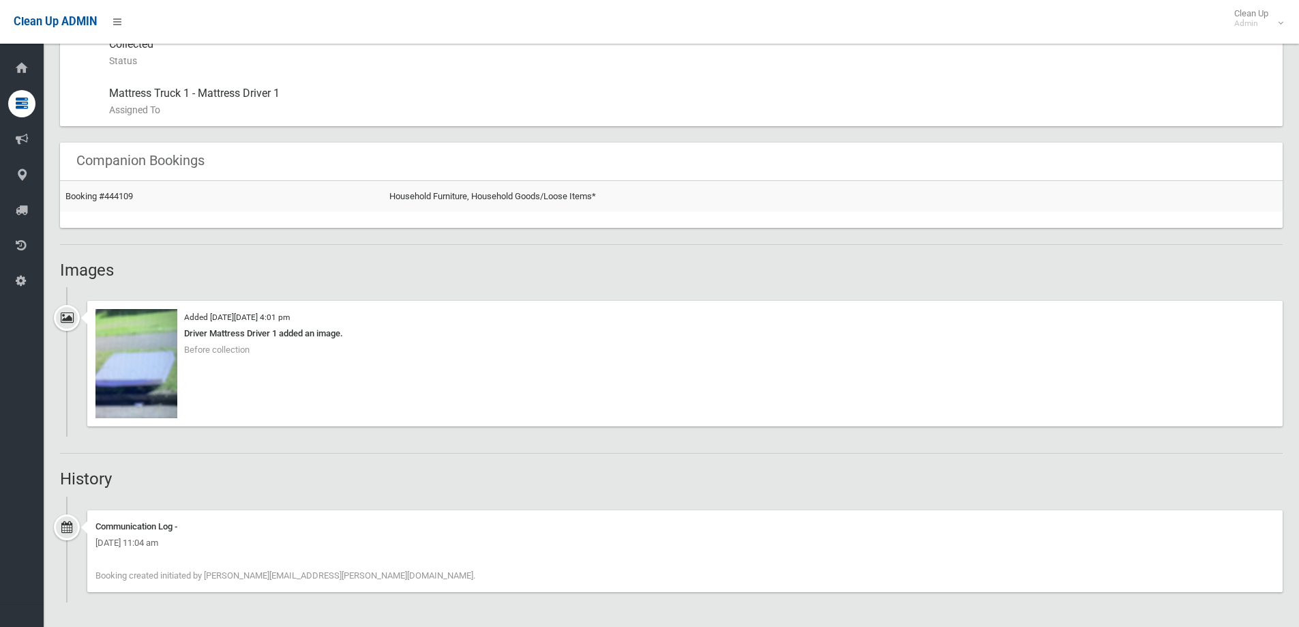
scroll to position [243, 0]
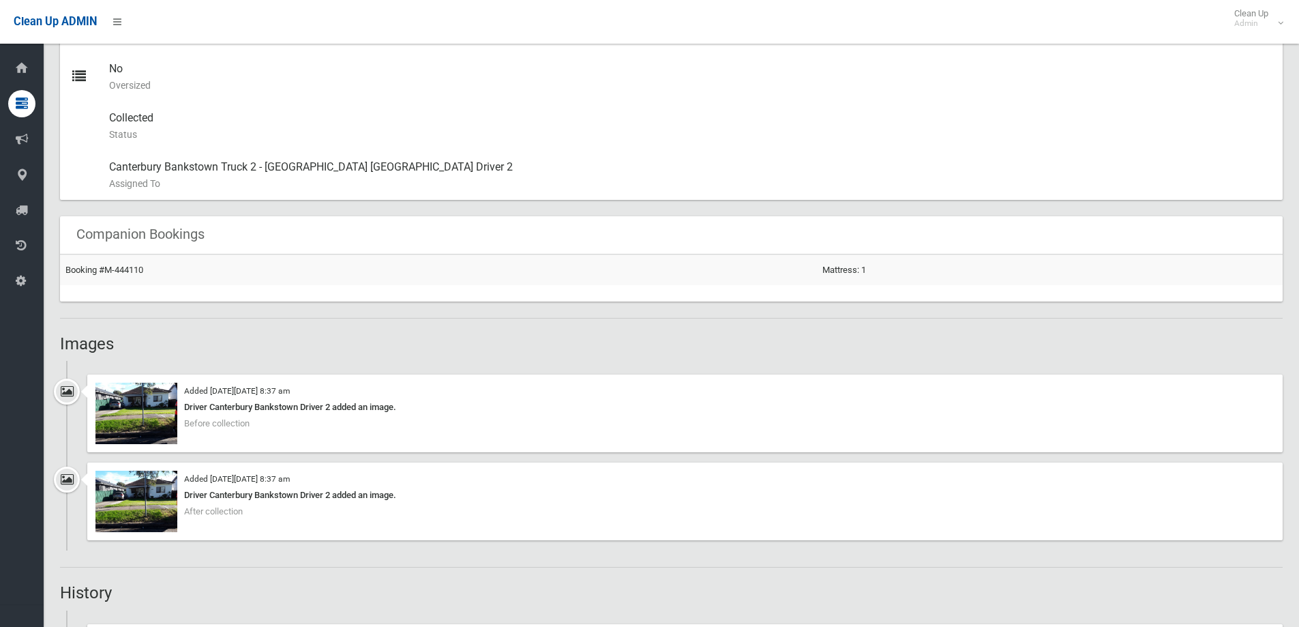
scroll to position [777, 0]
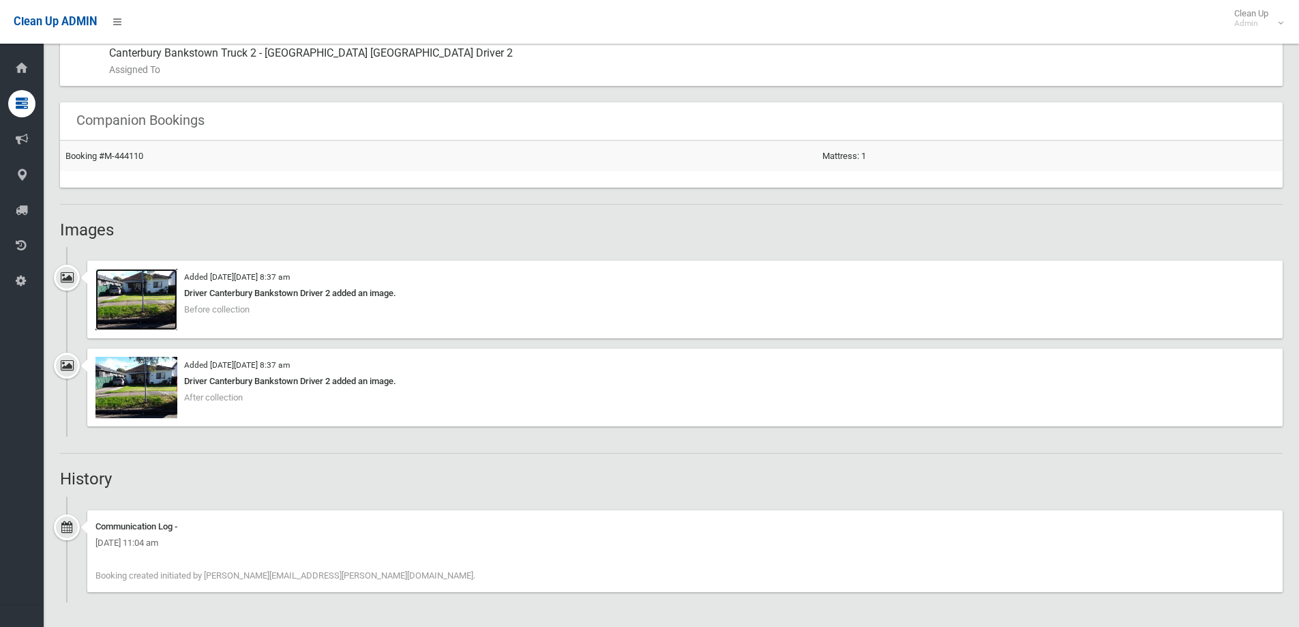
click at [147, 316] on img at bounding box center [136, 299] width 82 height 61
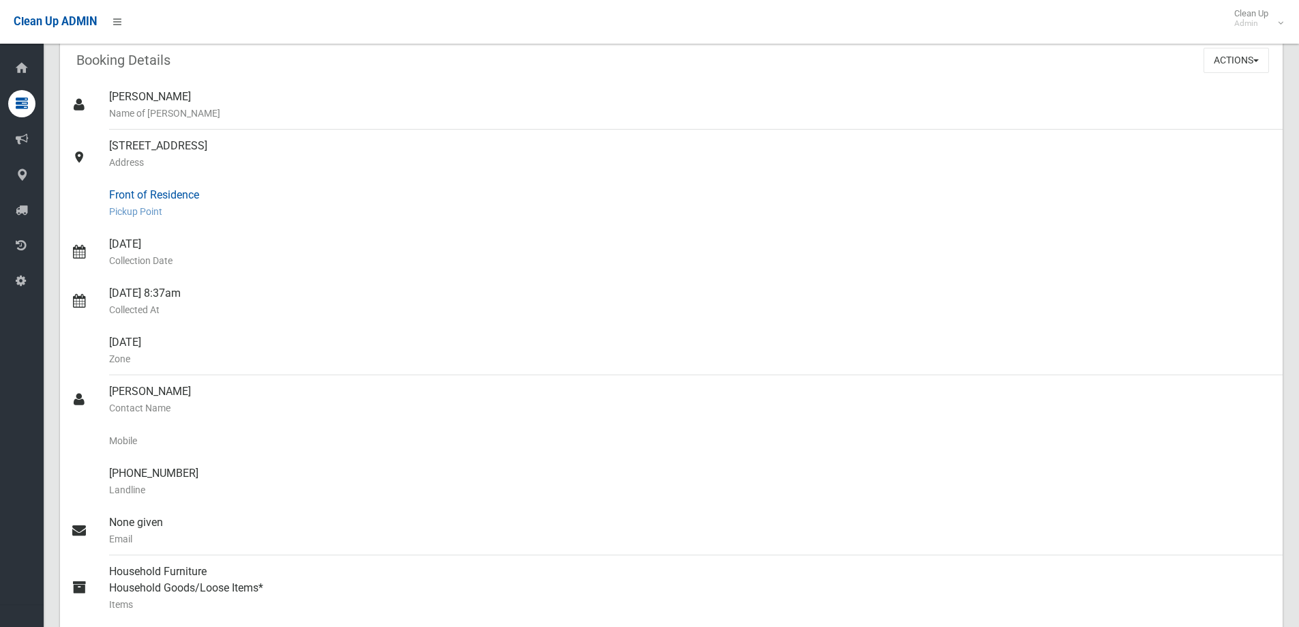
scroll to position [0, 0]
